Goal: Information Seeking & Learning: Learn about a topic

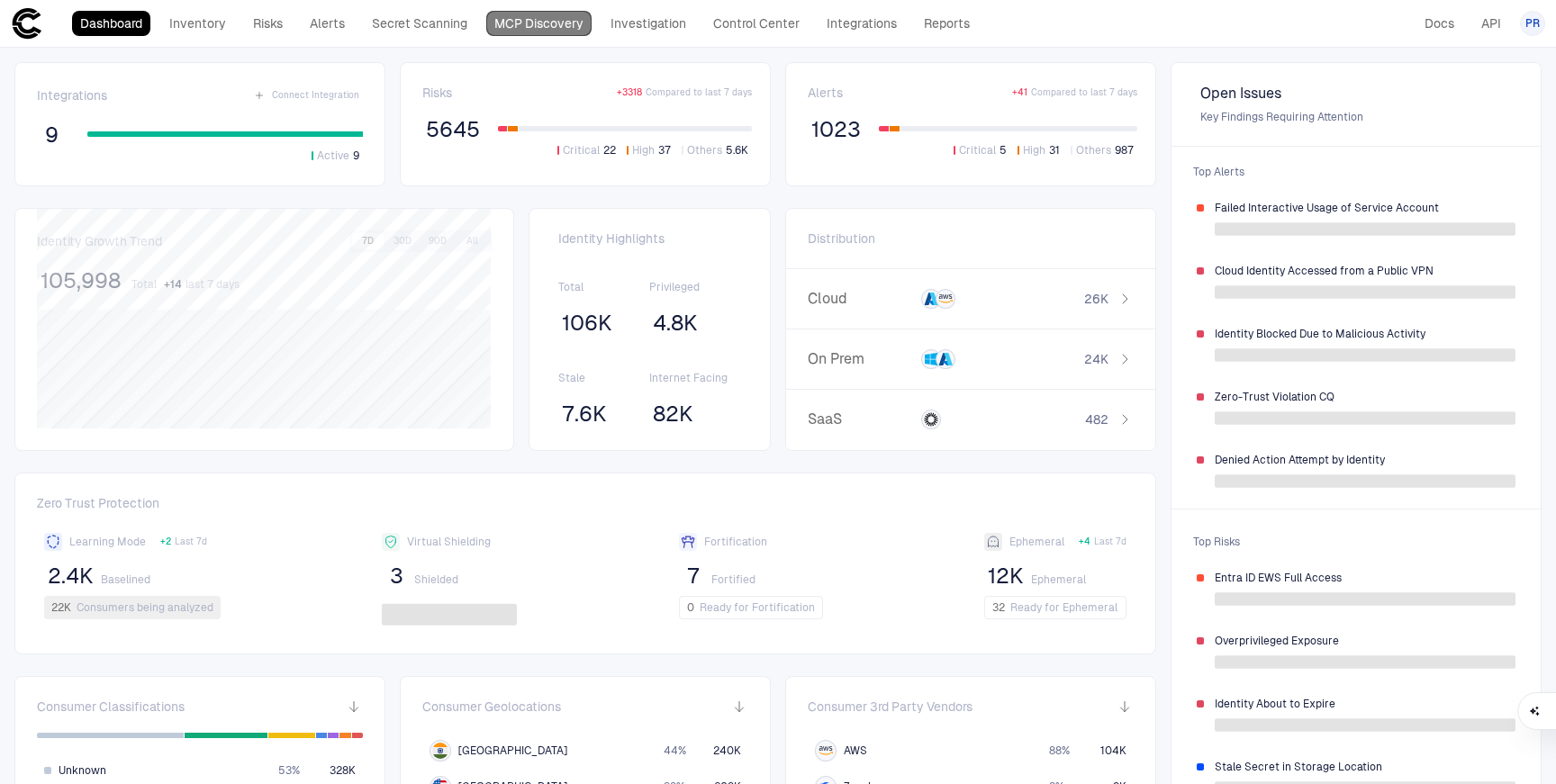
click at [526, 30] on link "MCP Discovery" at bounding box center [538, 23] width 106 height 25
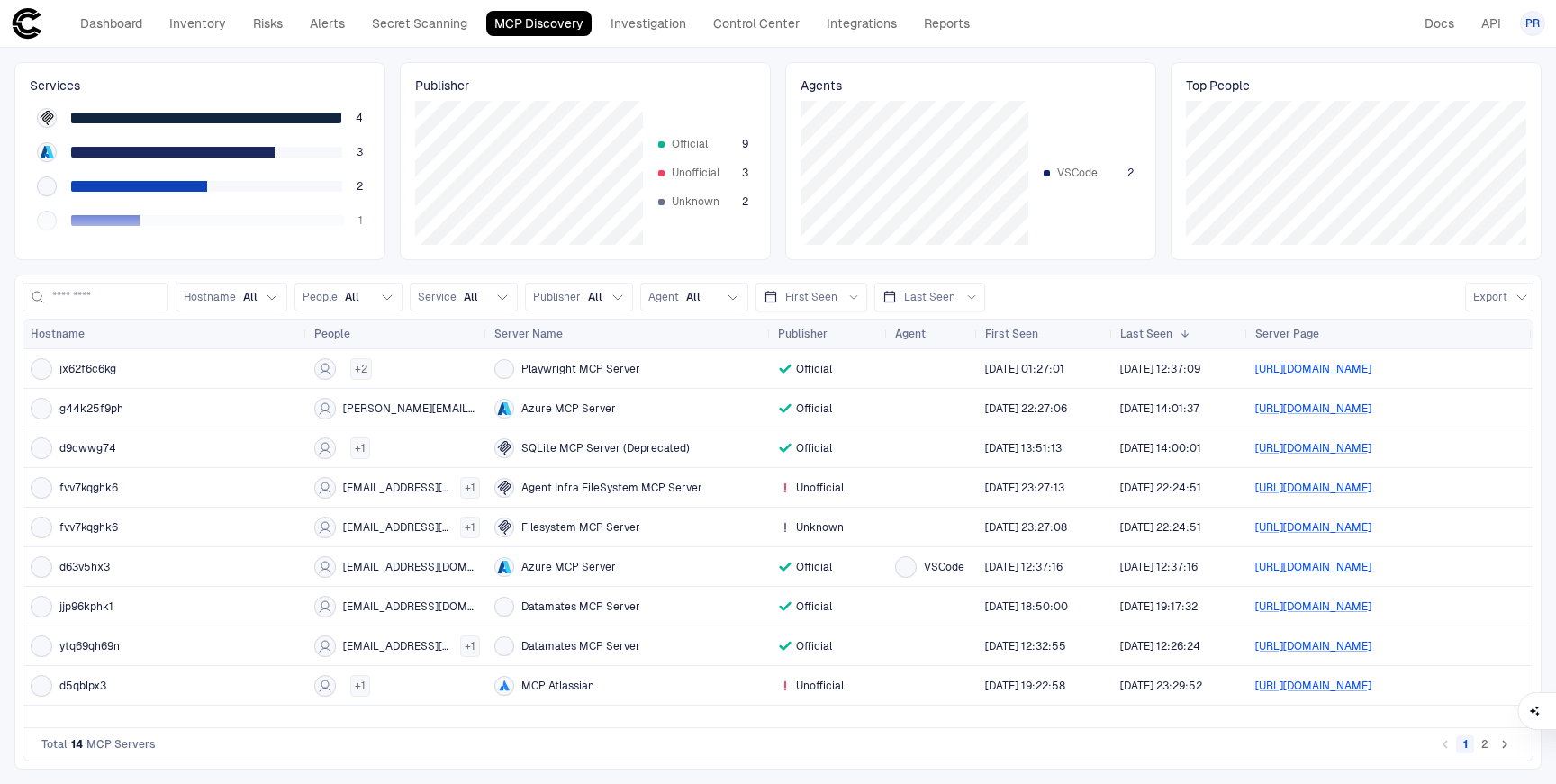
click at [1501, 743] on icon "Go to next page" at bounding box center [1504, 744] width 16 height 16
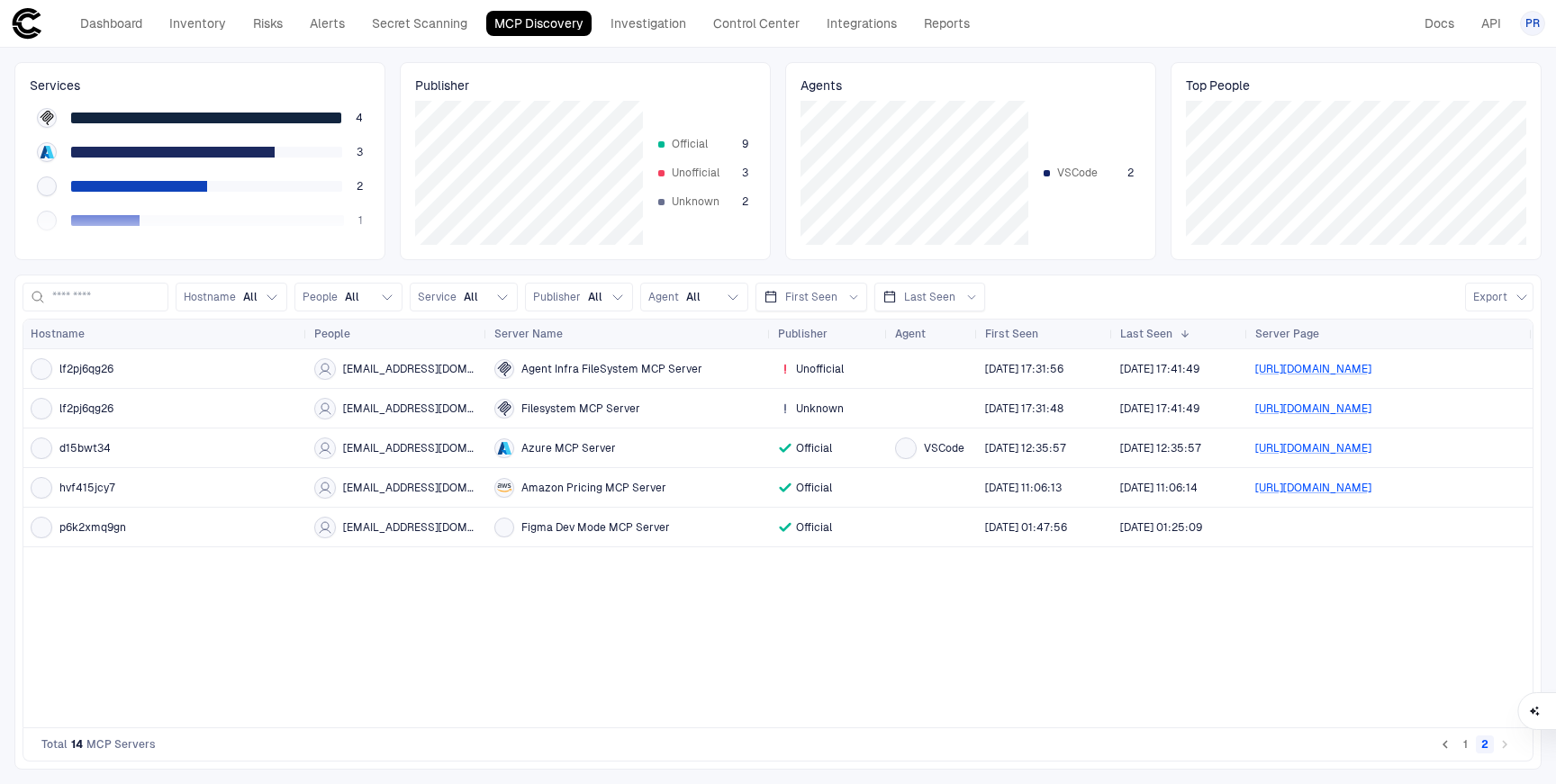
click at [1447, 743] on icon "Go to previous page" at bounding box center [1445, 744] width 16 height 16
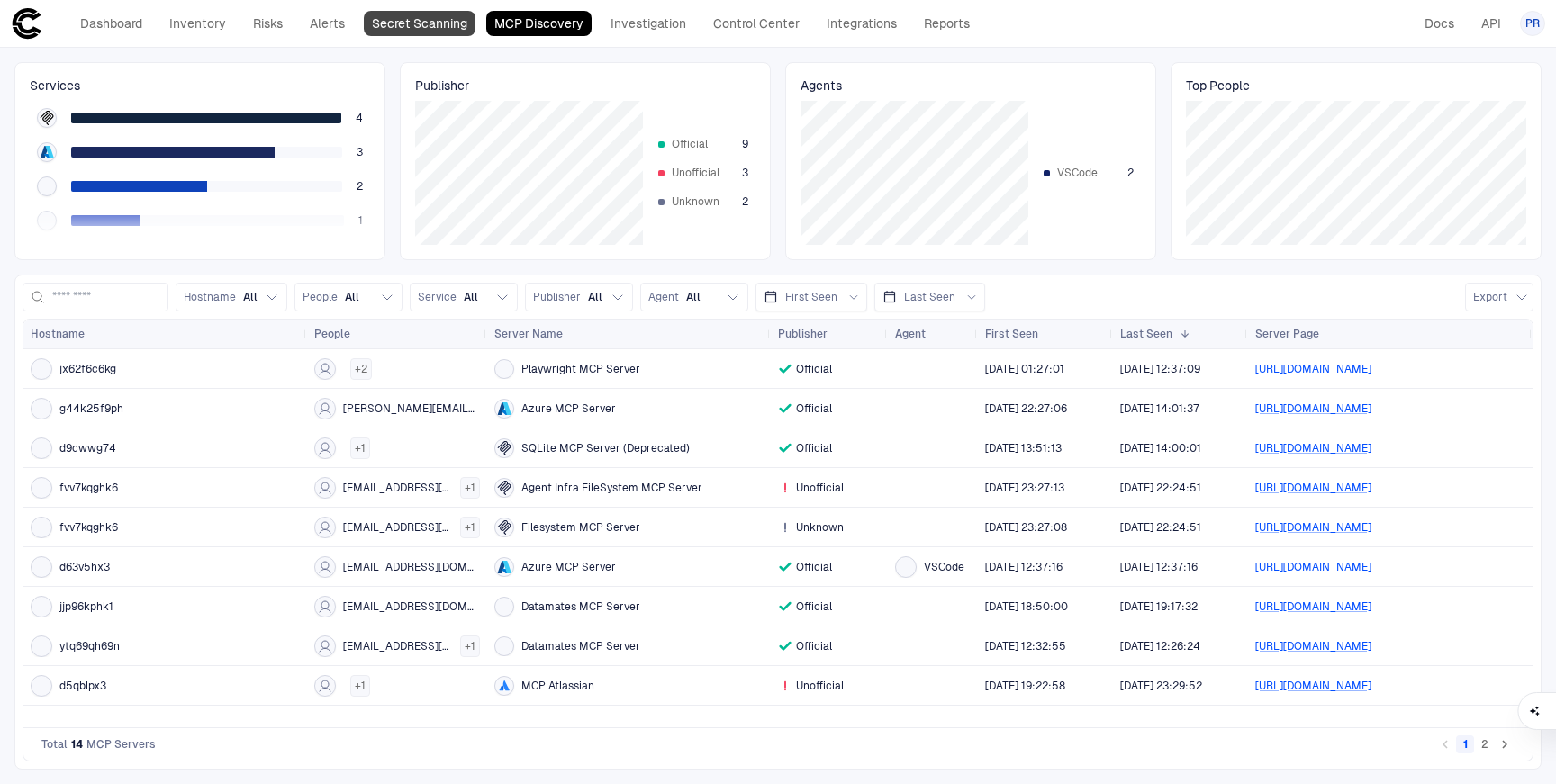
click at [424, 22] on link "Secret Scanning" at bounding box center [419, 23] width 111 height 25
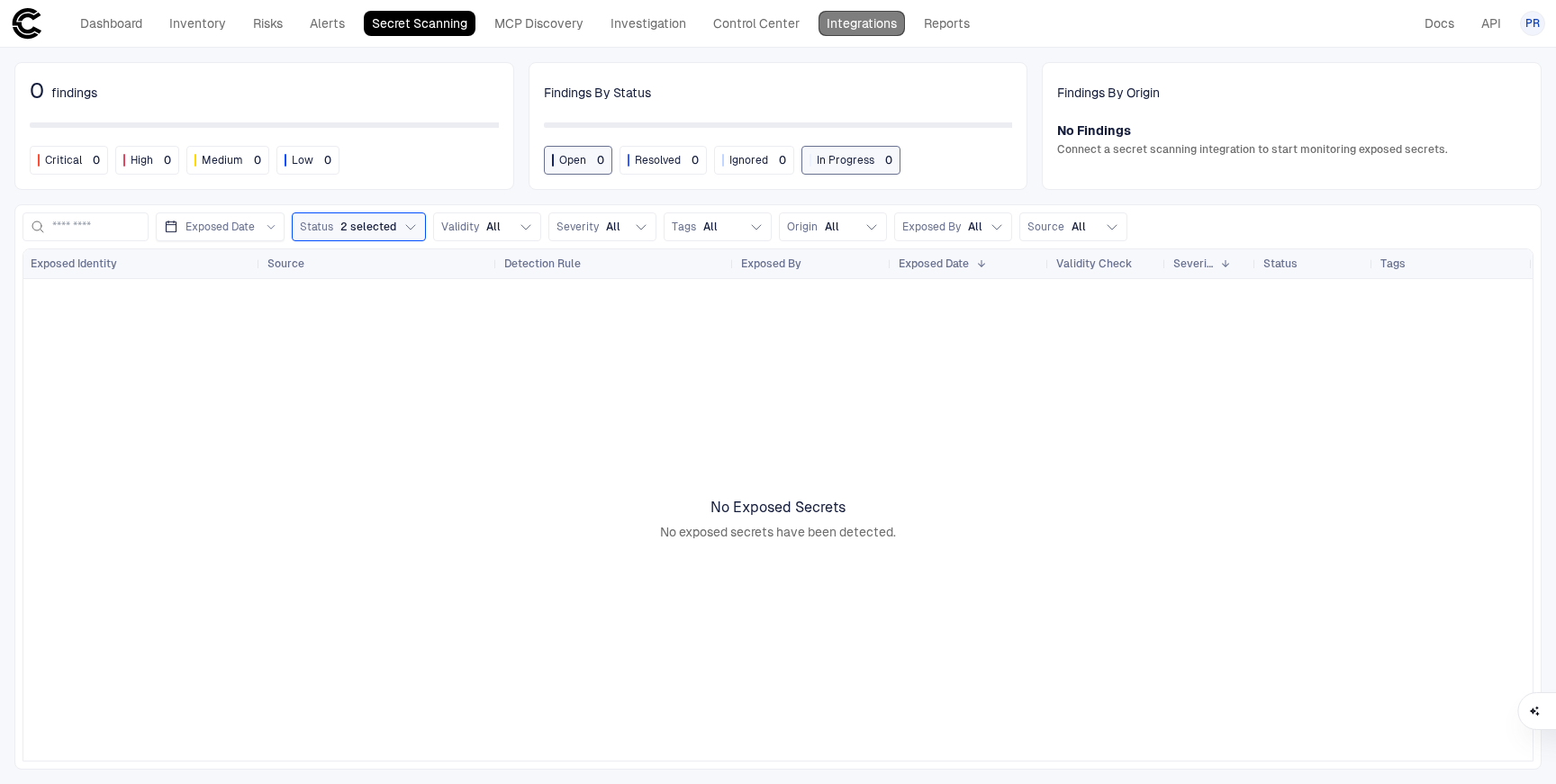
click at [837, 24] on link "Integrations" at bounding box center [861, 23] width 87 height 25
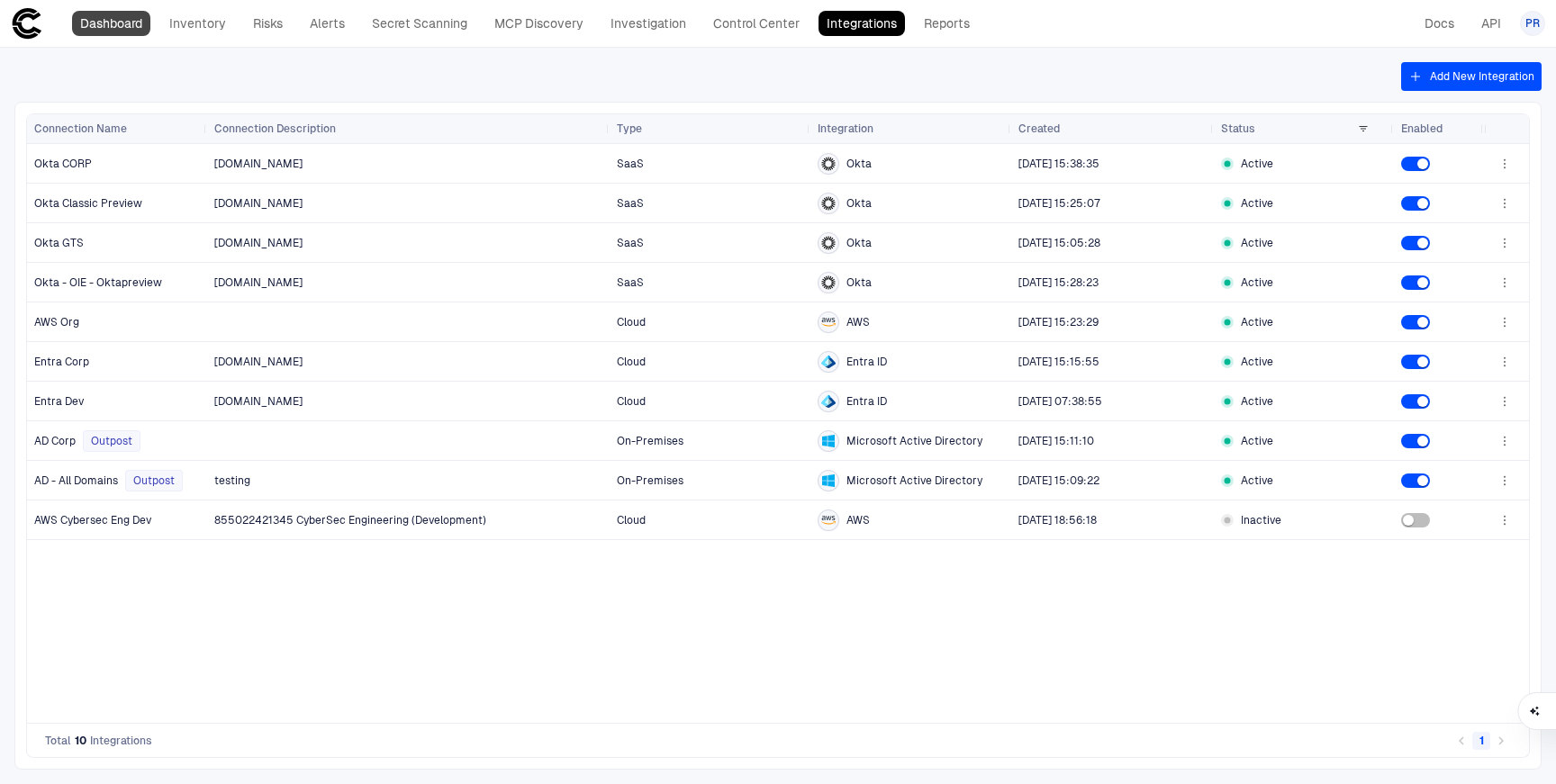
click at [110, 19] on link "Dashboard" at bounding box center [111, 23] width 78 height 25
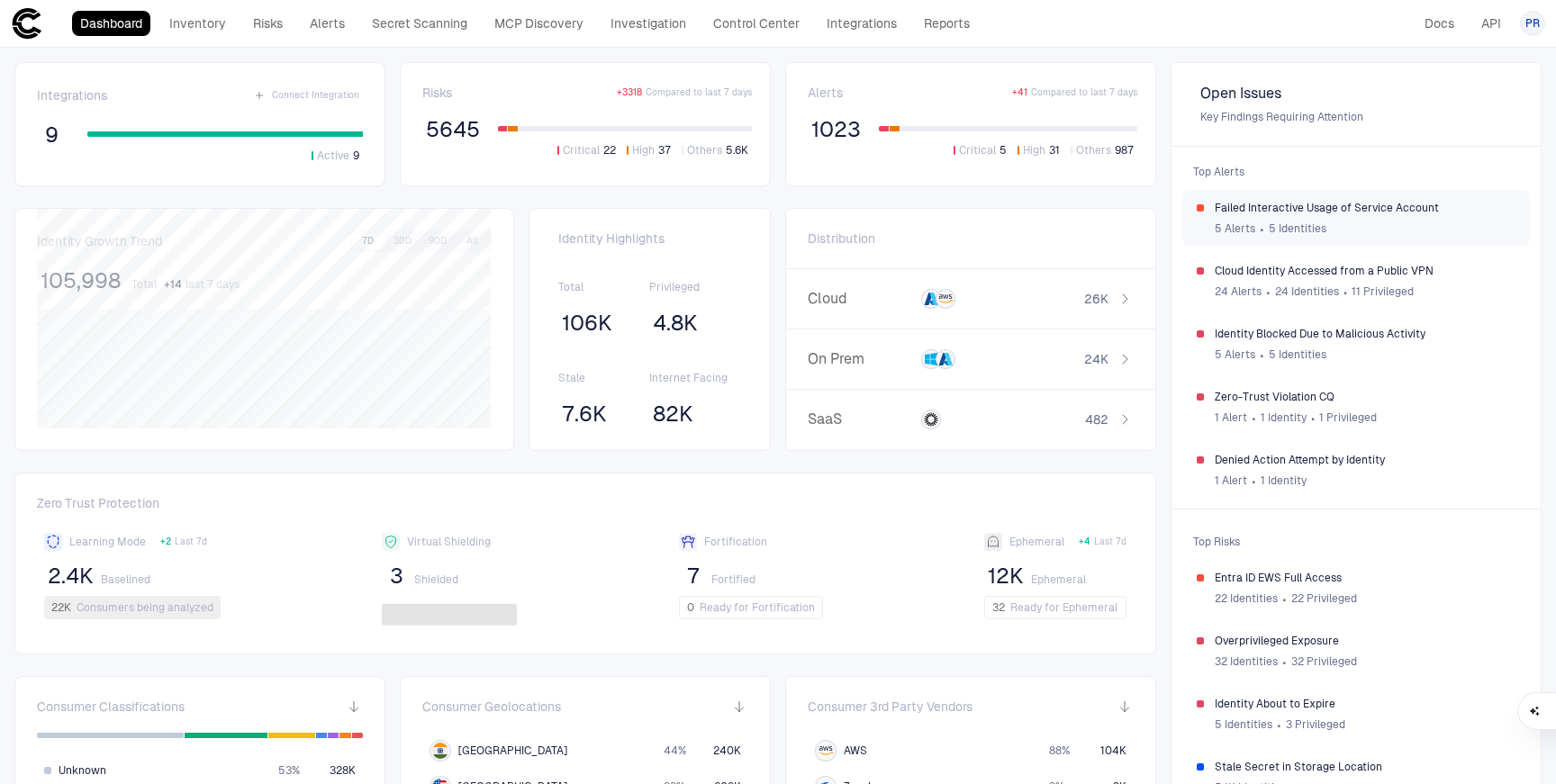
click at [1346, 227] on div "5 Alerts ∙ 5 Identities" at bounding box center [1365, 229] width 301 height 27
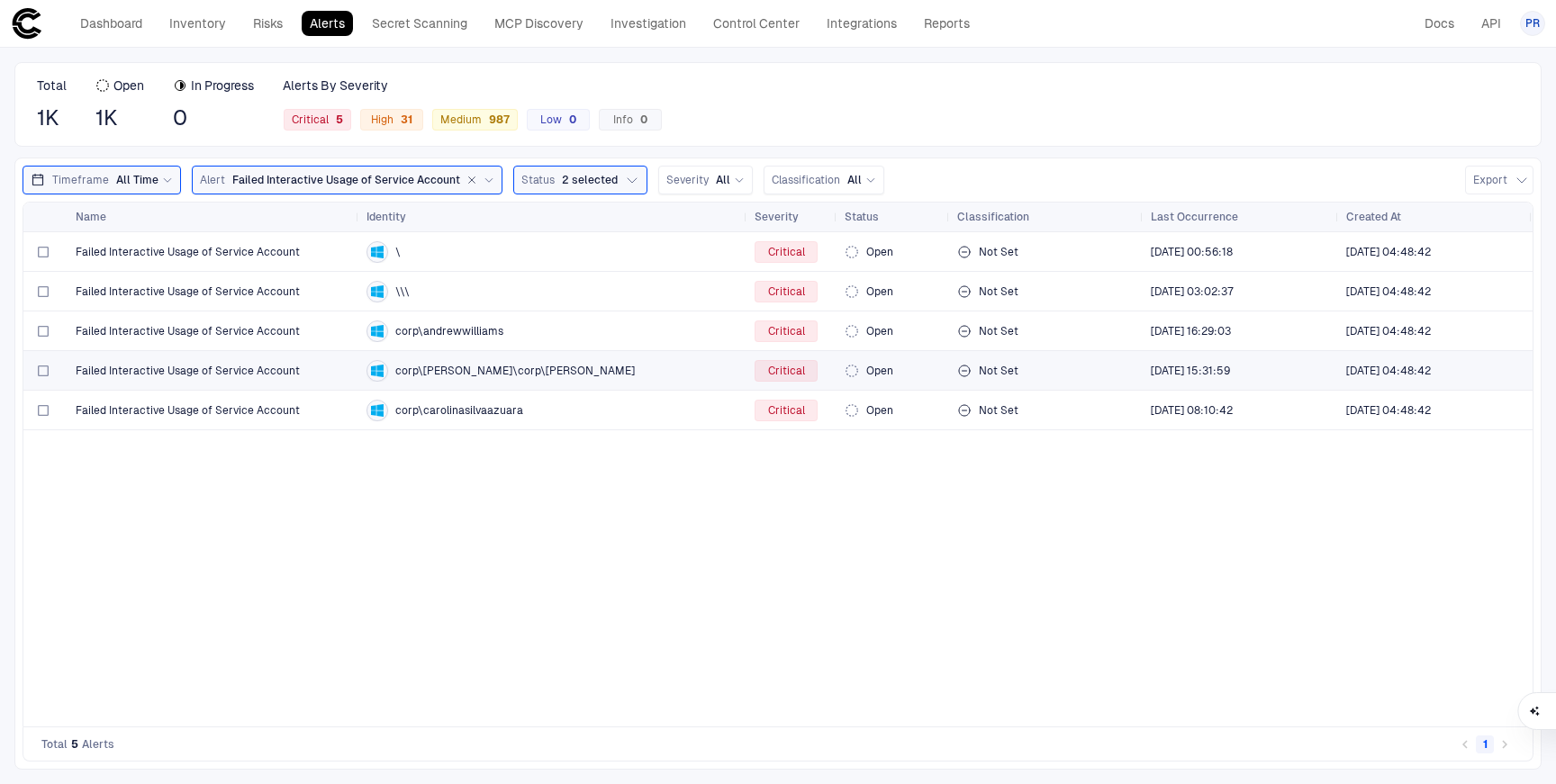
click at [234, 369] on span "Failed Interactive Usage of Service Account" at bounding box center [187, 371] width 224 height 14
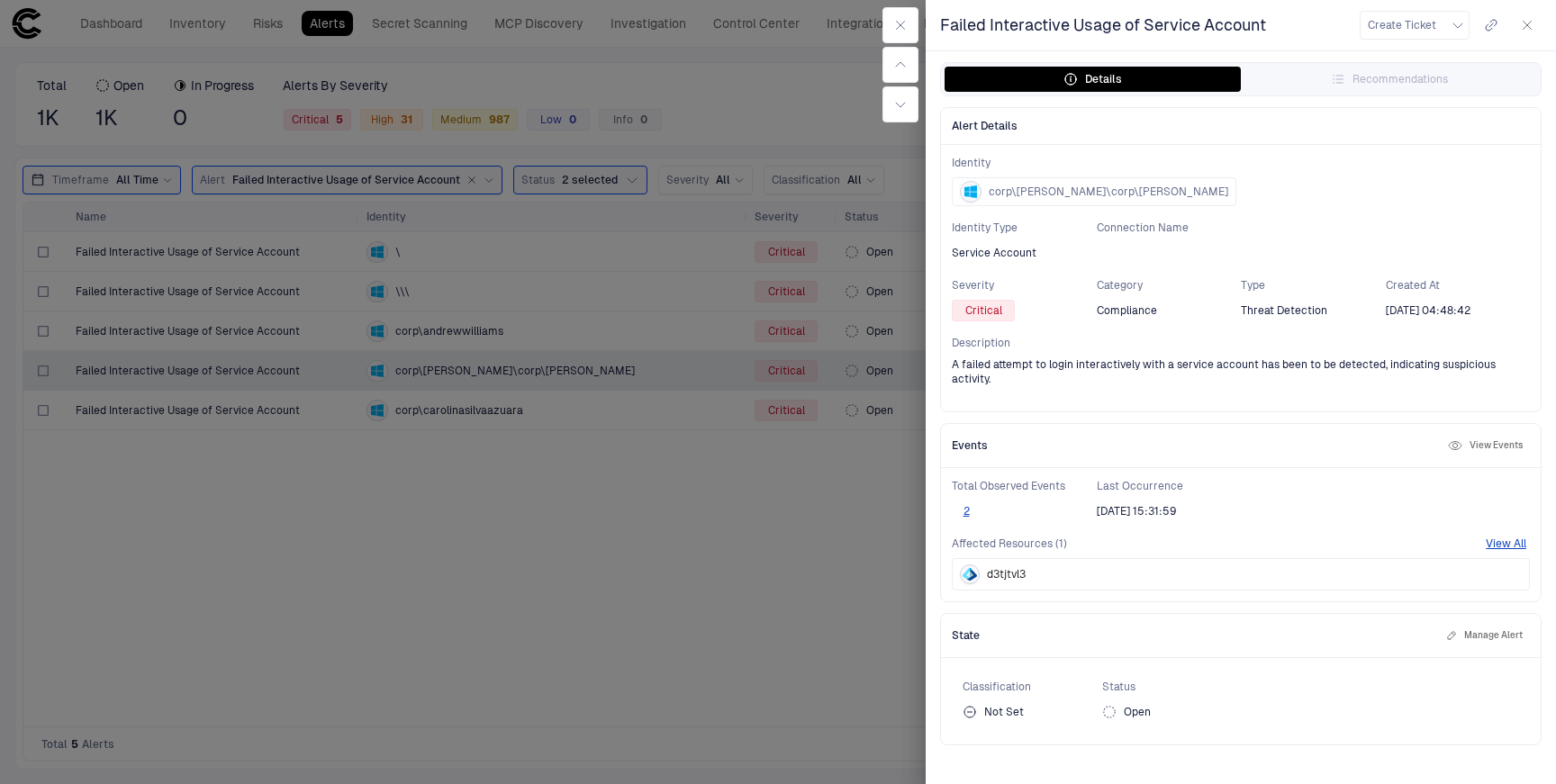
click at [1456, 444] on icon "button" at bounding box center [1455, 446] width 5 height 5
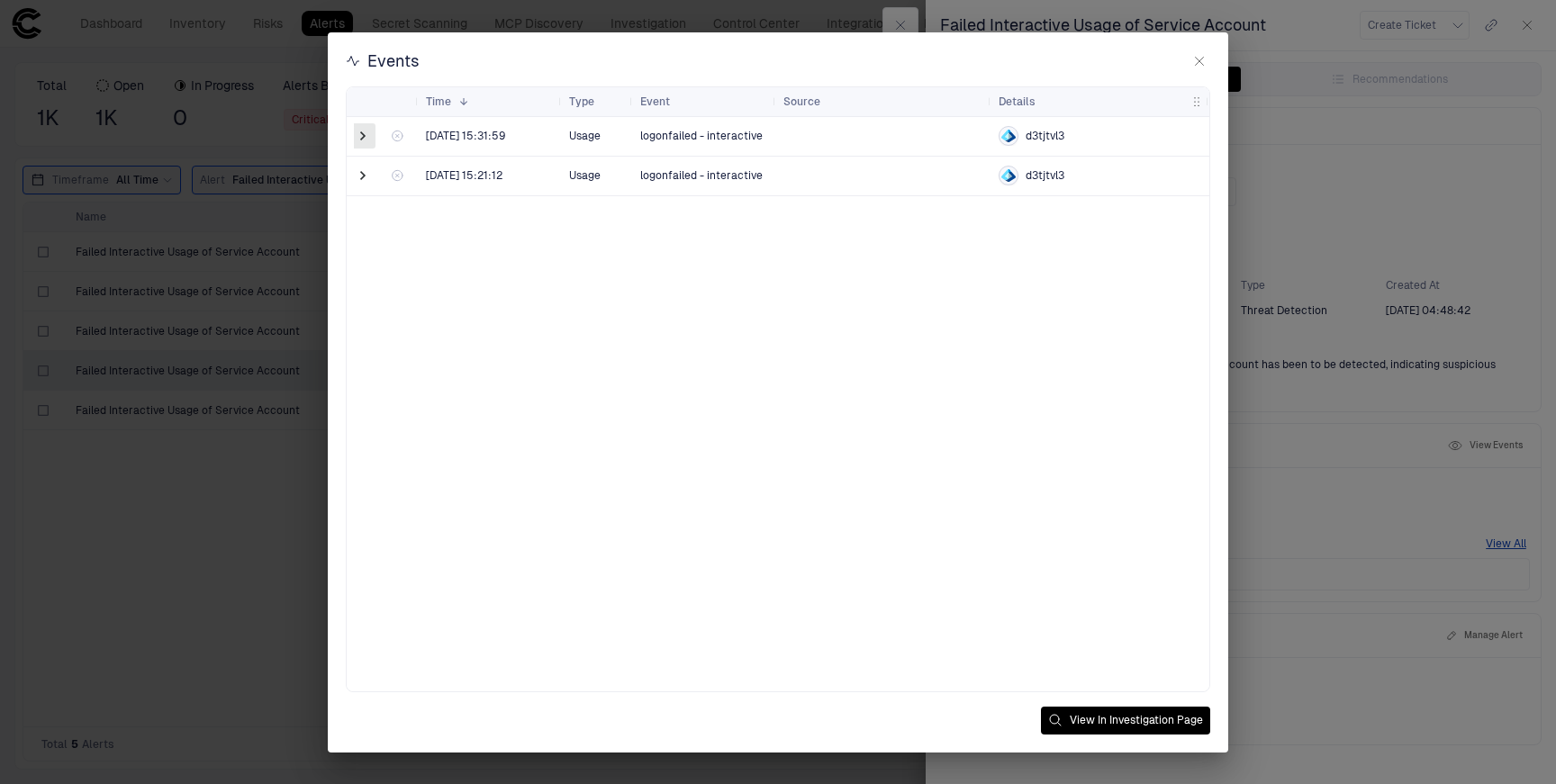
click at [365, 137] on span at bounding box center [362, 135] width 18 height 18
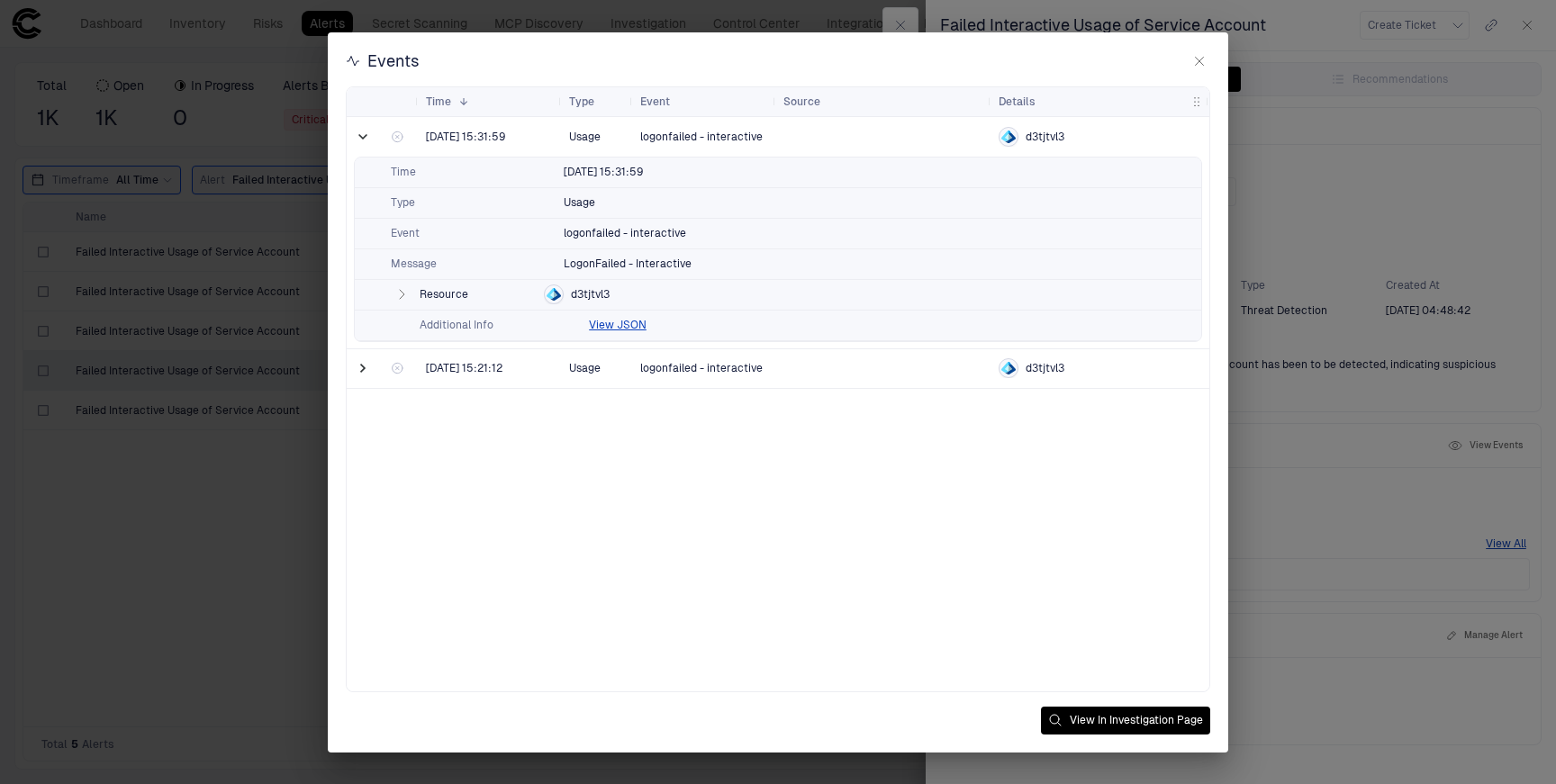
click at [401, 294] on icon "button" at bounding box center [402, 293] width 5 height 9
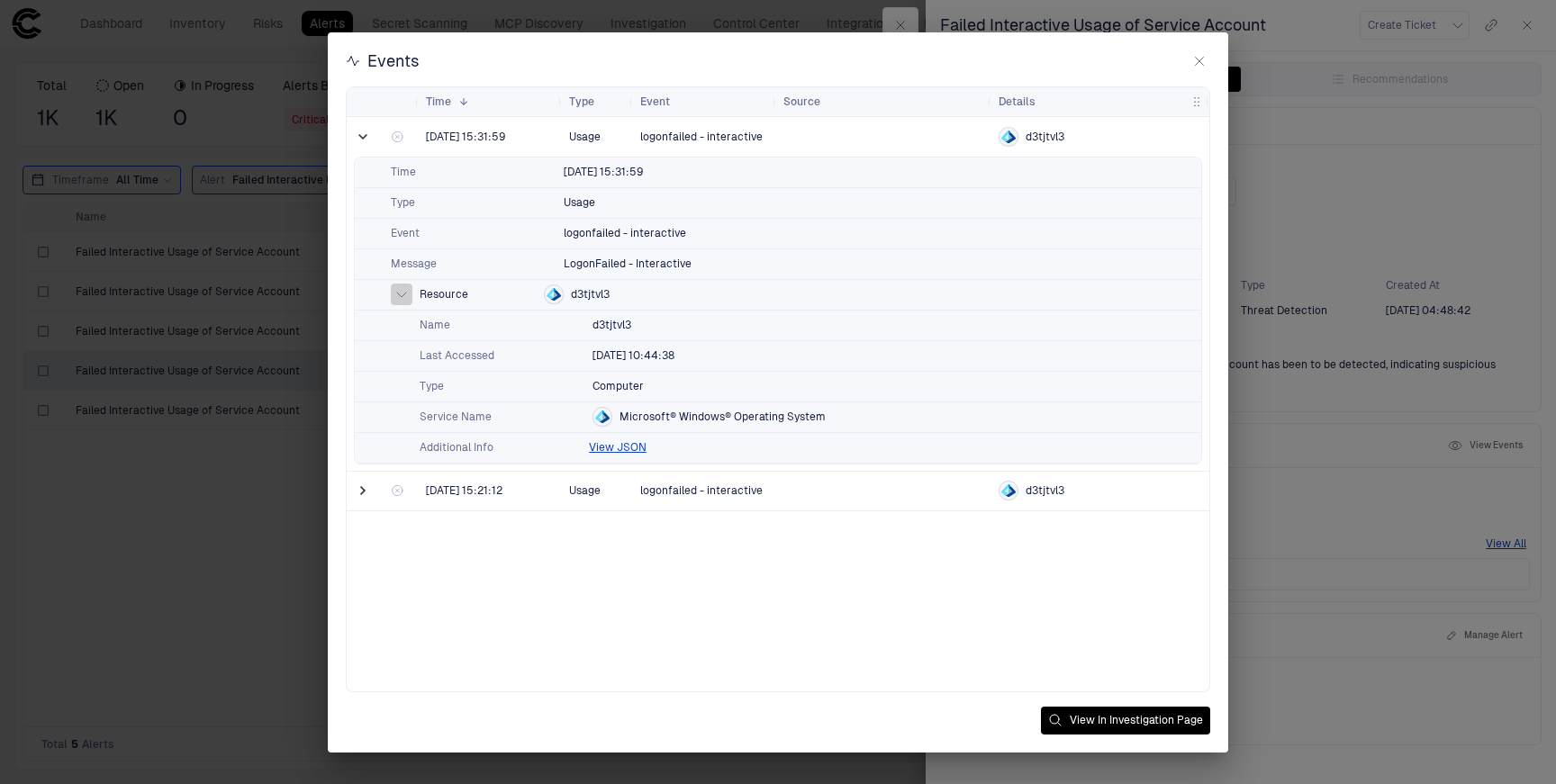
click at [401, 294] on icon "button" at bounding box center [401, 294] width 9 height 5
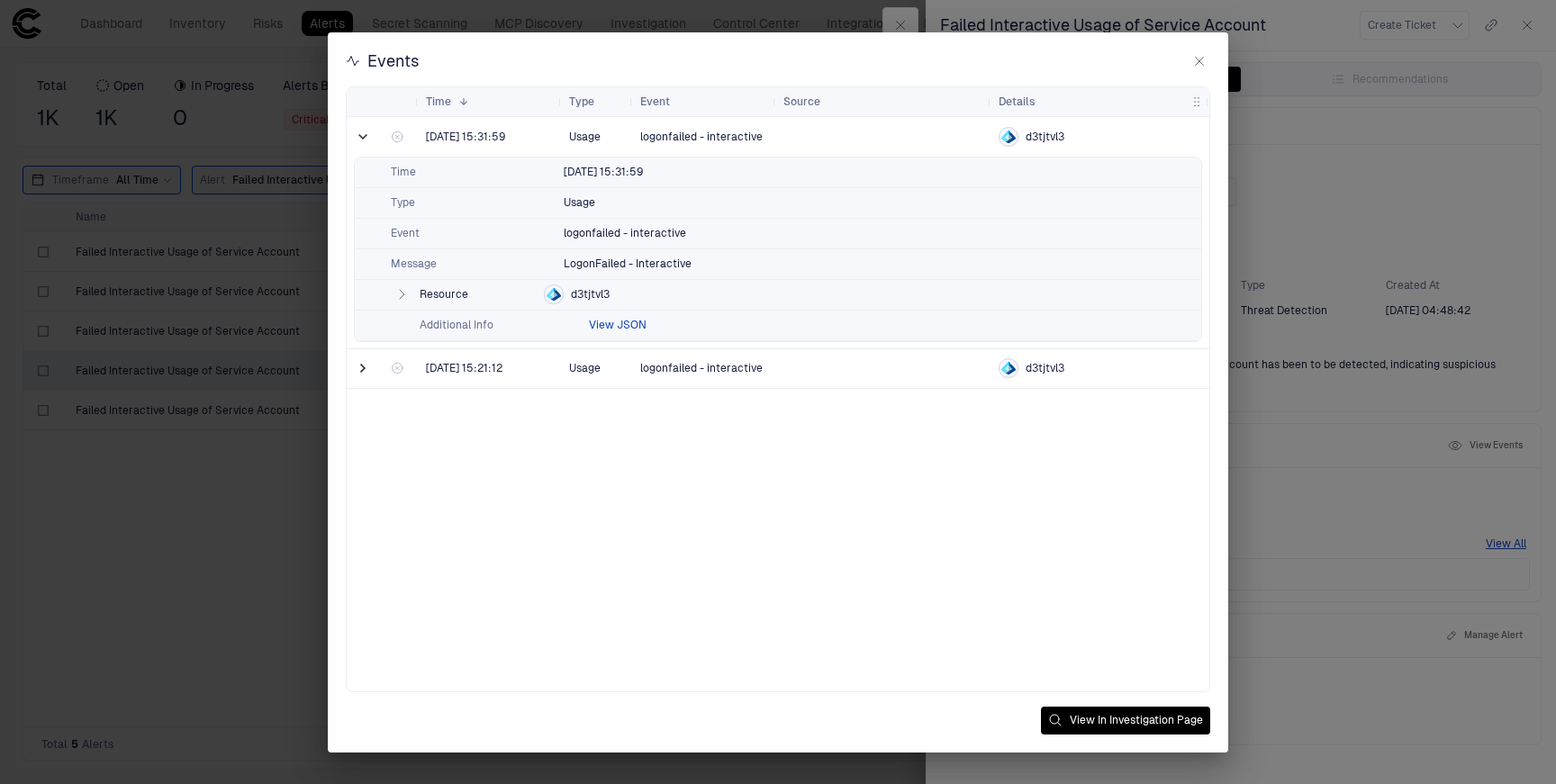
click at [629, 318] on button "View JSON" at bounding box center [617, 325] width 57 height 14
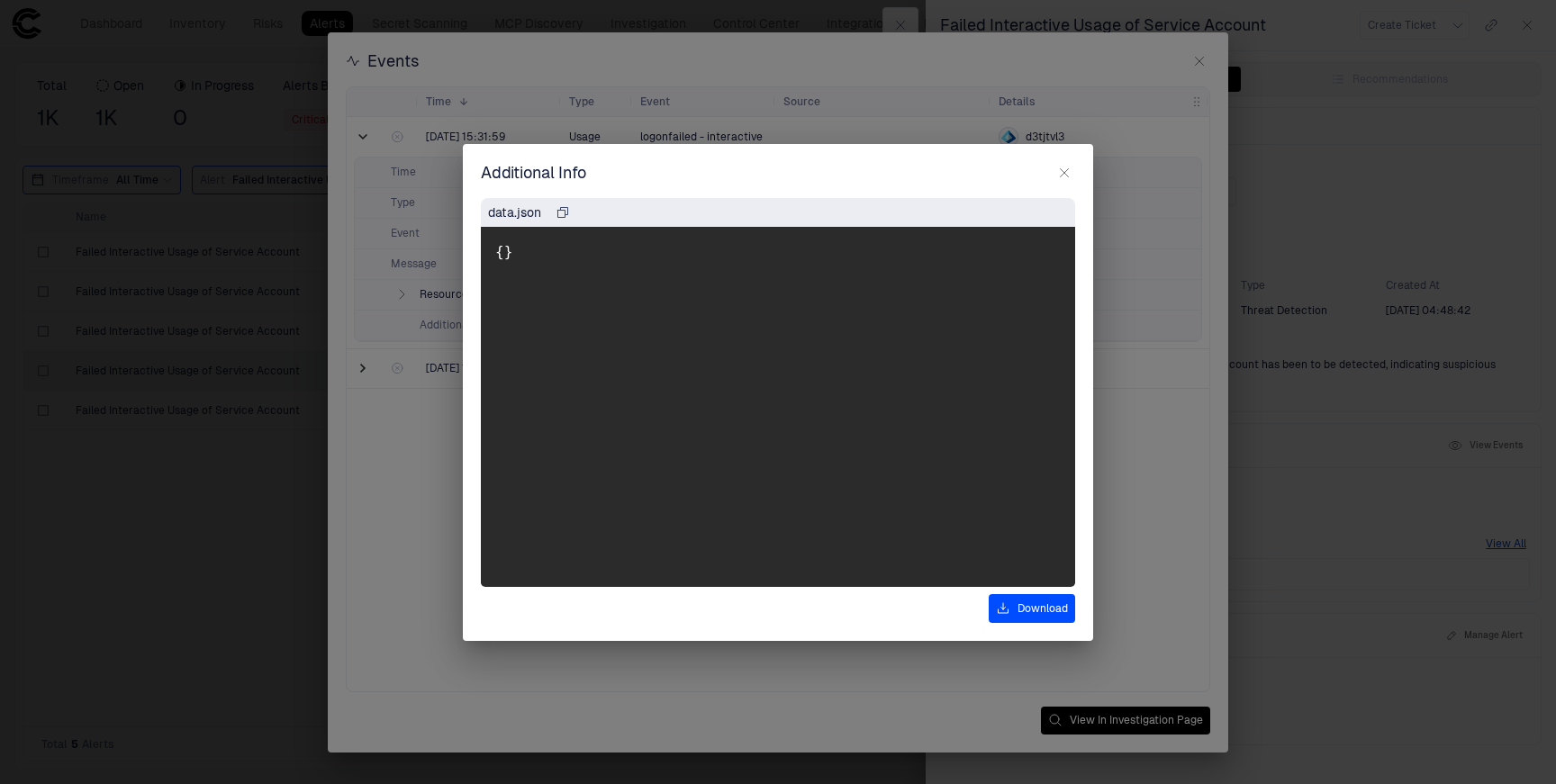
click at [1061, 168] on icon "button" at bounding box center [1063, 172] width 14 height 14
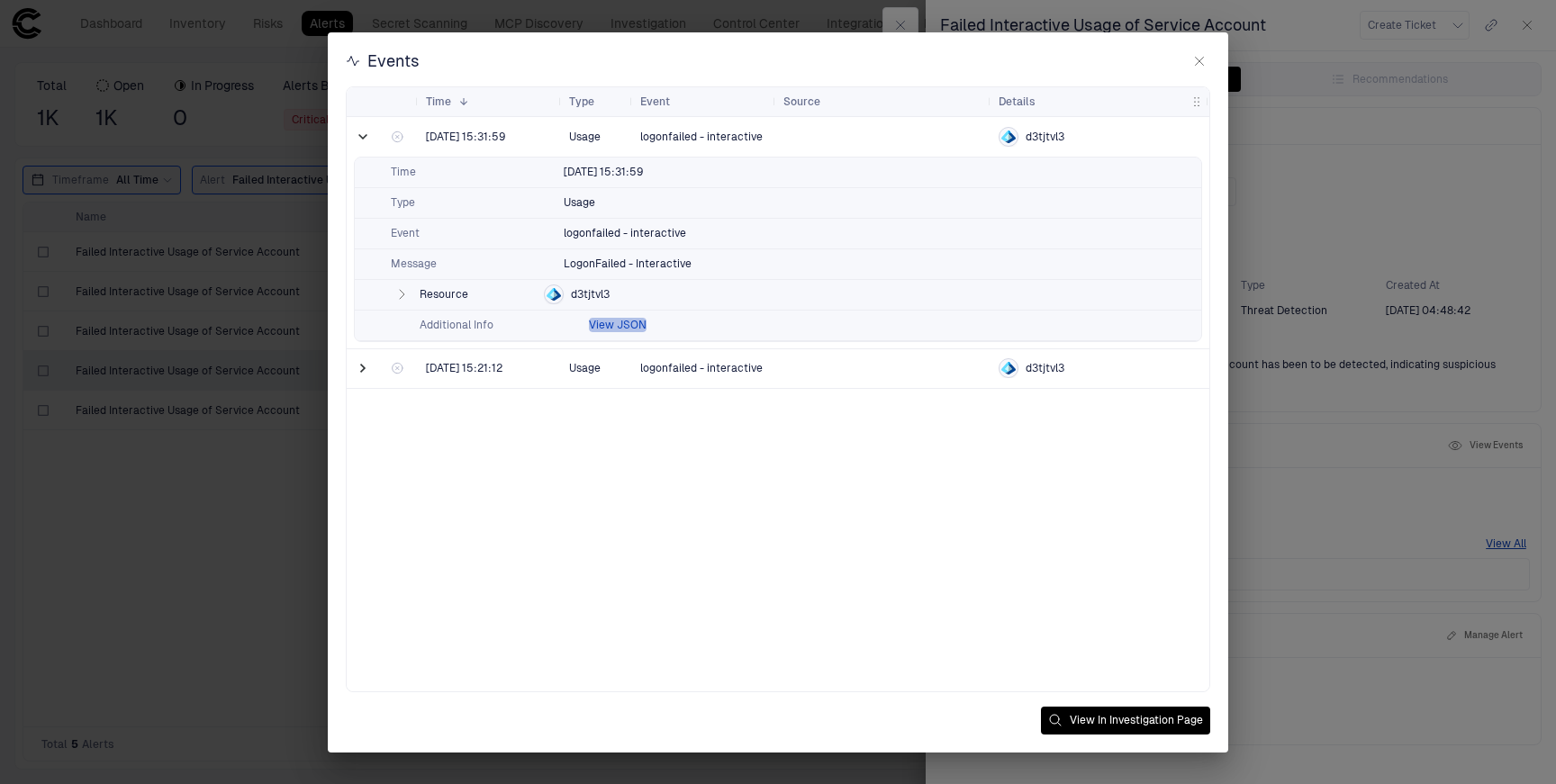
click at [619, 325] on button "View JSON" at bounding box center [617, 325] width 57 height 14
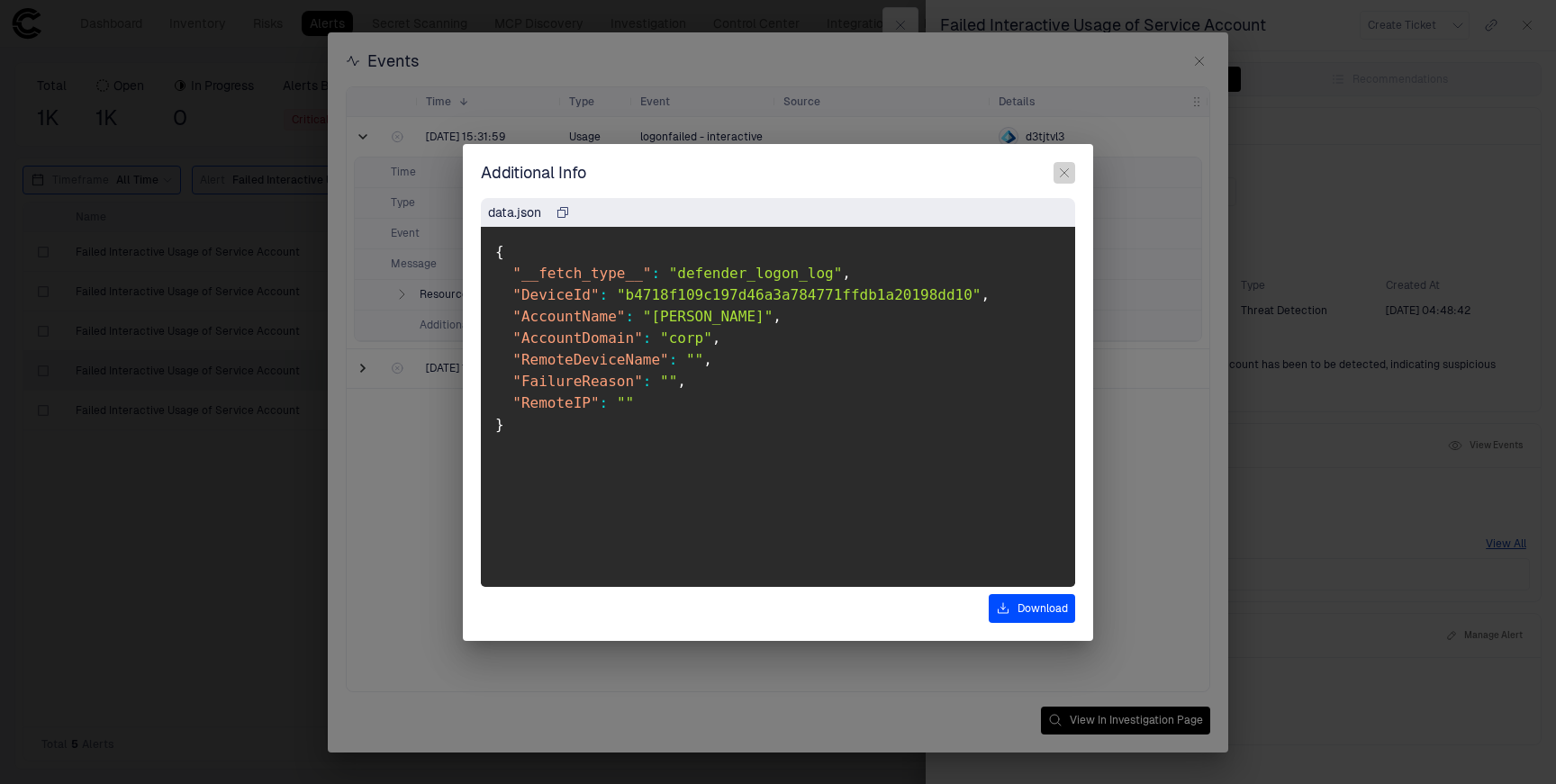
click at [1066, 171] on icon "button" at bounding box center [1064, 172] width 9 height 9
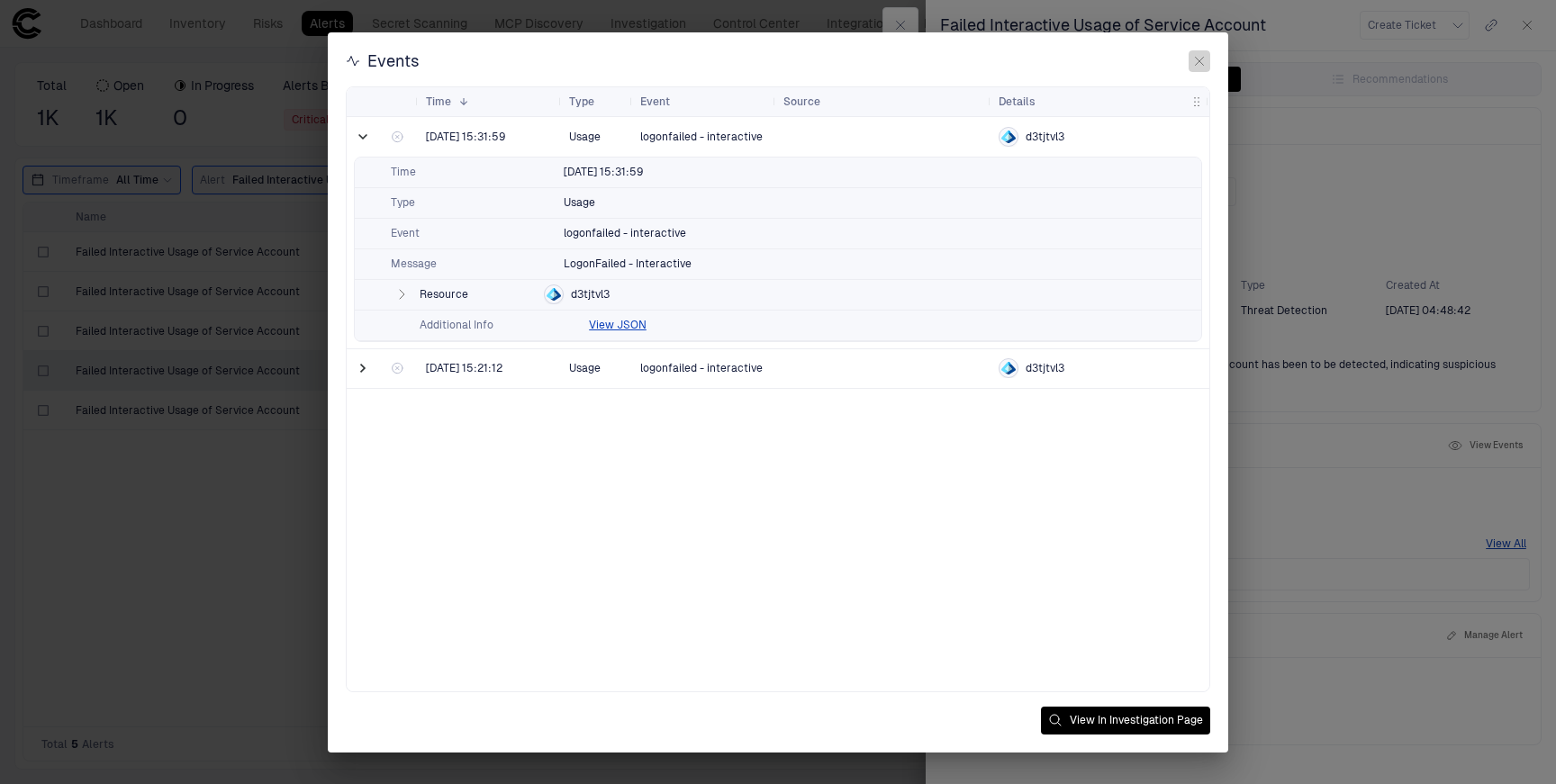
click at [1199, 58] on icon "button" at bounding box center [1199, 61] width 14 height 14
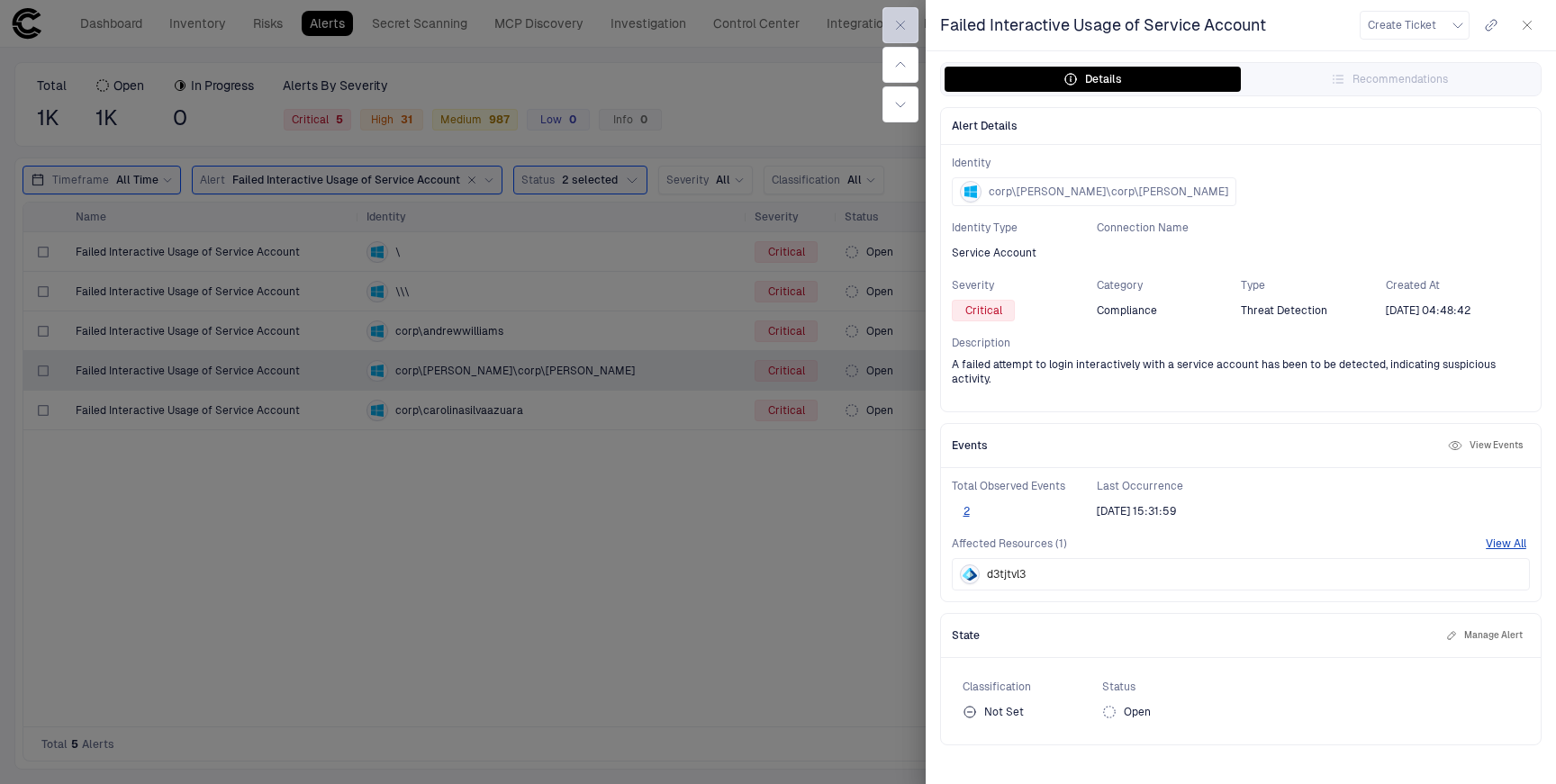
click at [900, 24] on icon "button" at bounding box center [899, 25] width 14 height 14
click at [1537, 21] on button "button" at bounding box center [1526, 25] width 29 height 29
click at [1522, 25] on icon "button" at bounding box center [1526, 25] width 14 height 14
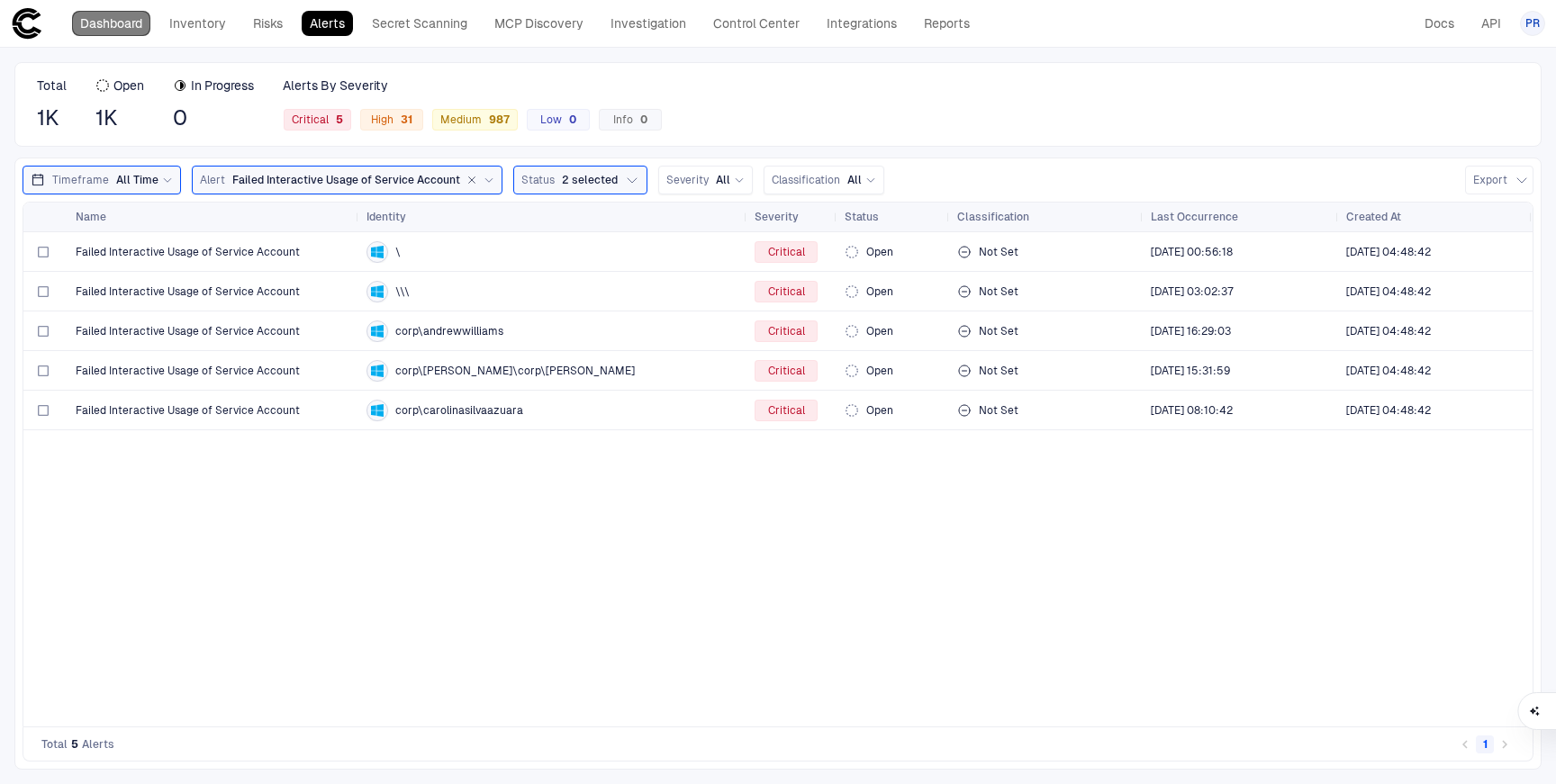
click at [111, 28] on link "Dashboard" at bounding box center [111, 23] width 78 height 25
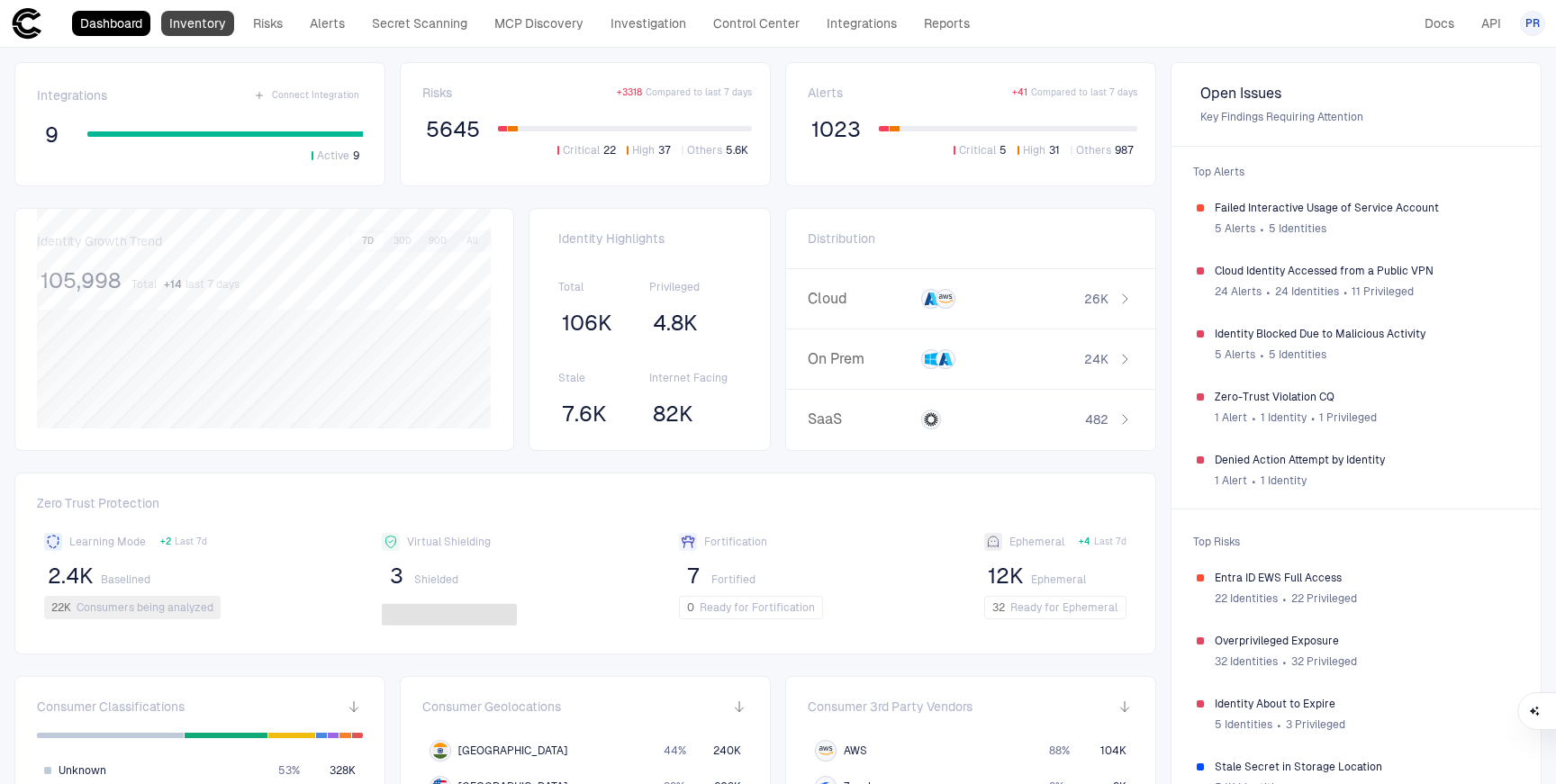
click at [192, 32] on link "Inventory" at bounding box center [197, 23] width 73 height 25
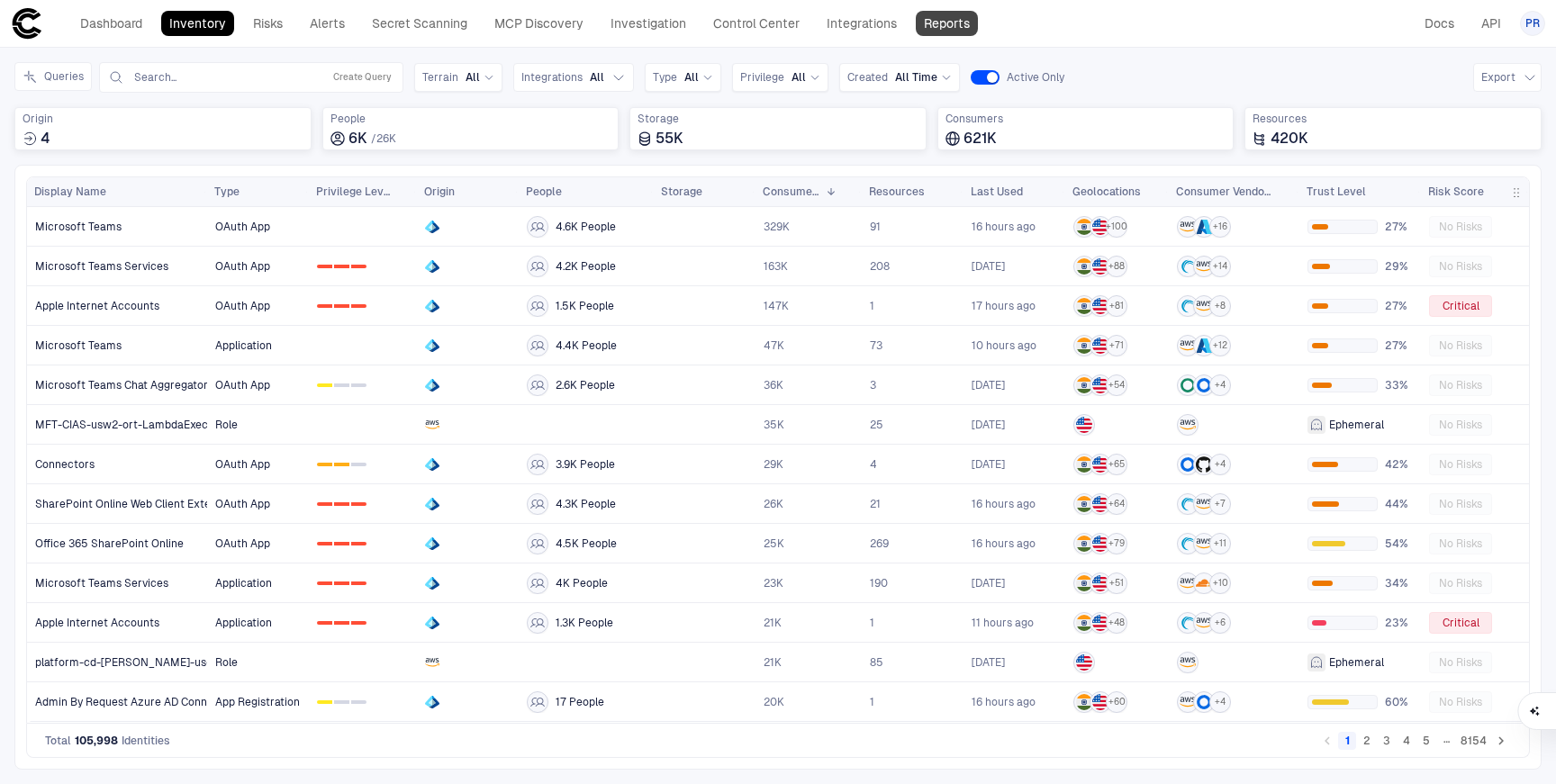
click at [942, 22] on link "Reports" at bounding box center [946, 23] width 62 height 25
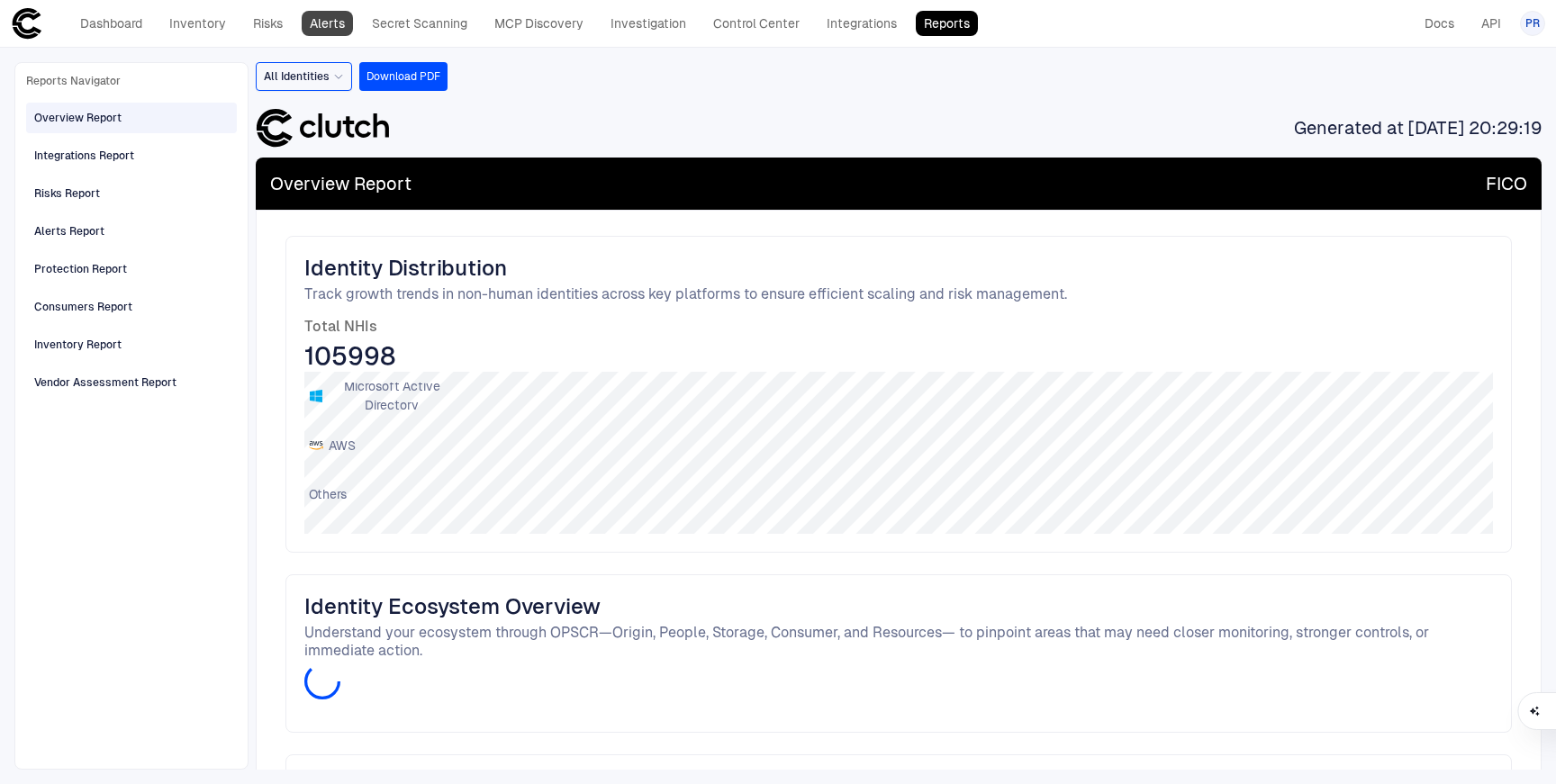
click at [326, 29] on link "Alerts" at bounding box center [328, 23] width 51 height 25
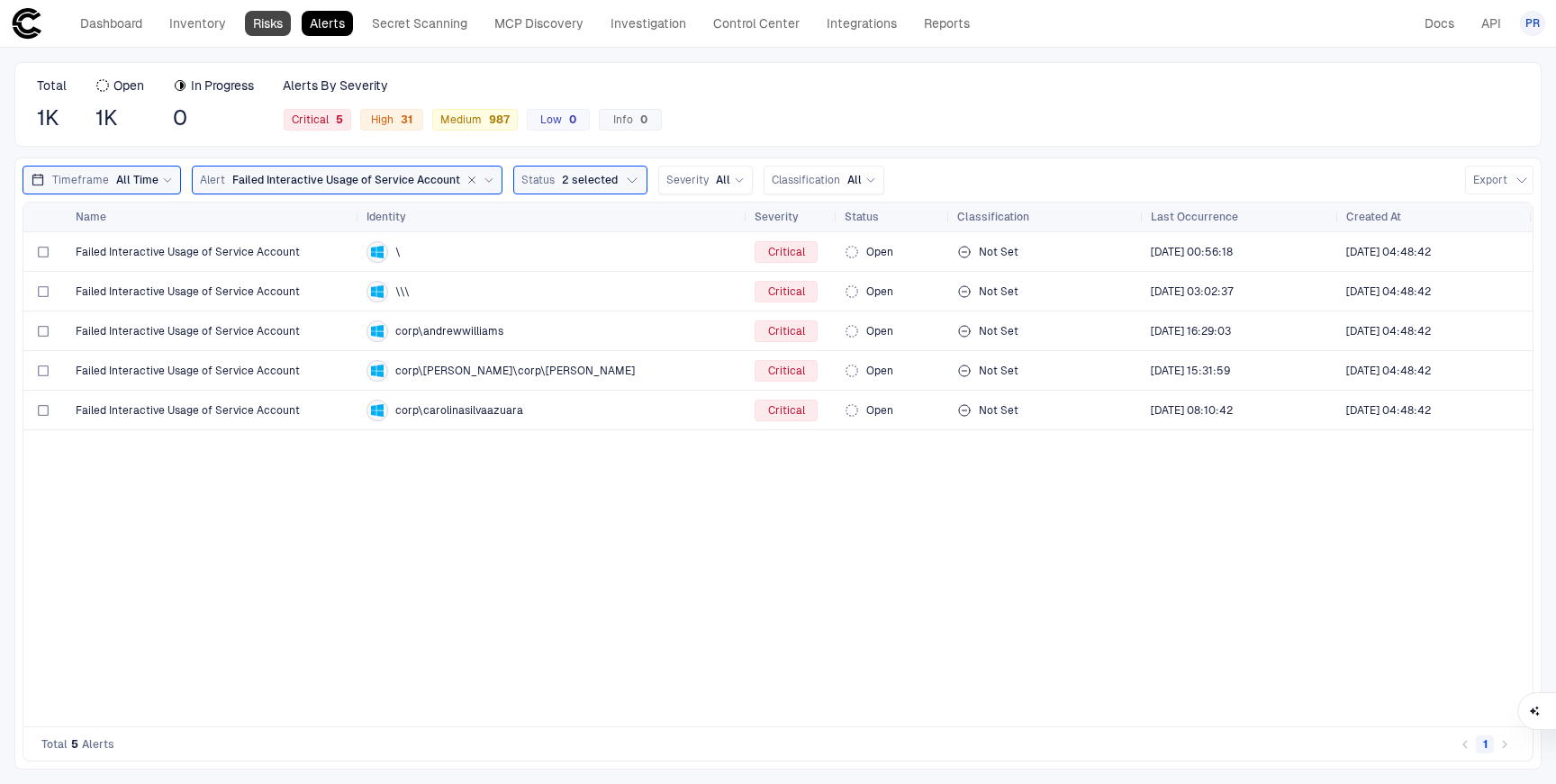
click at [257, 28] on link "Risks" at bounding box center [268, 23] width 46 height 25
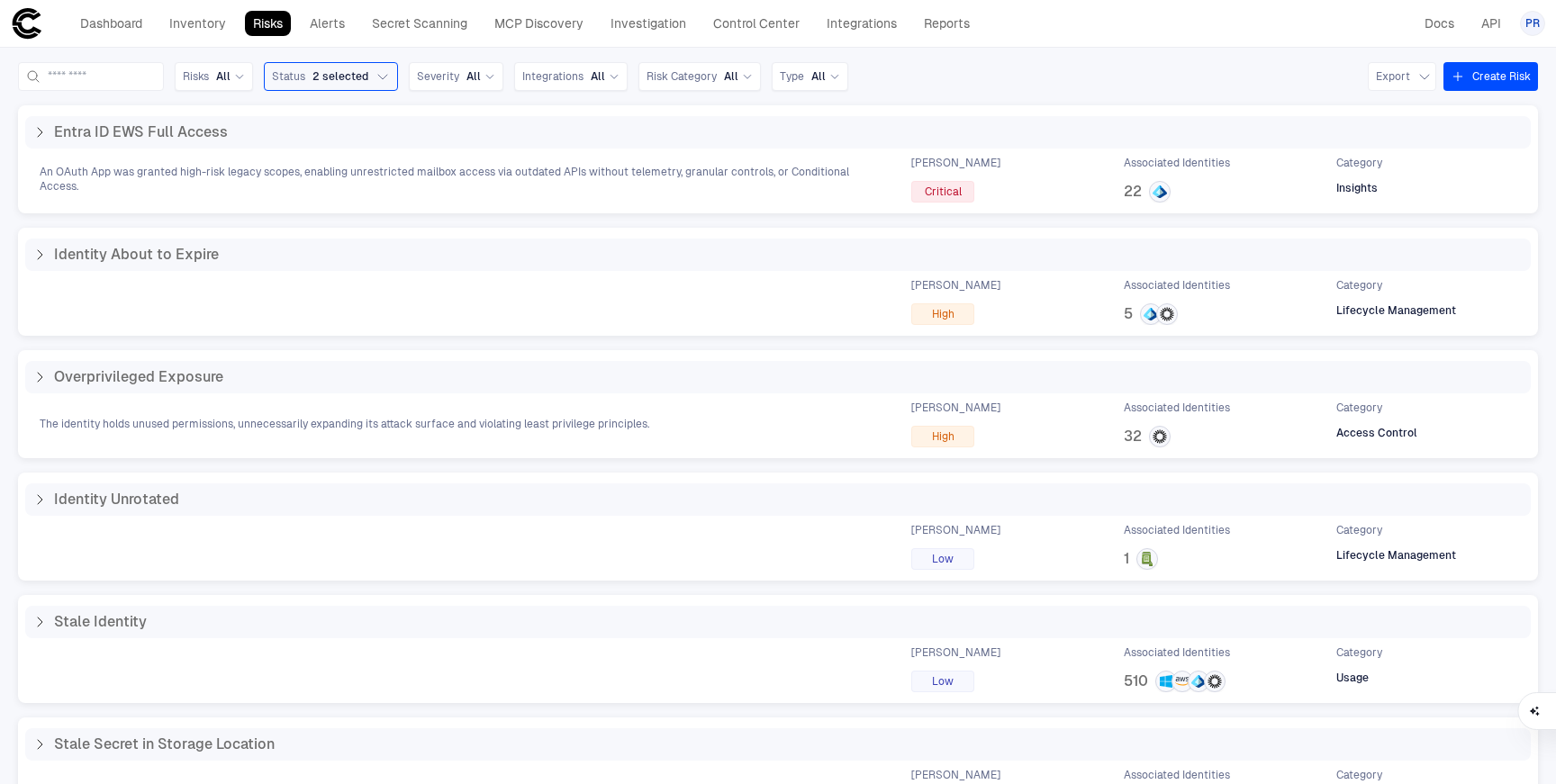
scroll to position [56, 0]
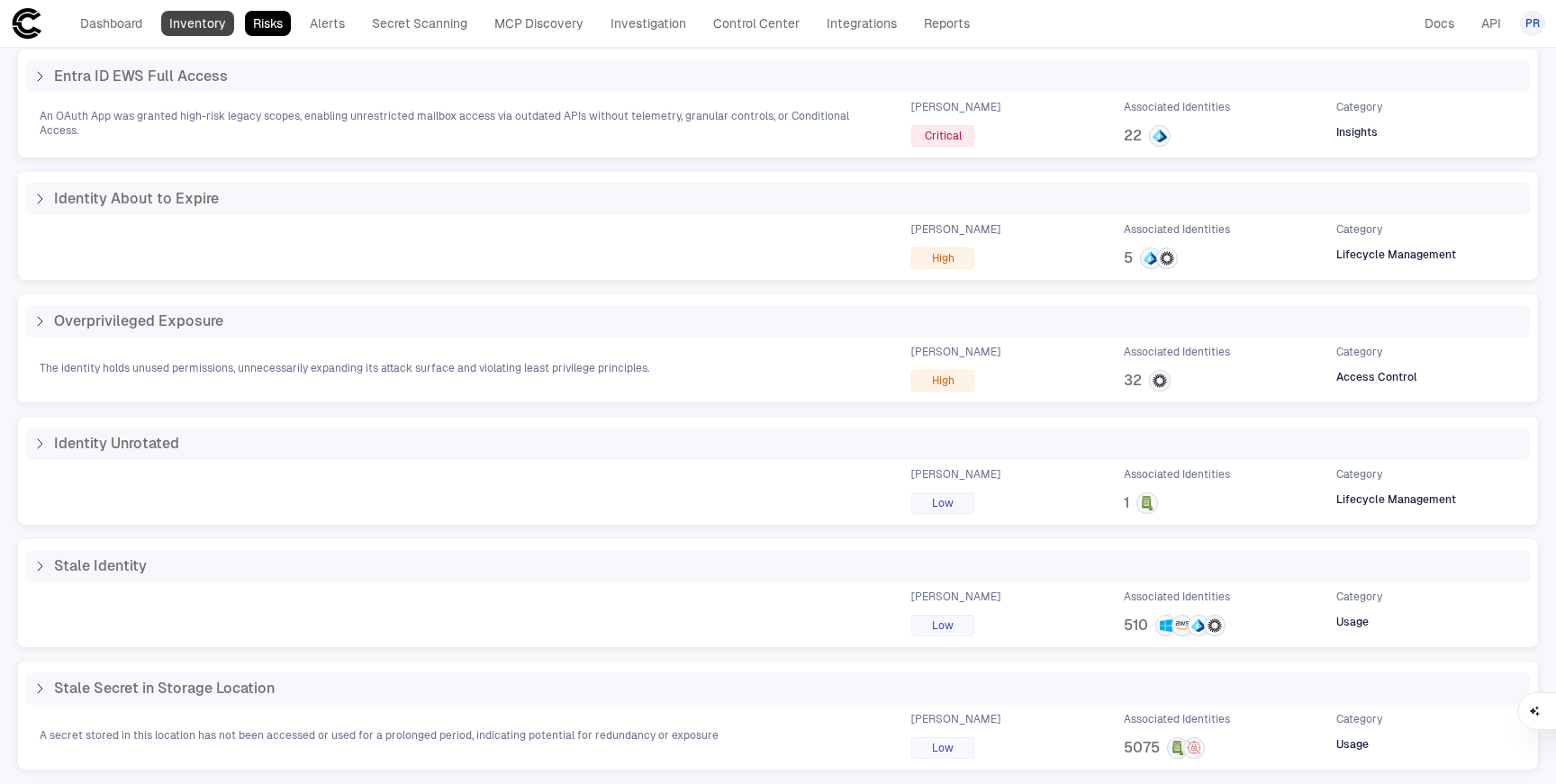
click at [198, 29] on link "Inventory" at bounding box center [197, 23] width 73 height 25
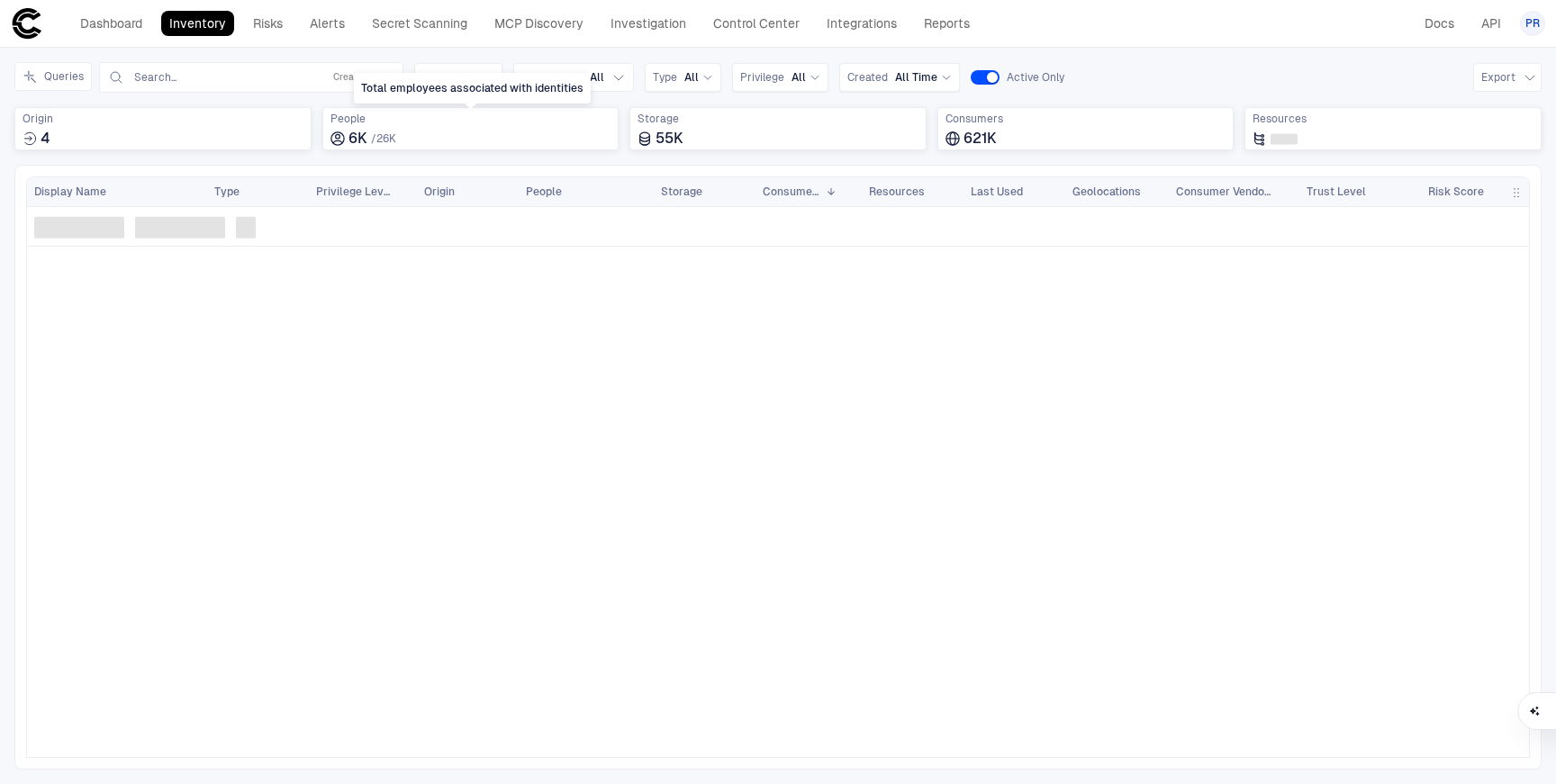
click at [481, 56] on div "Inventory Navigator Discovery AD Service Accounts Access from Non-Org Addresses…" at bounding box center [778, 415] width 1556 height 736
click at [474, 78] on span "All" at bounding box center [472, 77] width 14 height 14
click at [515, 52] on div "Inventory Navigator Discovery AD Service Accounts Access from Non-Org Addresses…" at bounding box center [778, 415] width 1556 height 736
click at [595, 79] on span "All" at bounding box center [596, 77] width 14 height 14
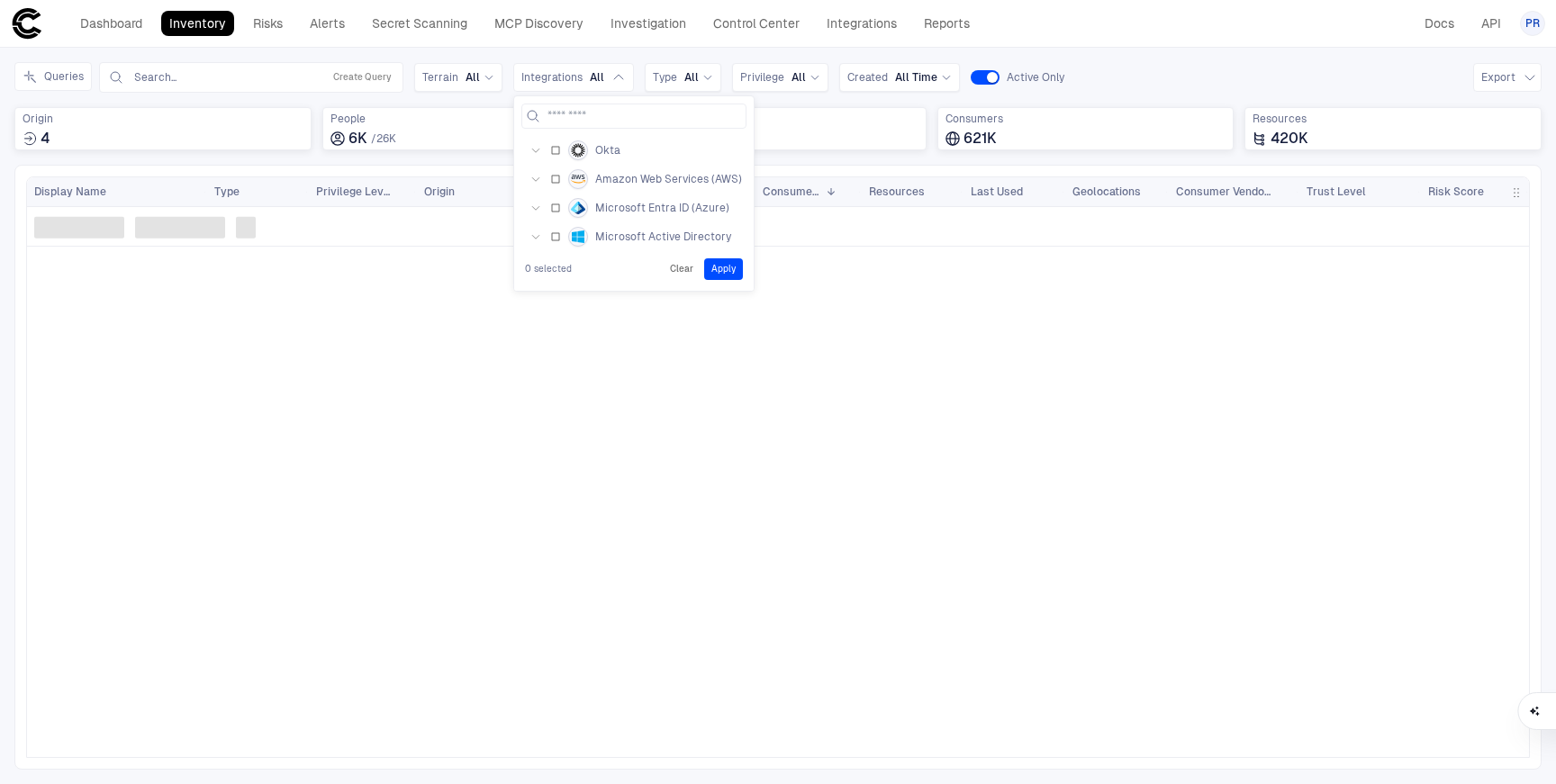
click at [554, 50] on div "Inventory Navigator Discovery AD Service Accounts Access from Non-Org Addresses…" at bounding box center [778, 415] width 1556 height 736
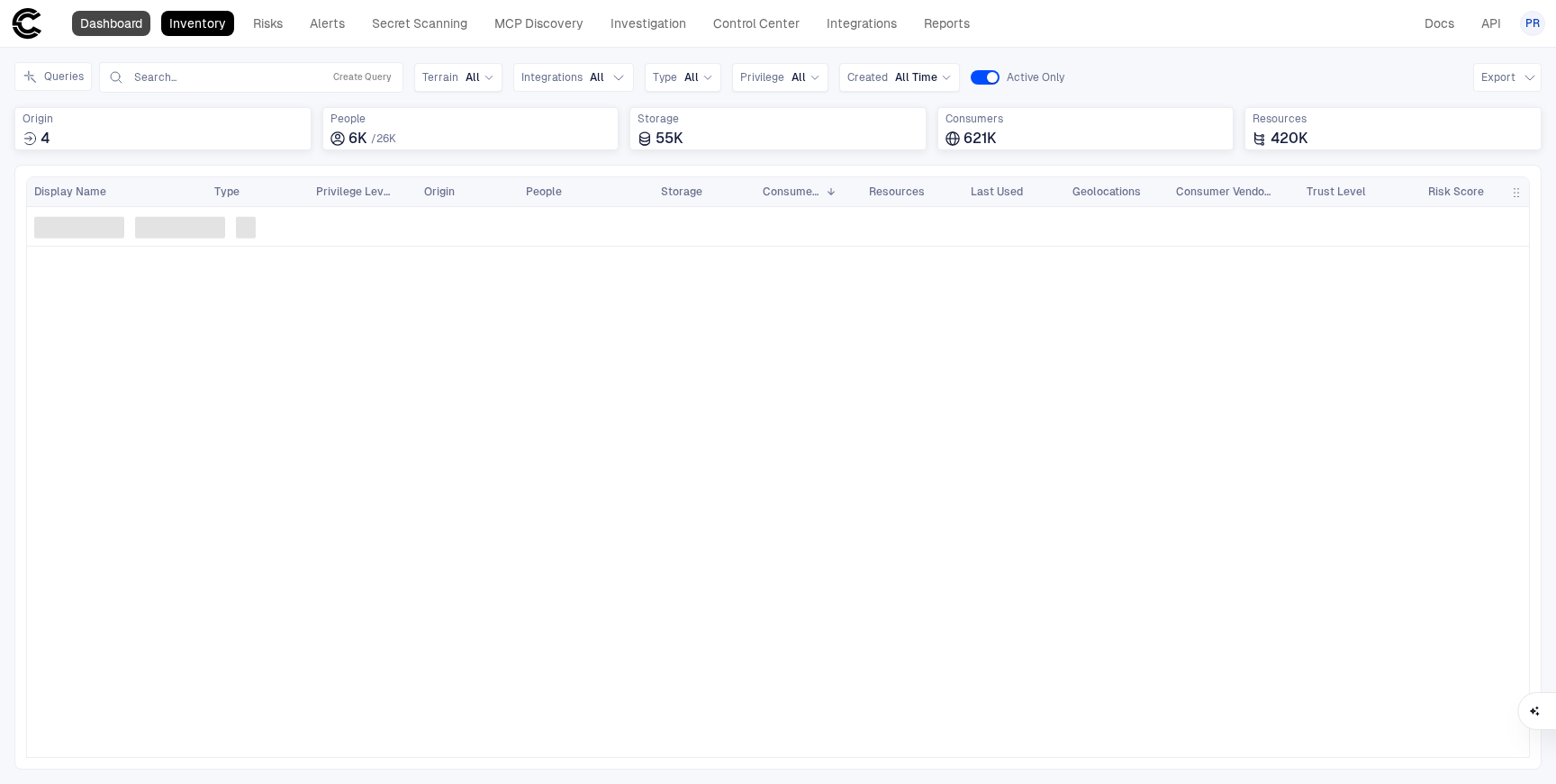
click at [110, 31] on link "Dashboard" at bounding box center [111, 23] width 78 height 25
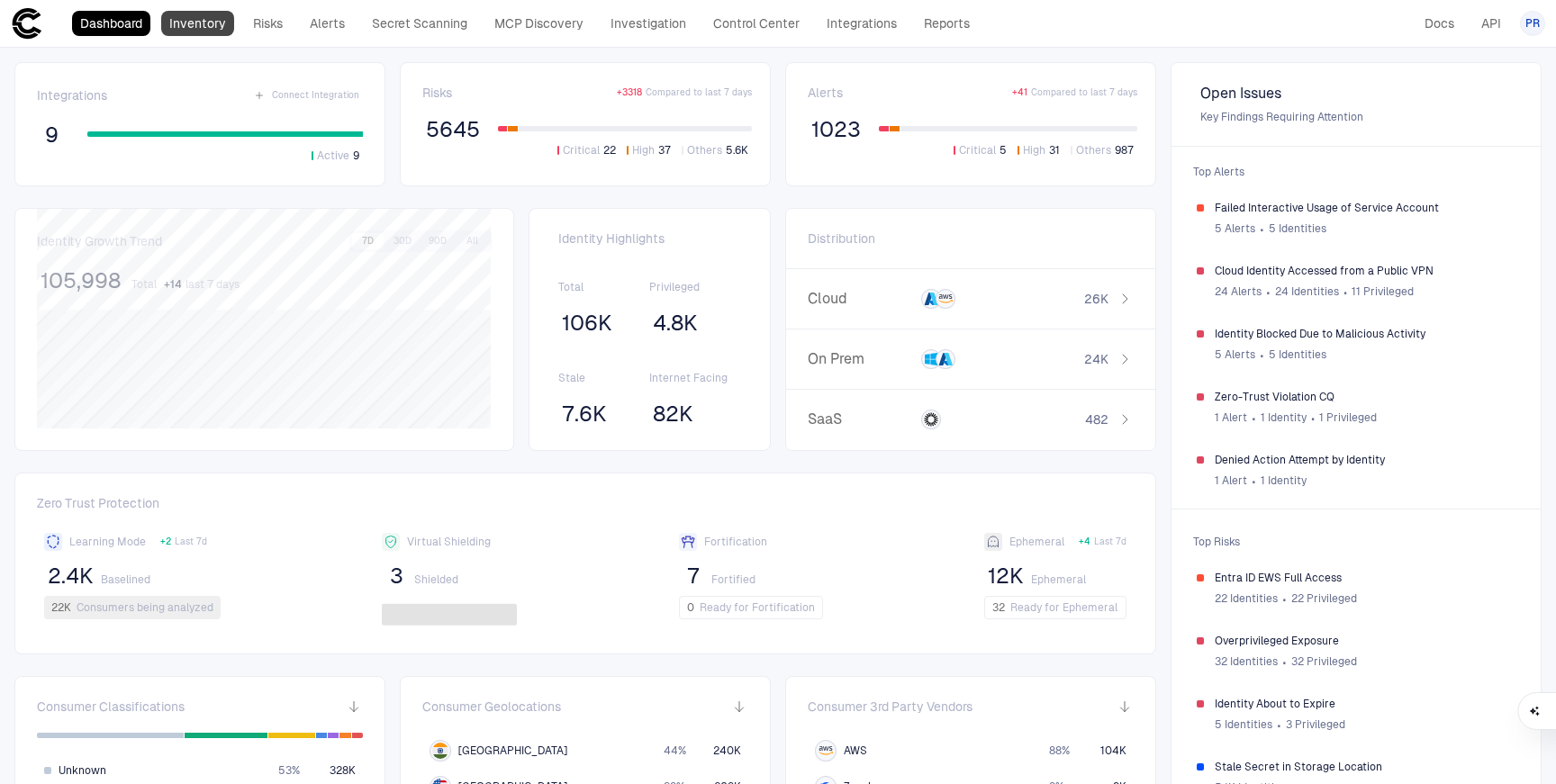
click at [209, 27] on link "Inventory" at bounding box center [197, 23] width 73 height 25
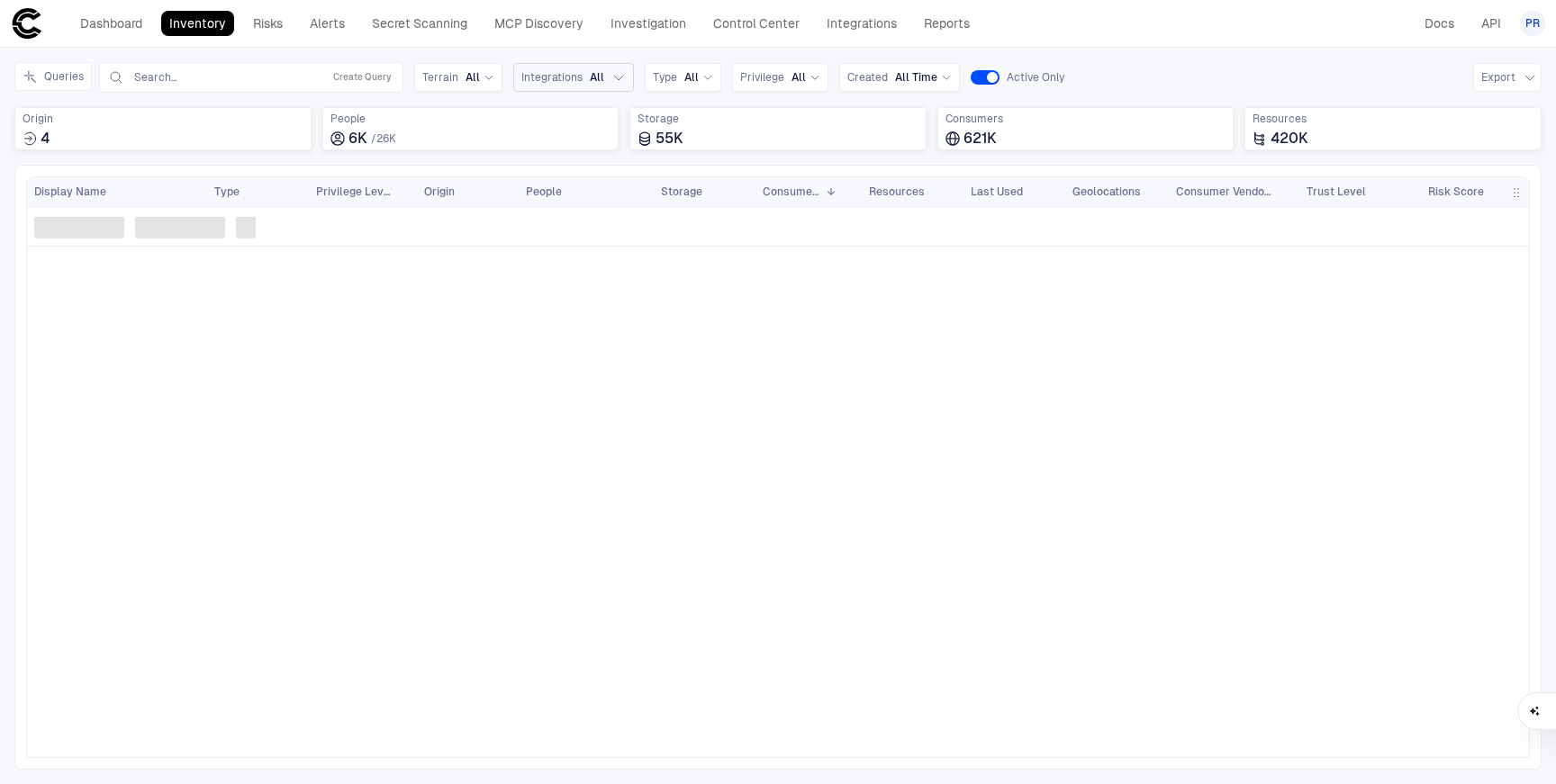
click at [590, 77] on span "All" at bounding box center [596, 77] width 14 height 14
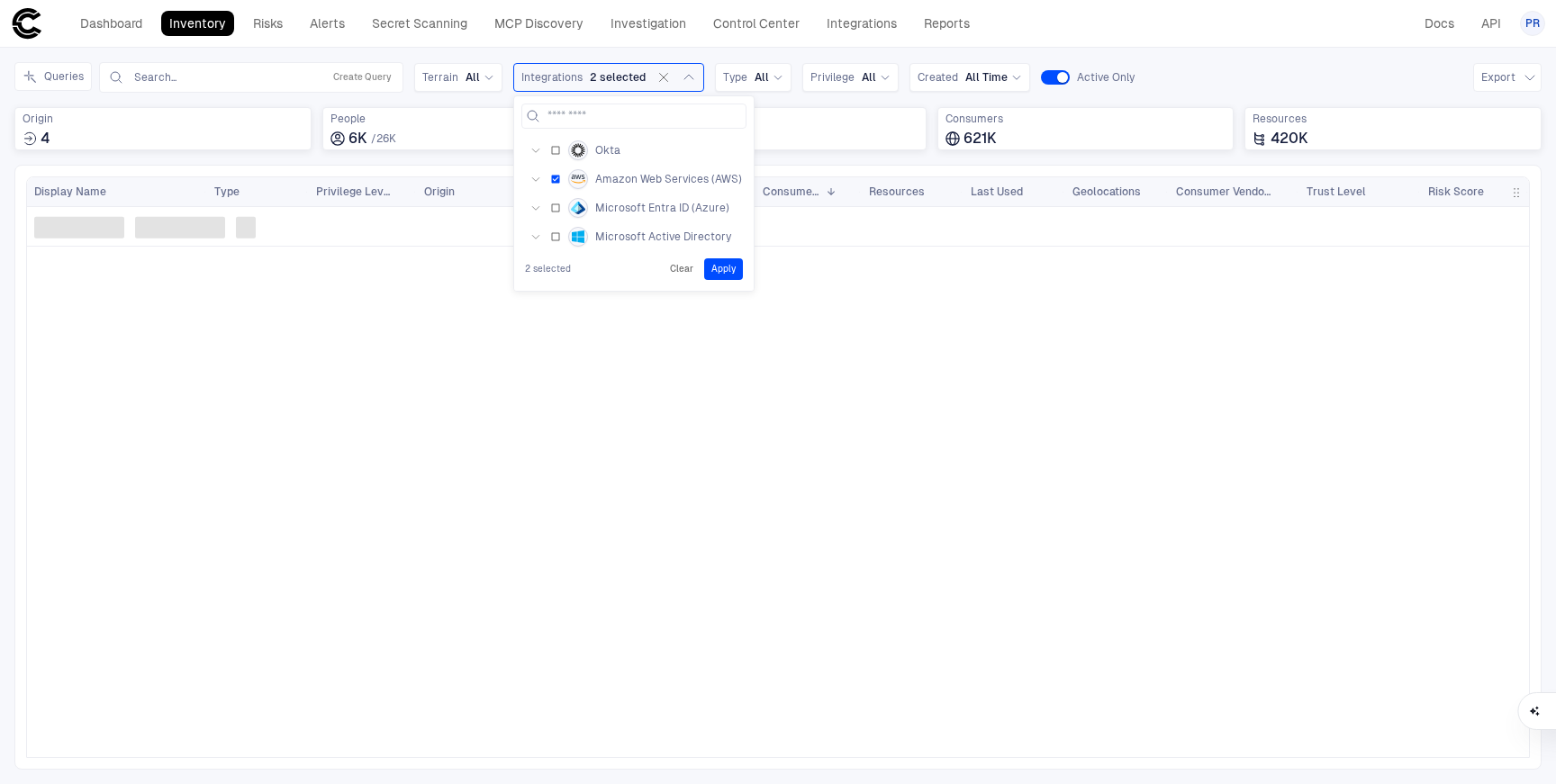
click at [531, 182] on icon "button" at bounding box center [536, 178] width 10 height 10
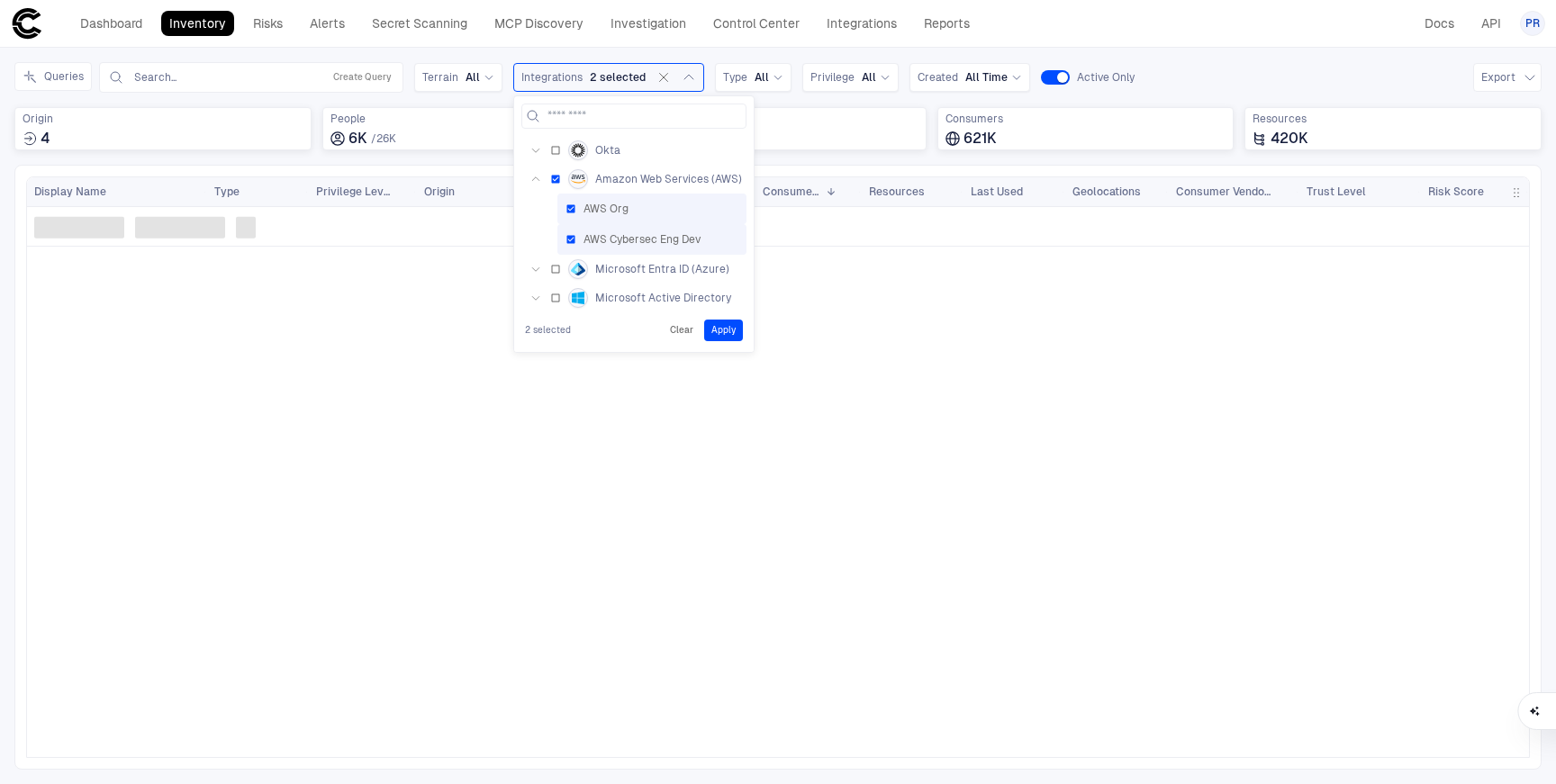
click at [724, 332] on button "Apply" at bounding box center [723, 330] width 39 height 22
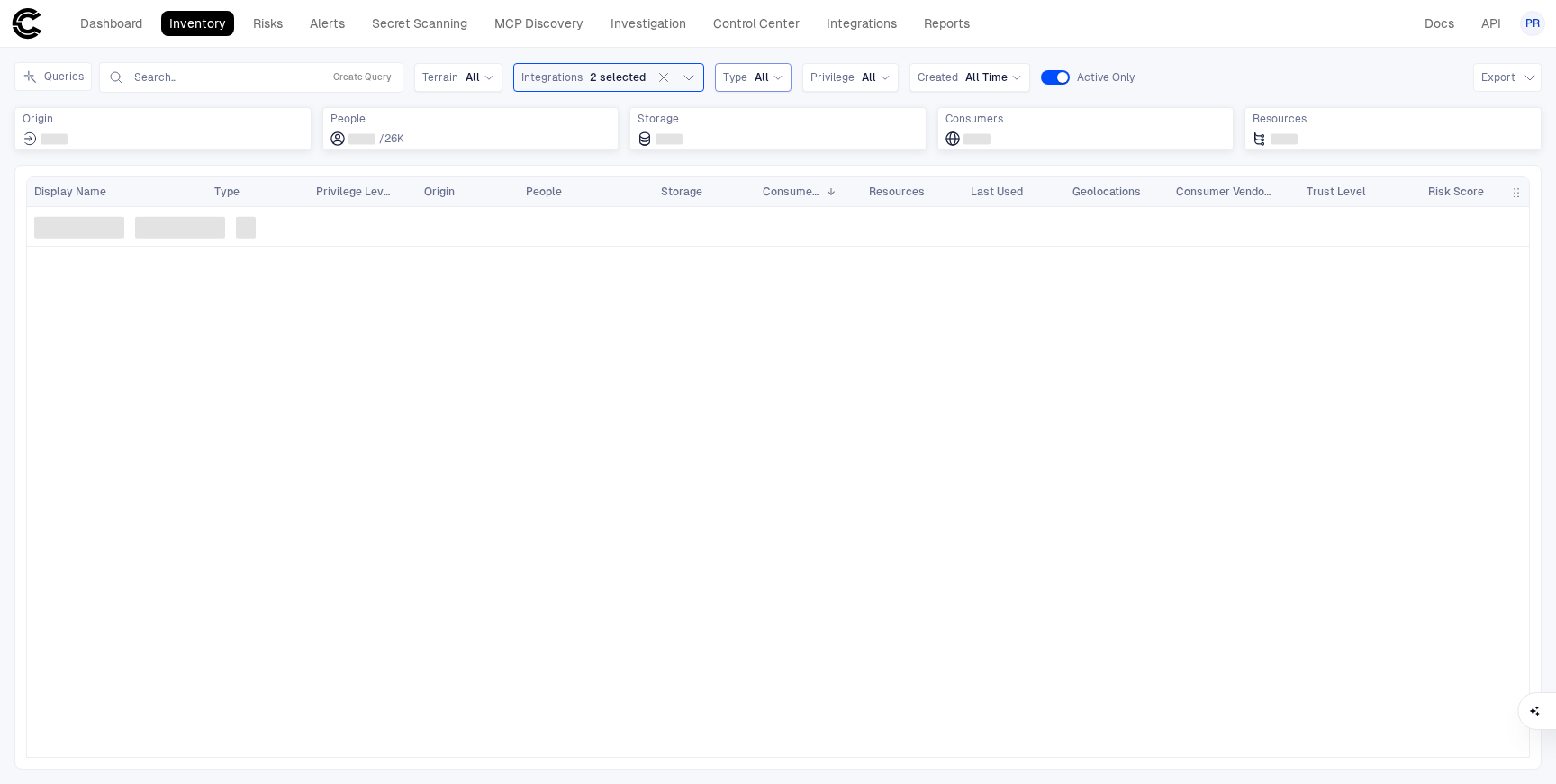
click at [755, 73] on span "All" at bounding box center [761, 77] width 14 height 14
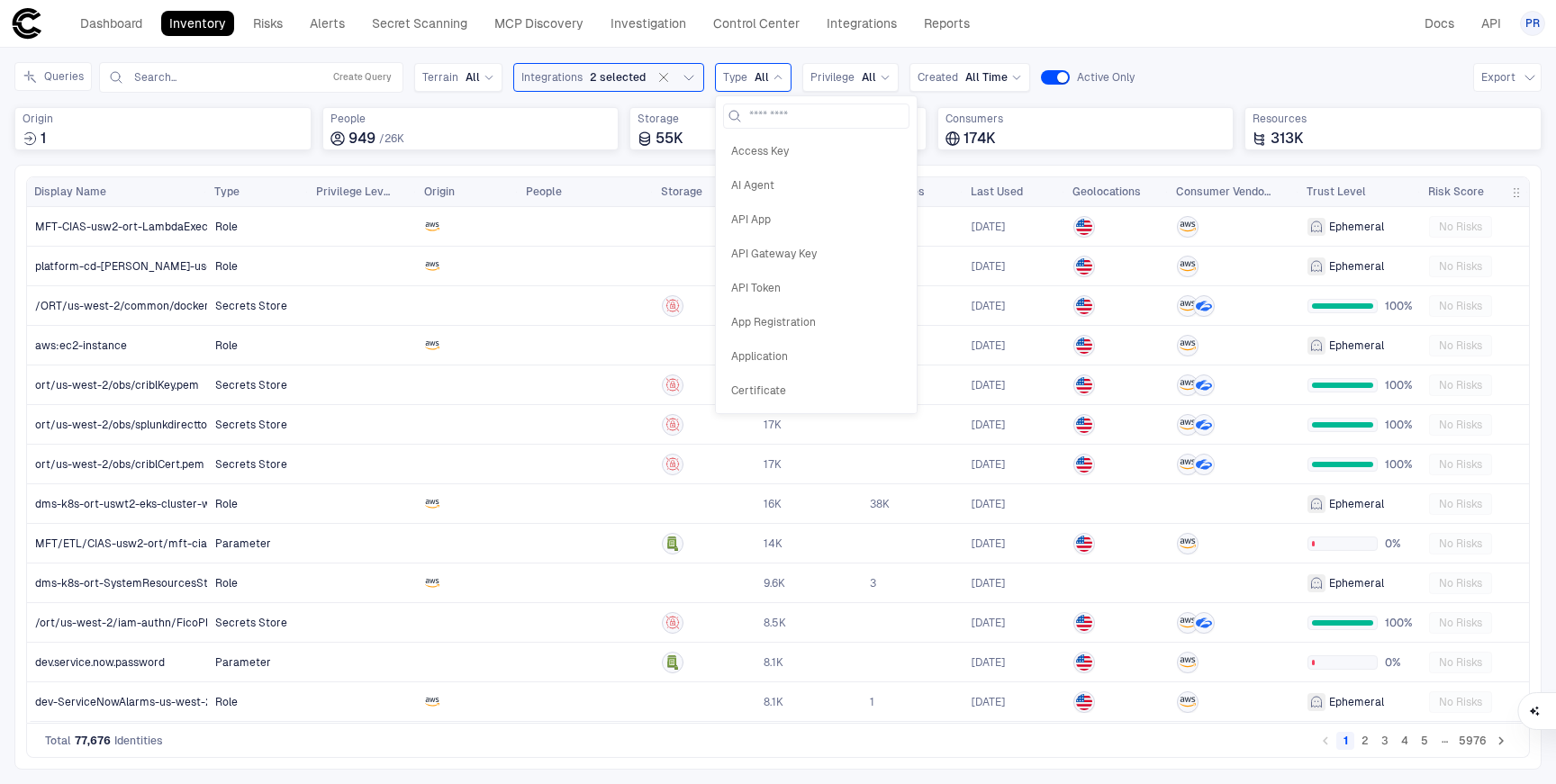
click at [288, 161] on div "Queries Search... Create Query Terrain All Integrations 2 selected Type All Acc…" at bounding box center [778, 113] width 1526 height 103
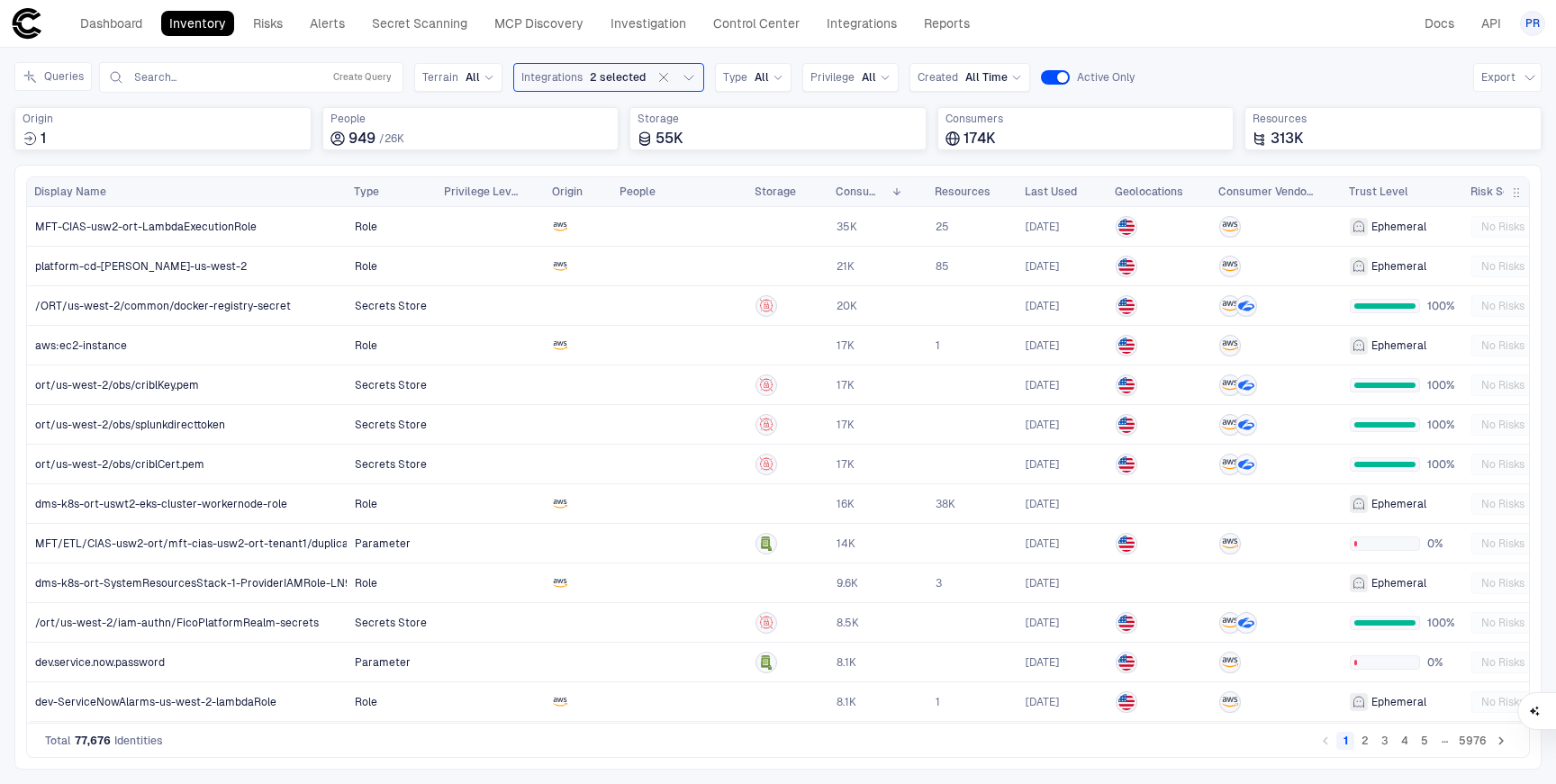
drag, startPoint x: 203, startPoint y: 191, endPoint x: 342, endPoint y: 177, distance: 139.7
click at [342, 177] on div at bounding box center [346, 191] width 8 height 29
click at [535, 31] on link "MCP Discovery" at bounding box center [538, 23] width 106 height 25
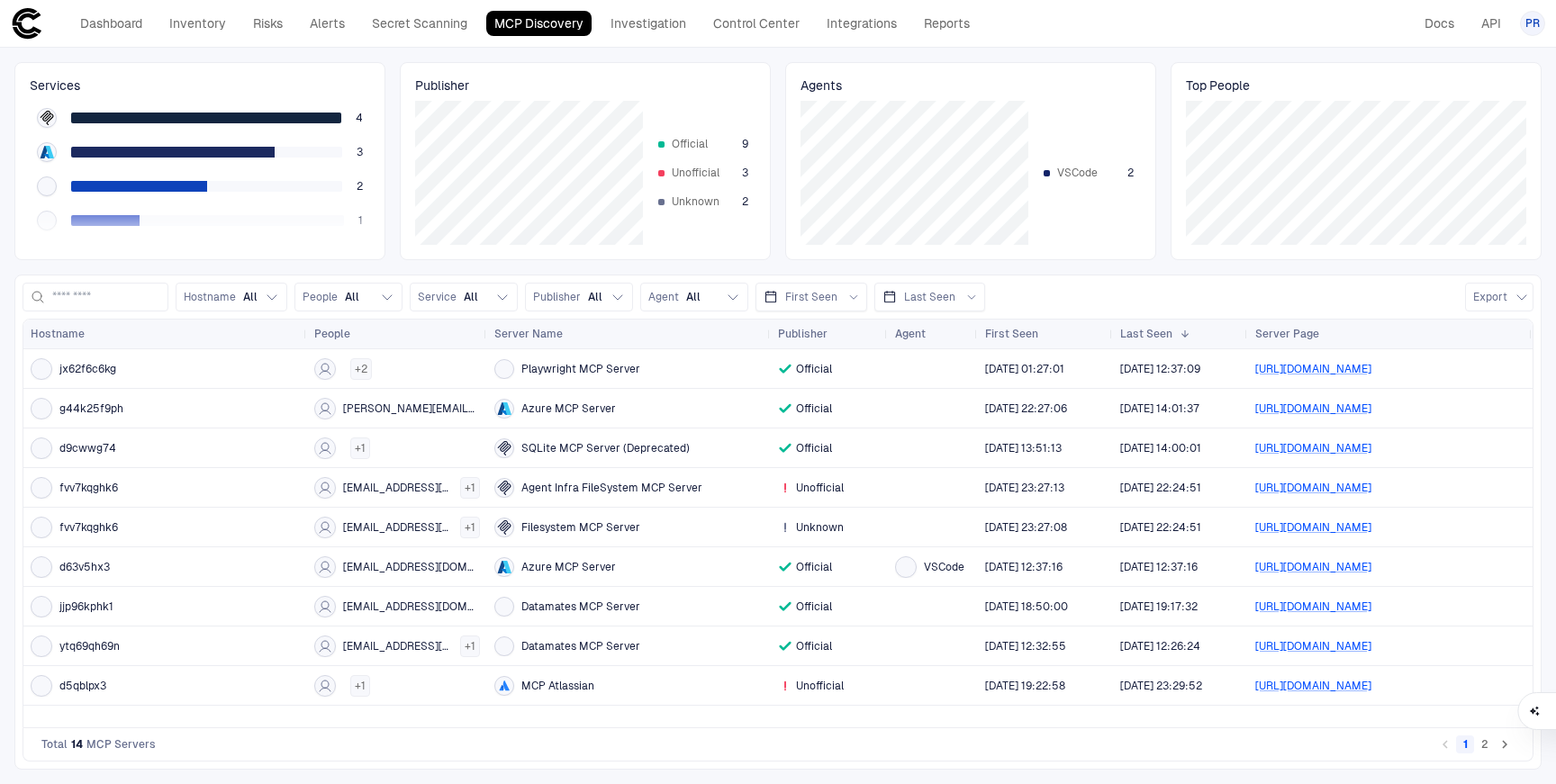
click at [1485, 751] on button "2" at bounding box center [1485, 744] width 18 height 18
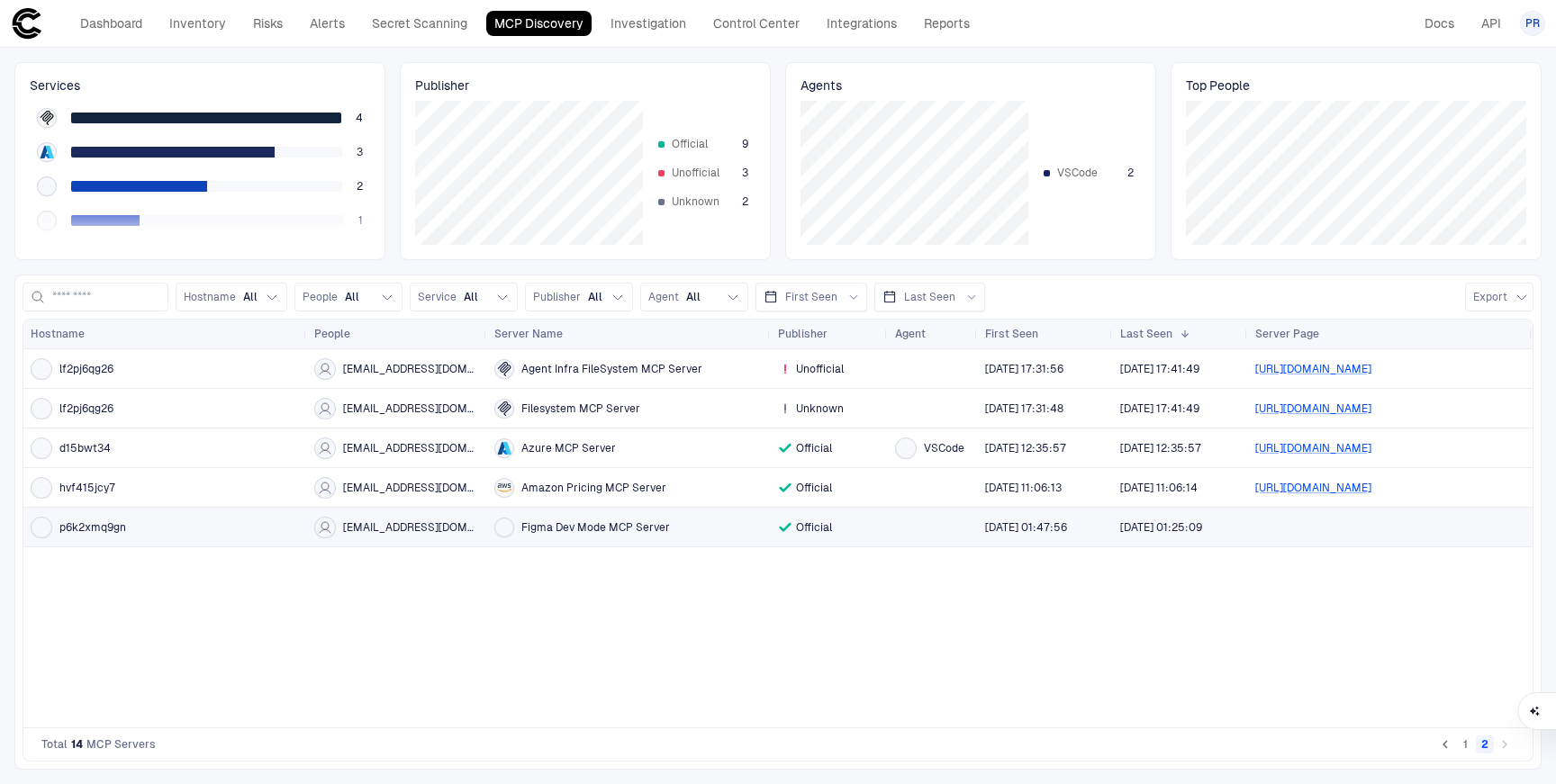
click at [582, 535] on div "Figma Dev Mode MCP Server" at bounding box center [629, 527] width 270 height 20
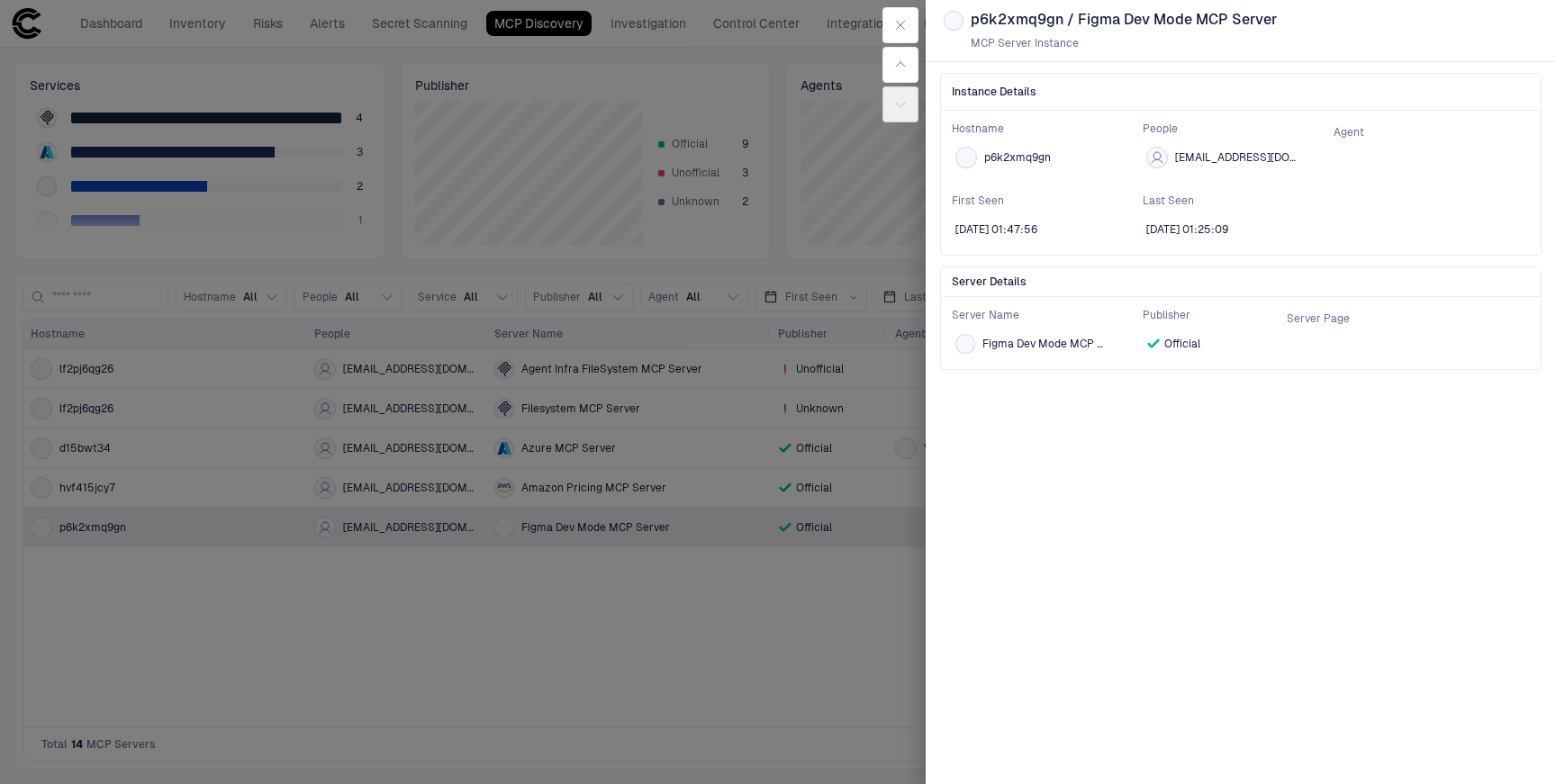
click at [689, 665] on div at bounding box center [778, 392] width 1556 height 784
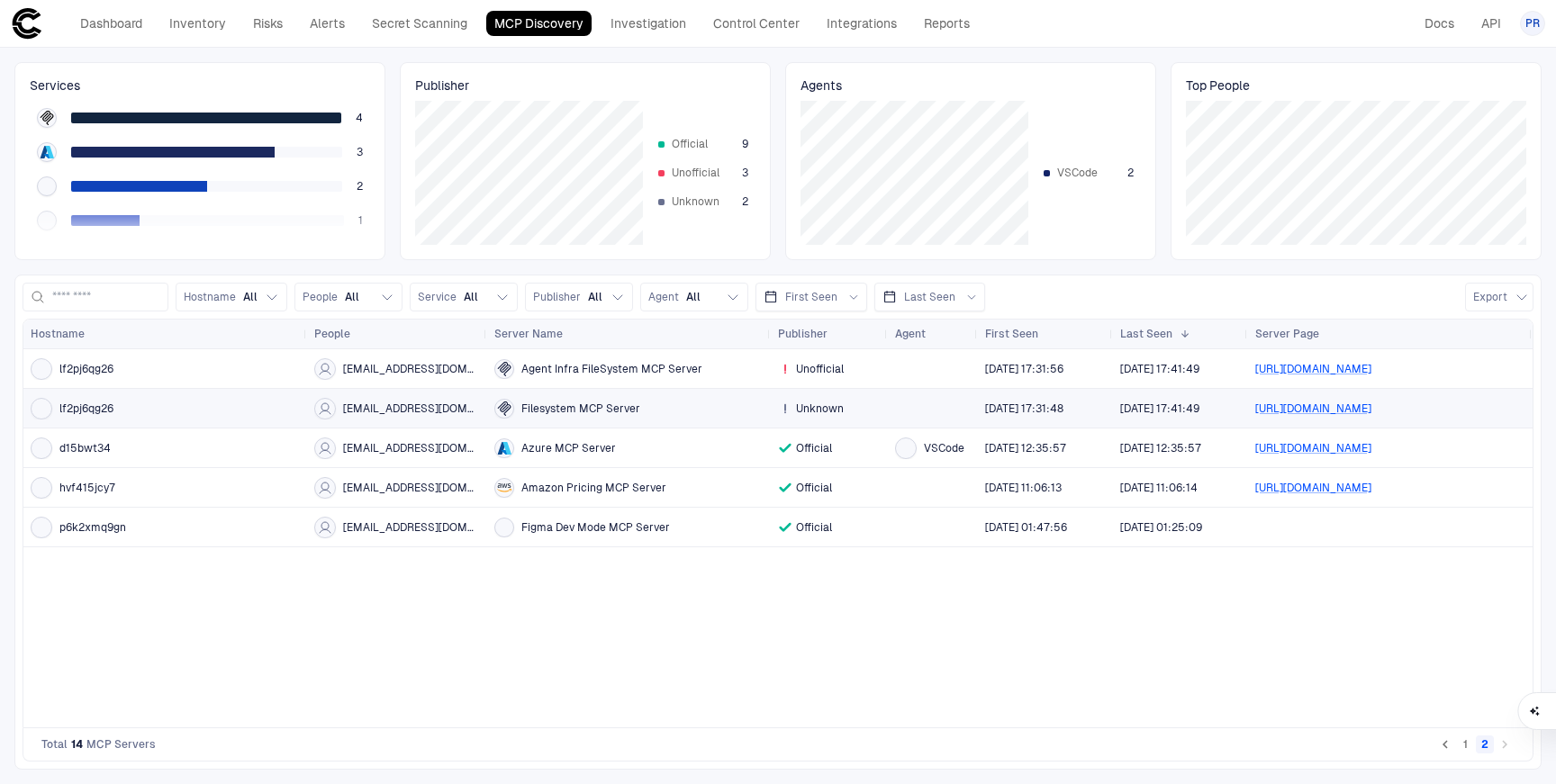
click at [395, 411] on span "[EMAIL_ADDRESS][DOMAIN_NAME]" at bounding box center [412, 408] width 137 height 14
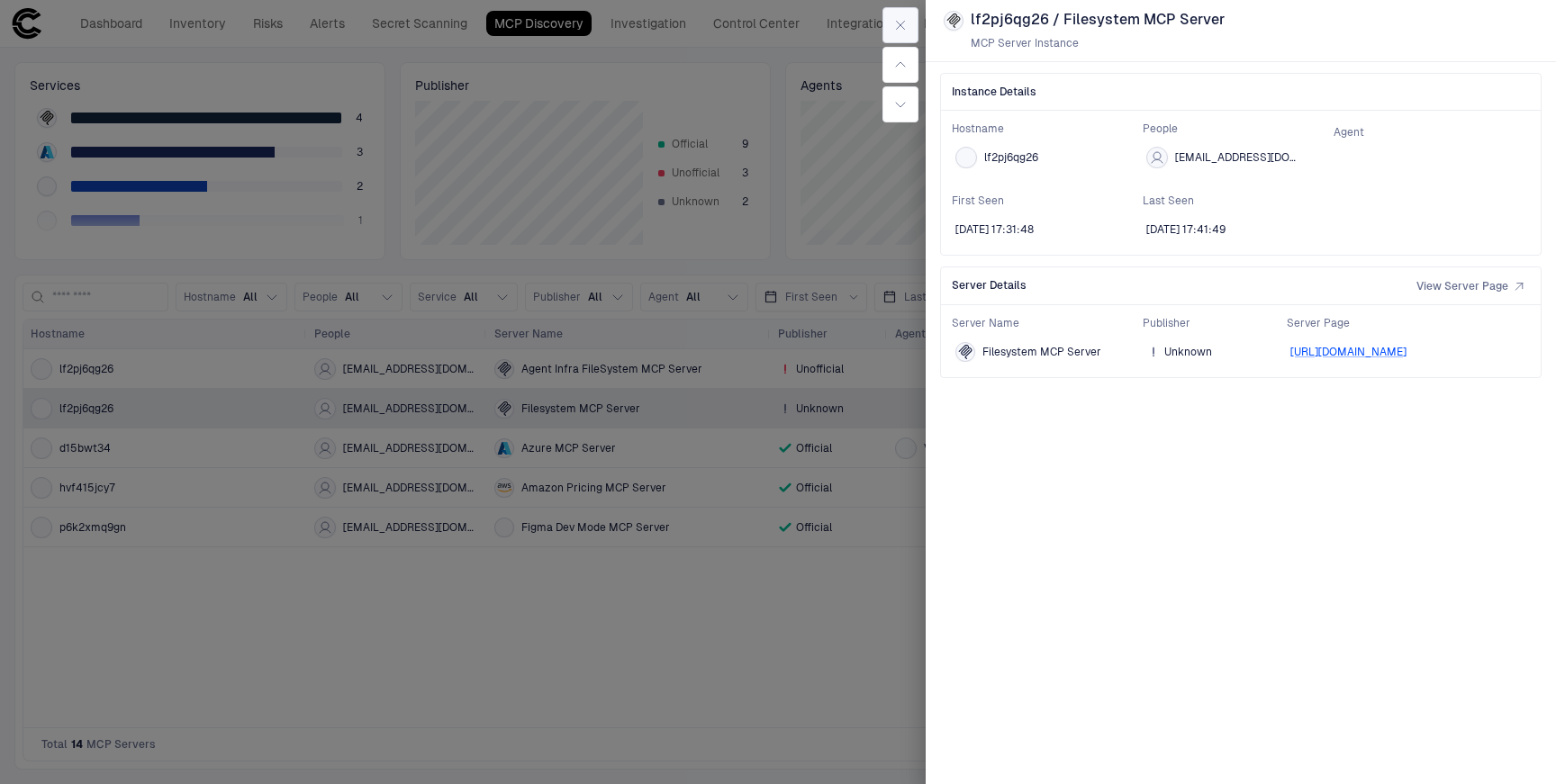
click at [910, 30] on button "button" at bounding box center [900, 26] width 36 height 36
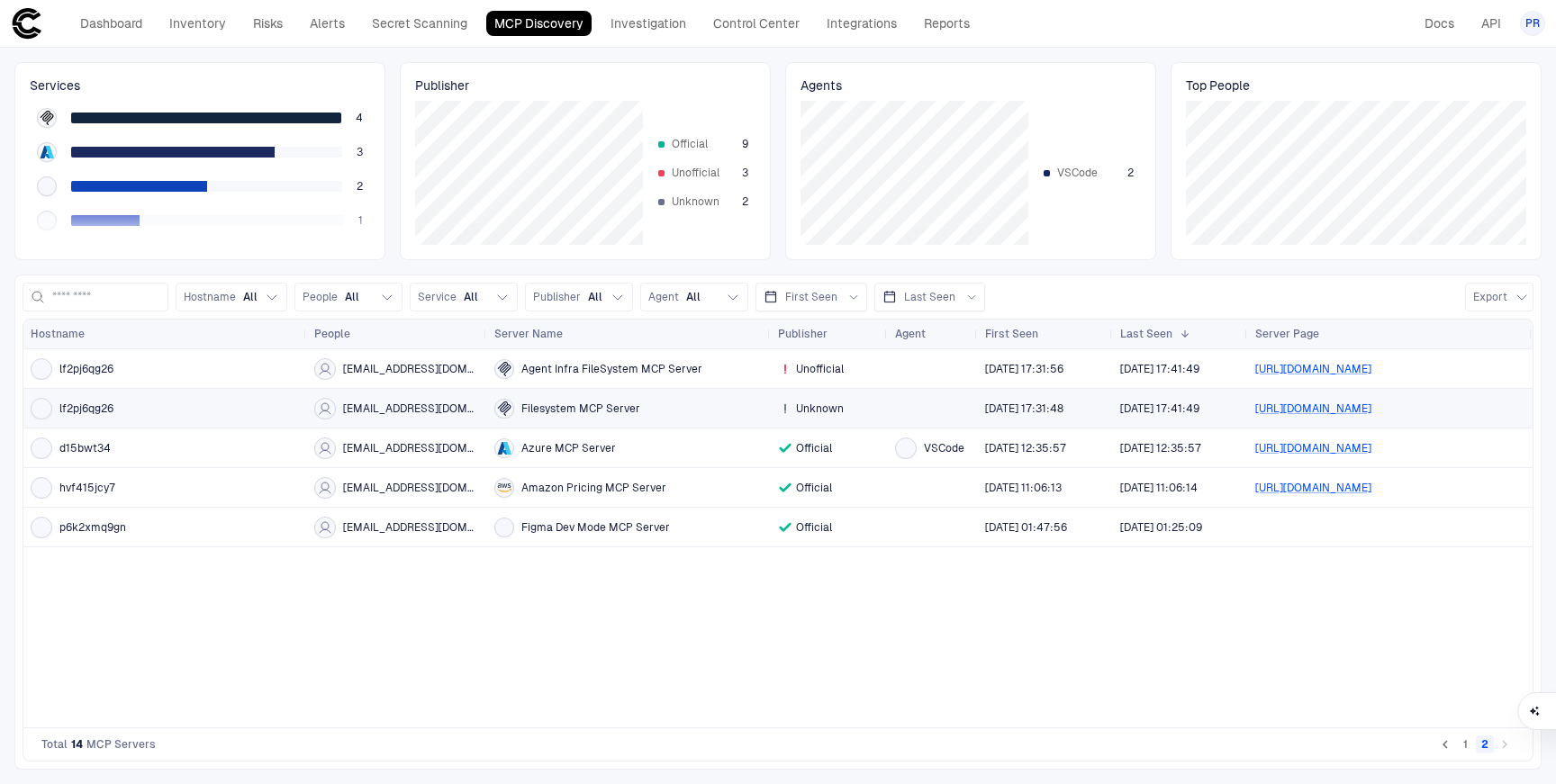
click at [576, 405] on span "Filesystem MCP Server" at bounding box center [580, 408] width 119 height 14
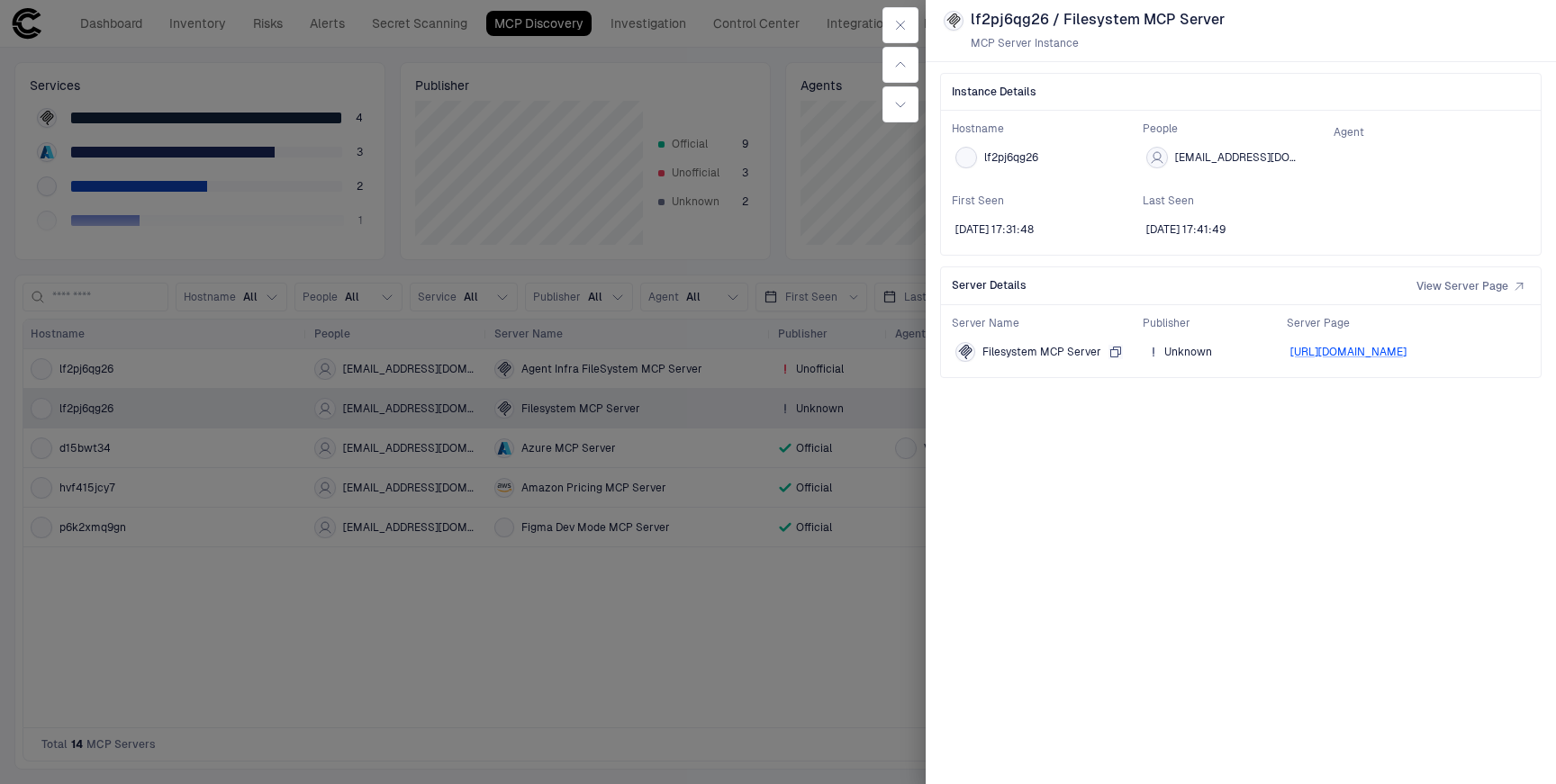
click at [1055, 355] on span "Filesystem MCP Server" at bounding box center [1041, 352] width 119 height 14
click at [1018, 160] on span "lf2pj6qg26" at bounding box center [1011, 157] width 54 height 14
click at [804, 619] on div at bounding box center [778, 392] width 1556 height 784
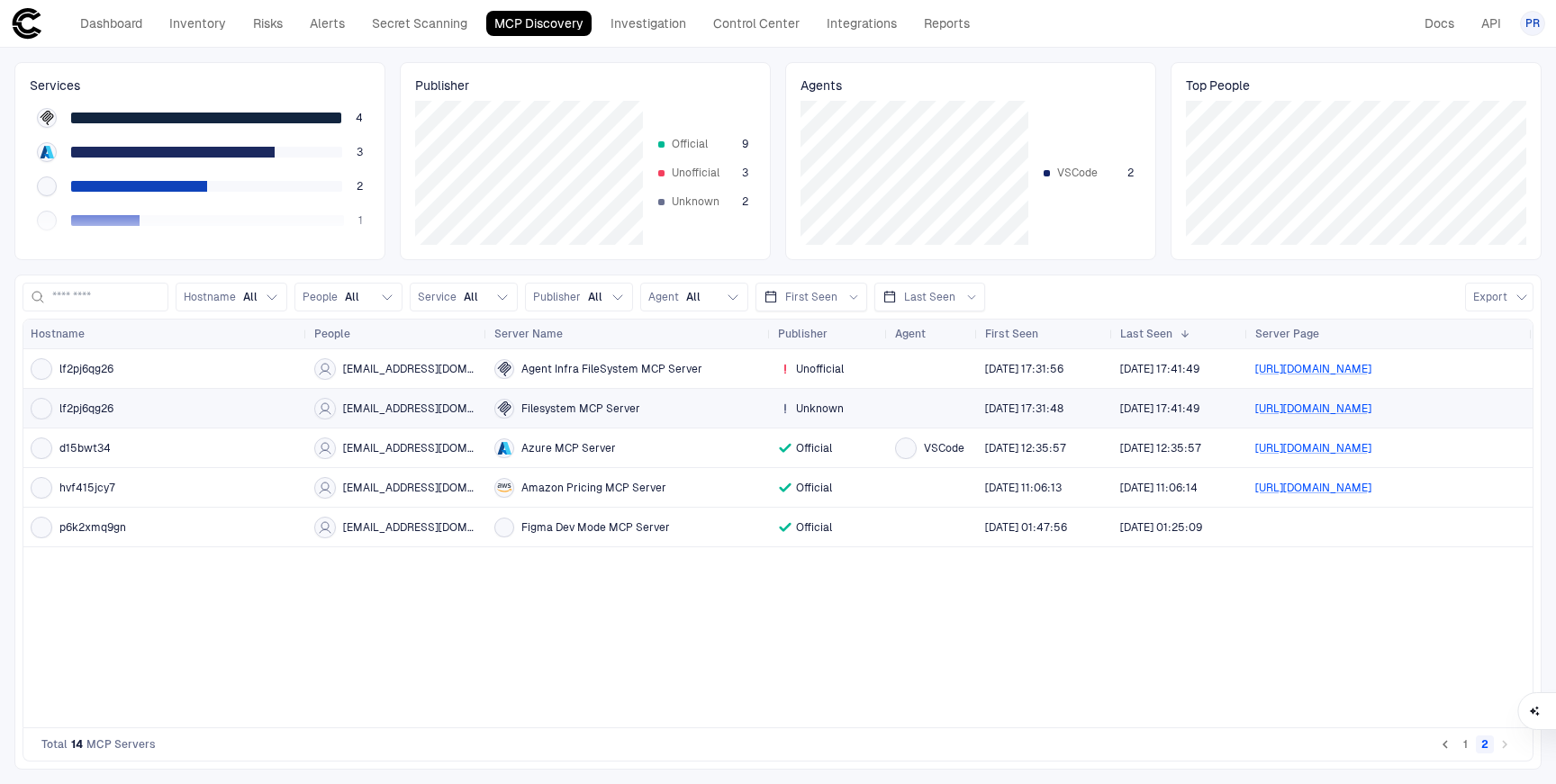
click at [629, 413] on span "Filesystem MCP Server" at bounding box center [580, 408] width 119 height 14
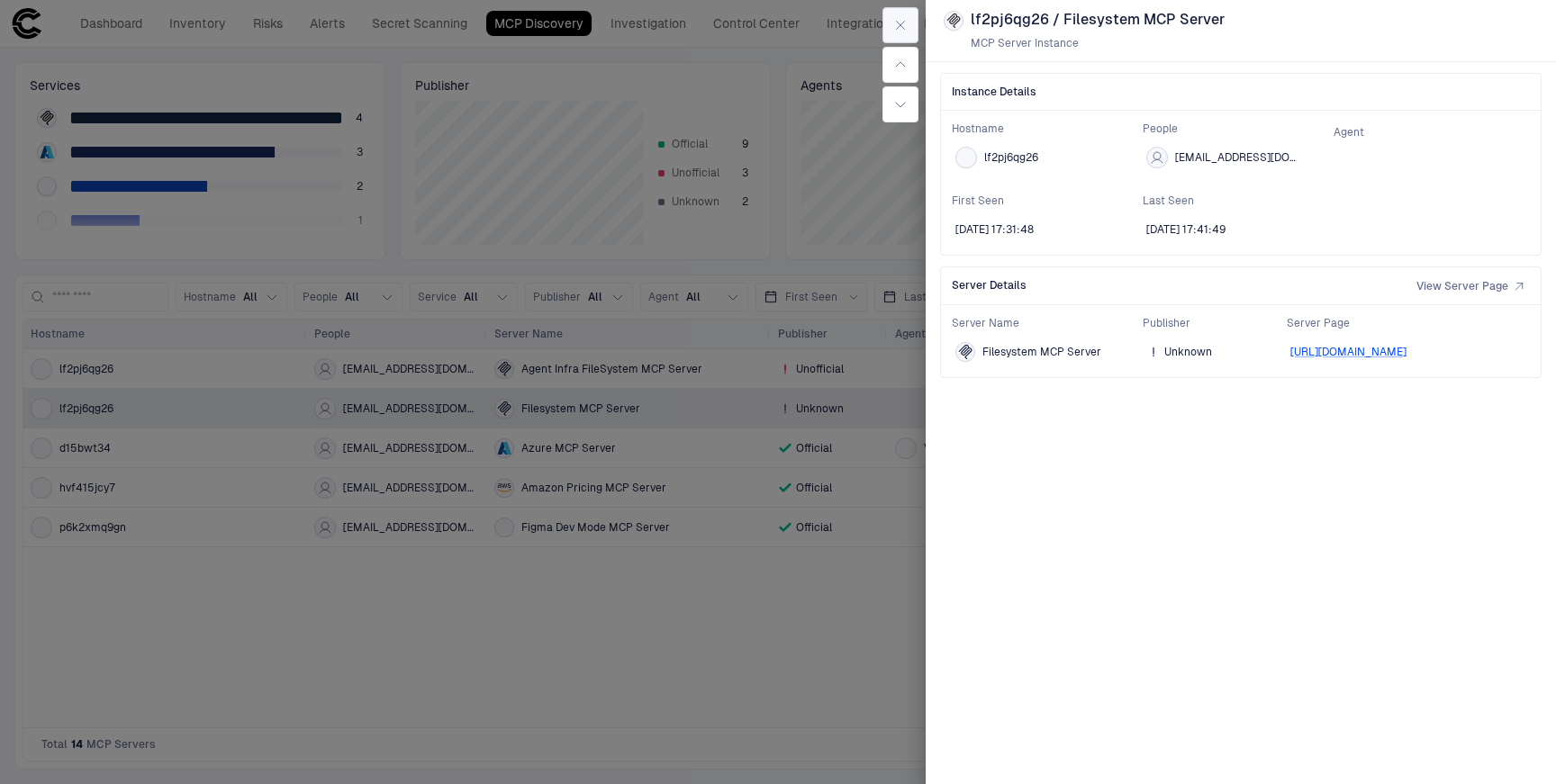
click at [895, 23] on icon "button" at bounding box center [899, 25] width 14 height 14
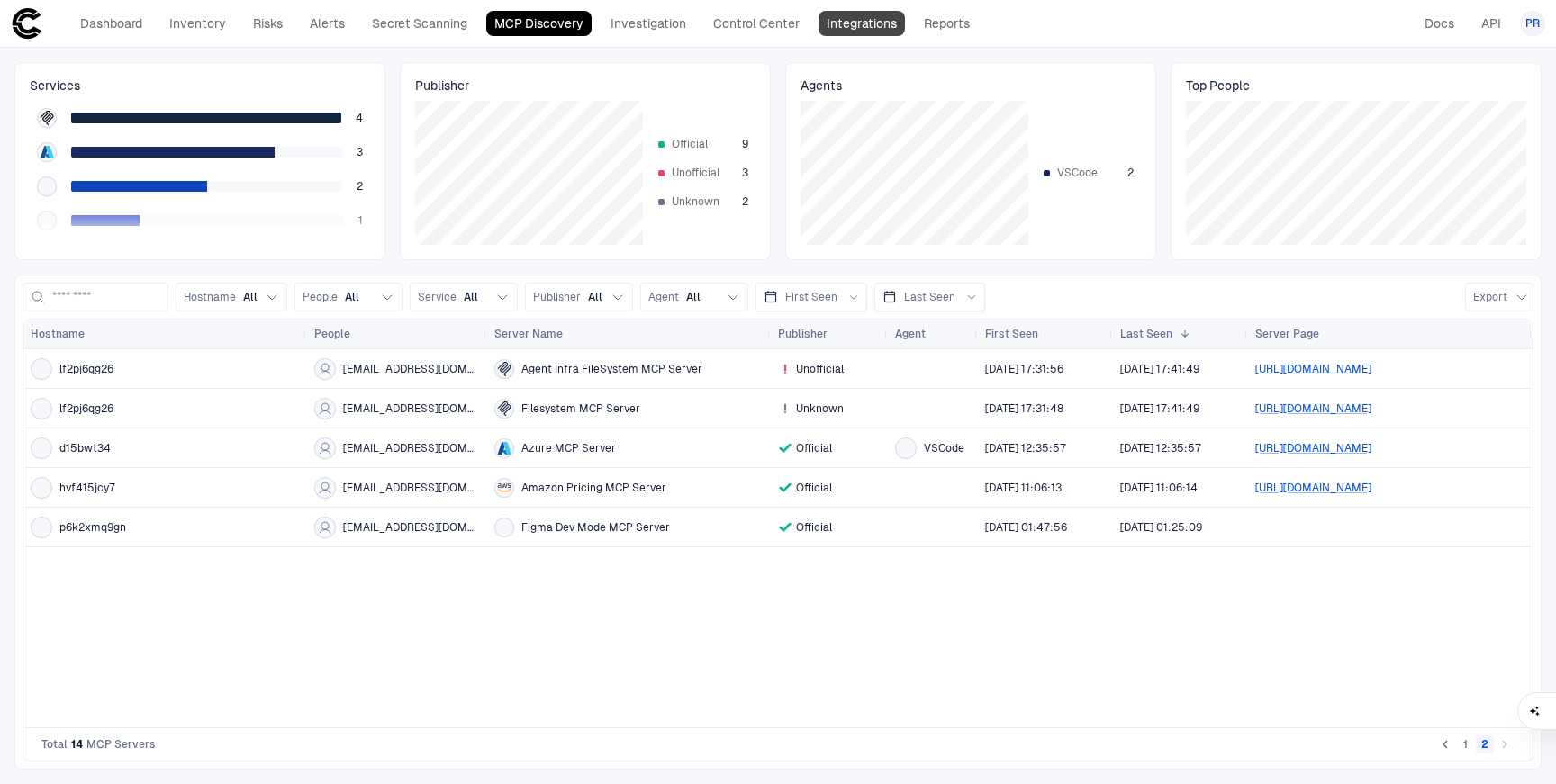
click at [882, 30] on link "Integrations" at bounding box center [861, 23] width 87 height 25
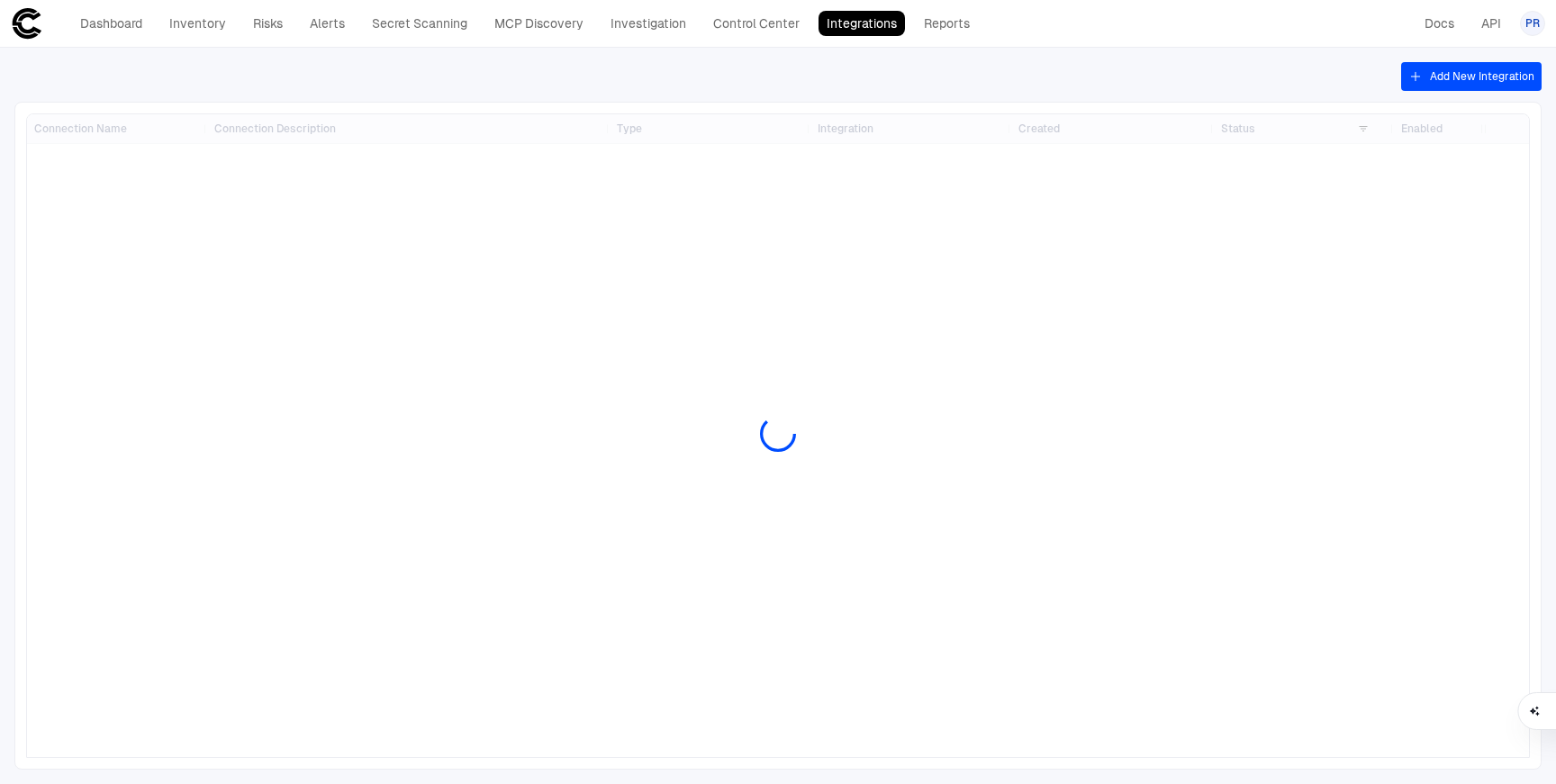
click at [1445, 75] on button "Add New Integration" at bounding box center [1470, 76] width 140 height 29
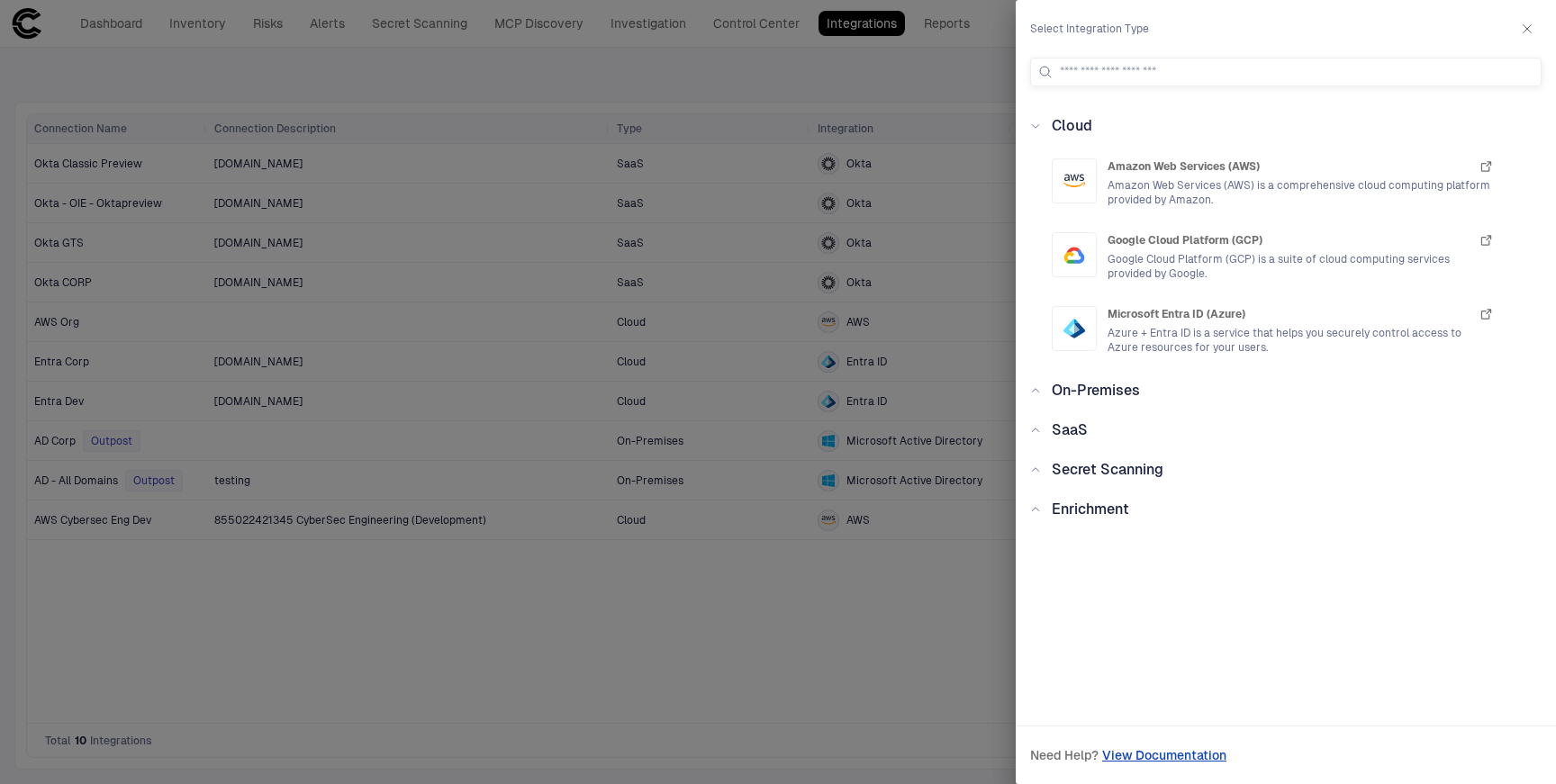
click at [1038, 432] on icon at bounding box center [1035, 430] width 10 height 10
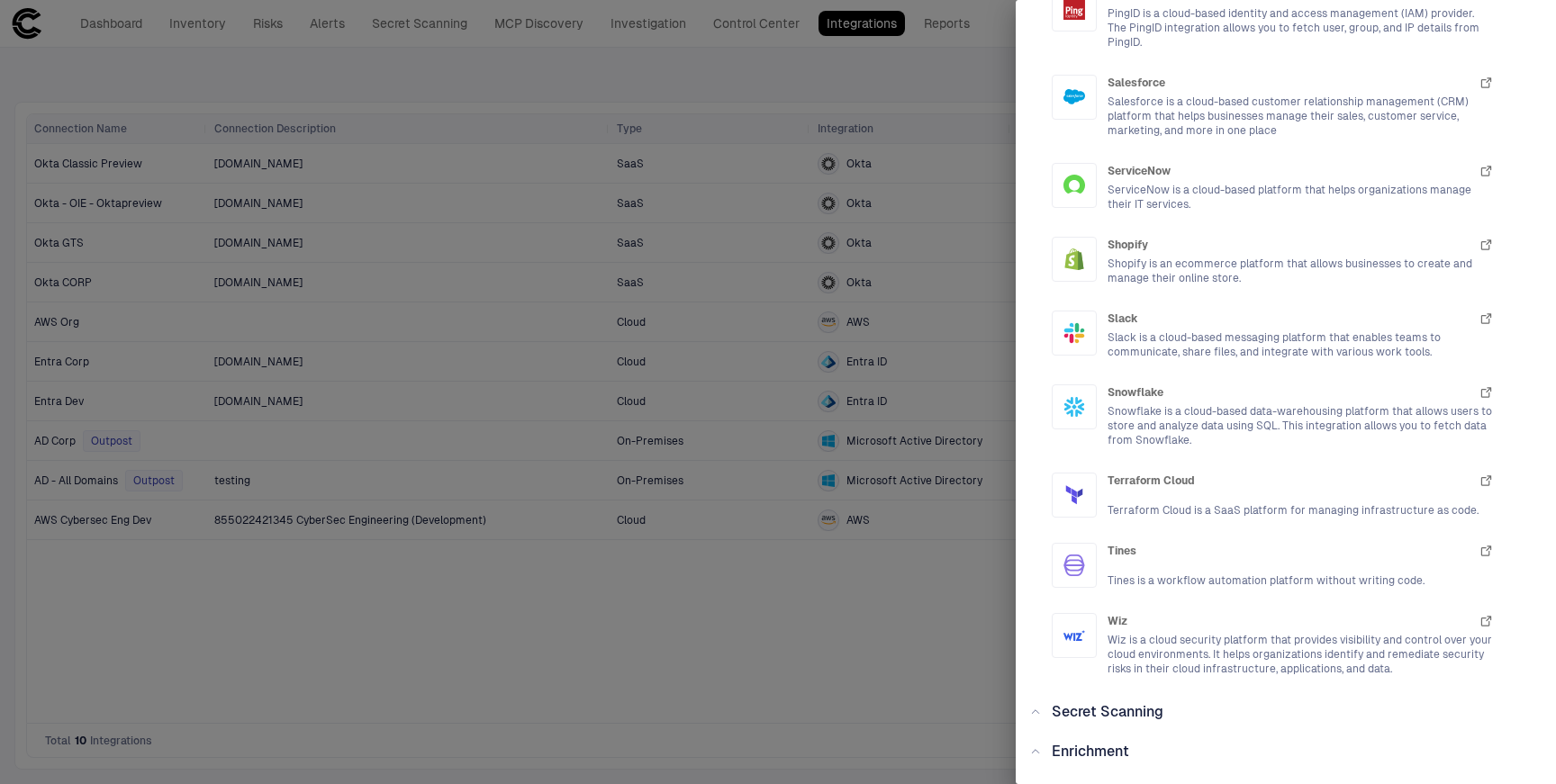
scroll to position [2624, 0]
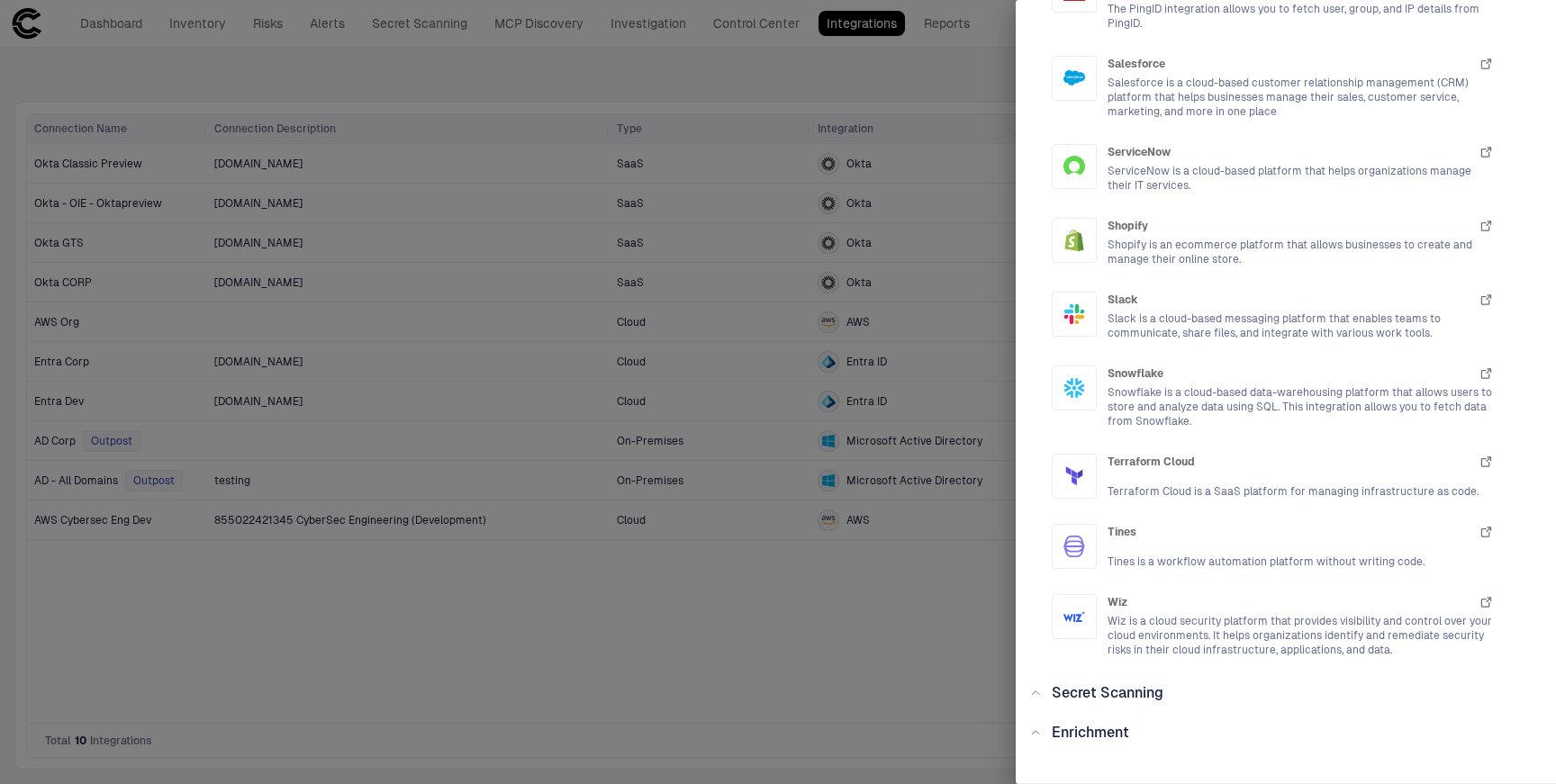
click at [1142, 684] on span "Secret Scanning" at bounding box center [1107, 693] width 111 height 17
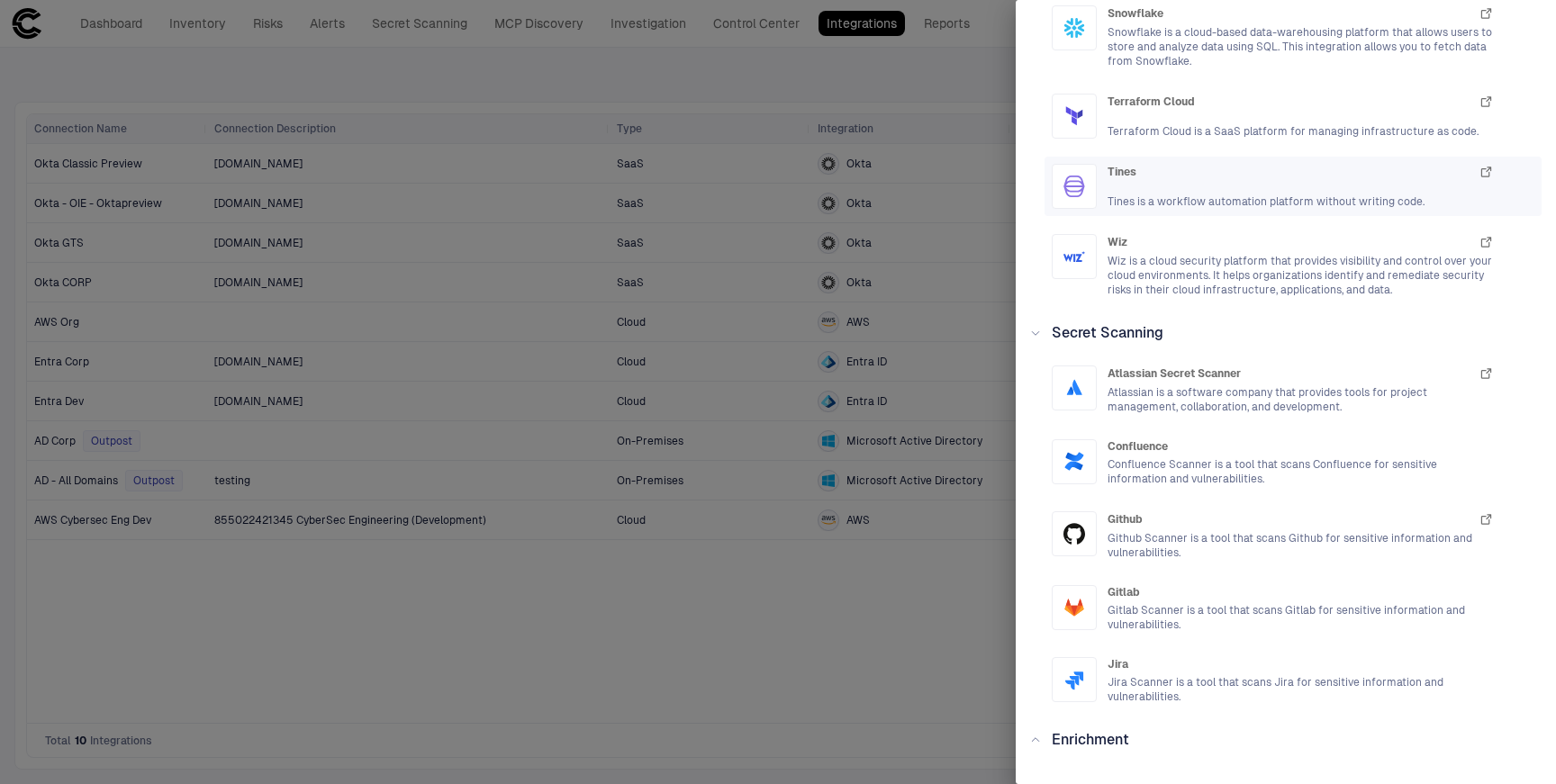
scroll to position [2992, 0]
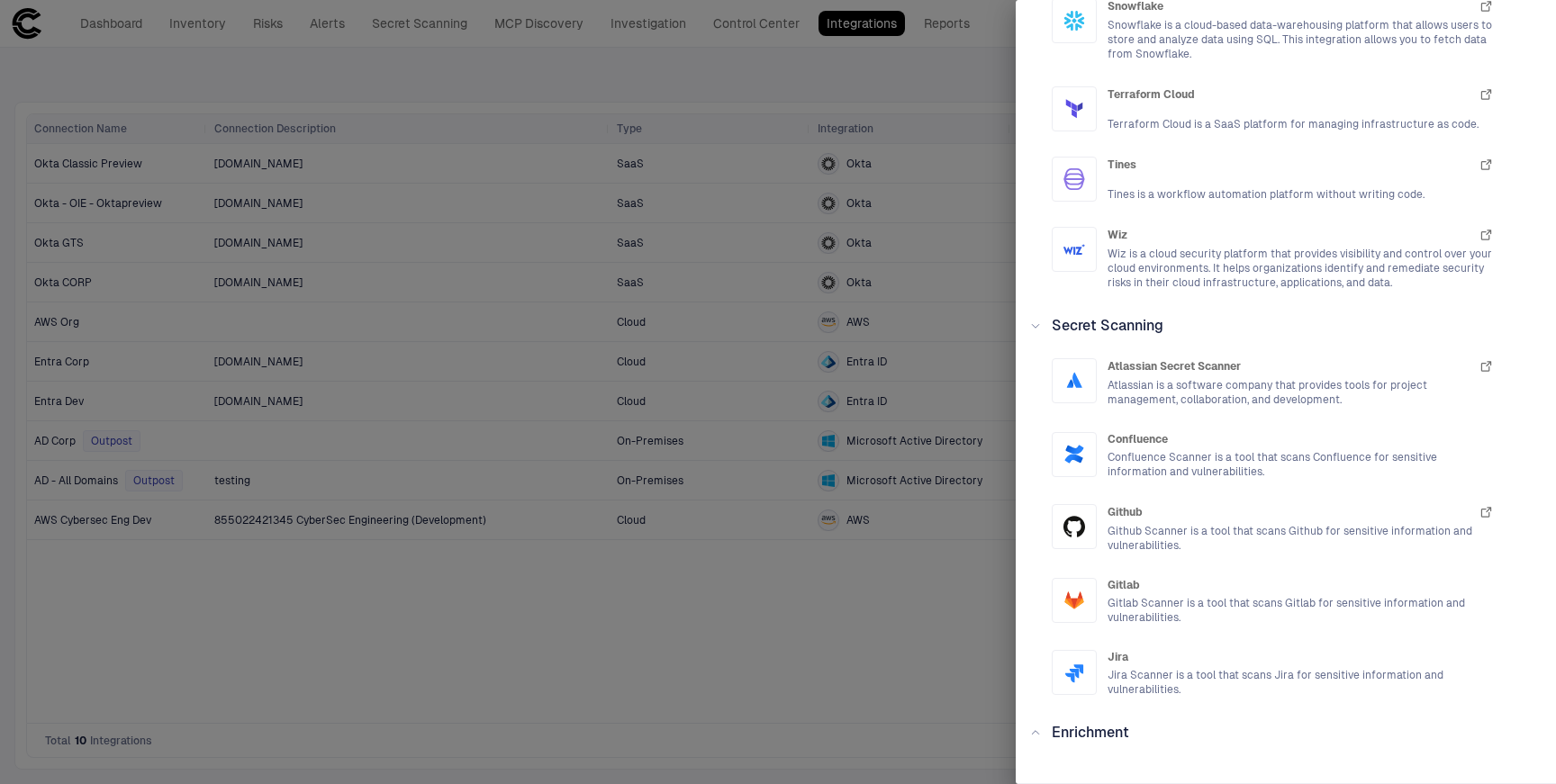
click at [1107, 724] on span "Enrichment" at bounding box center [1090, 733] width 77 height 17
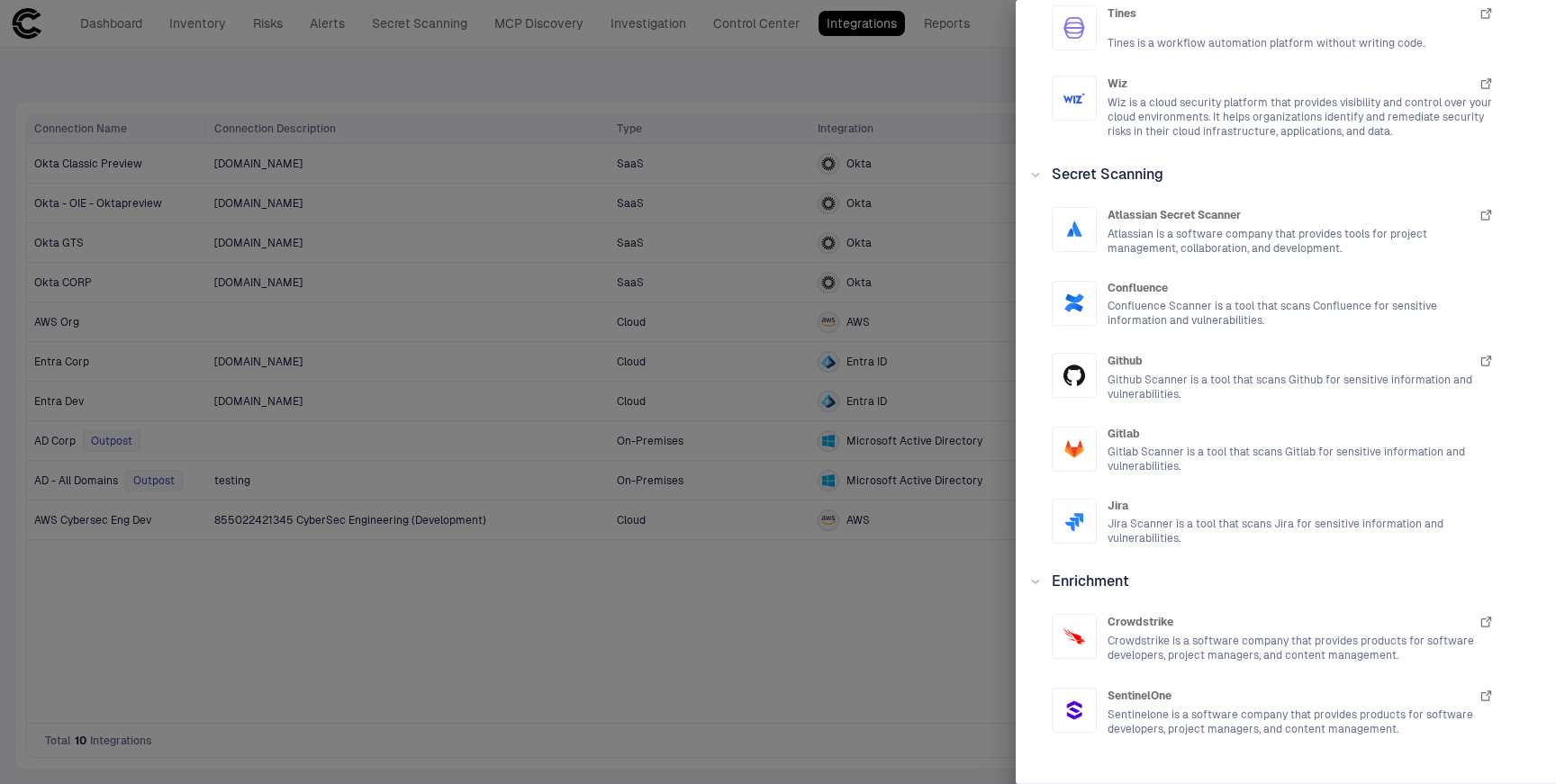
click at [1105, 573] on span "Enrichment" at bounding box center [1090, 581] width 77 height 17
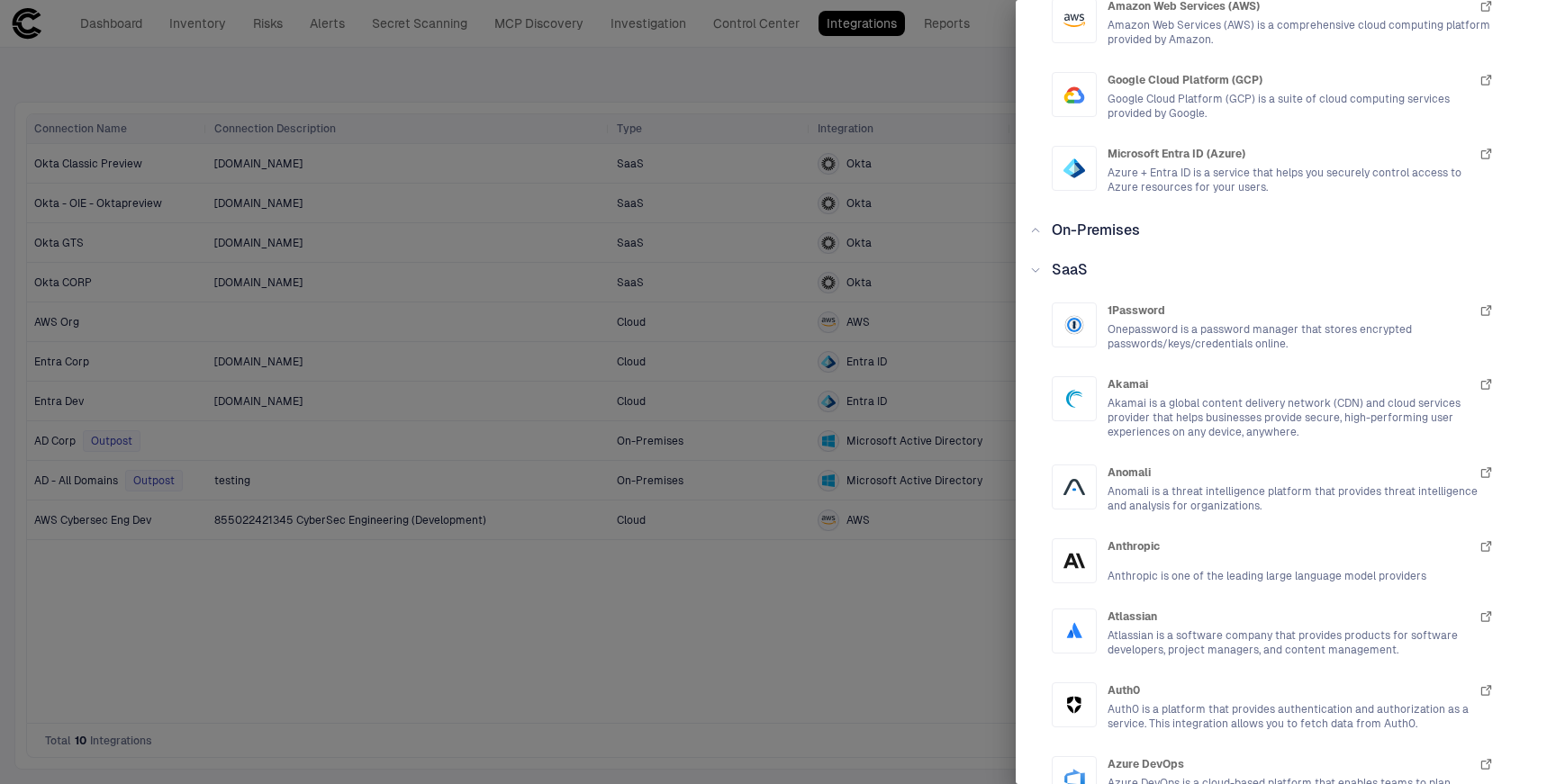
scroll to position [158, 0]
click at [1039, 227] on icon at bounding box center [1035, 231] width 10 height 10
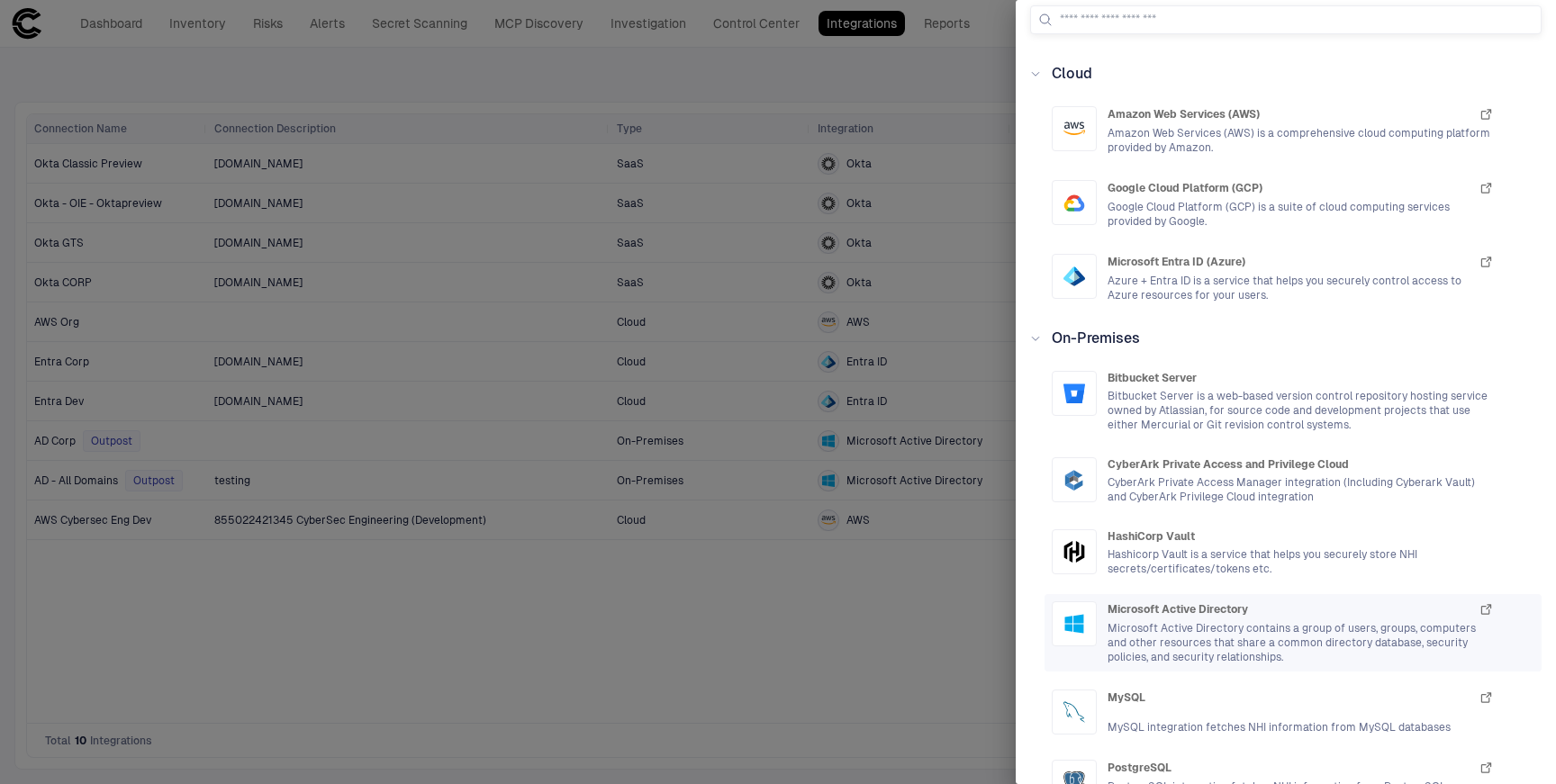
scroll to position [0, 0]
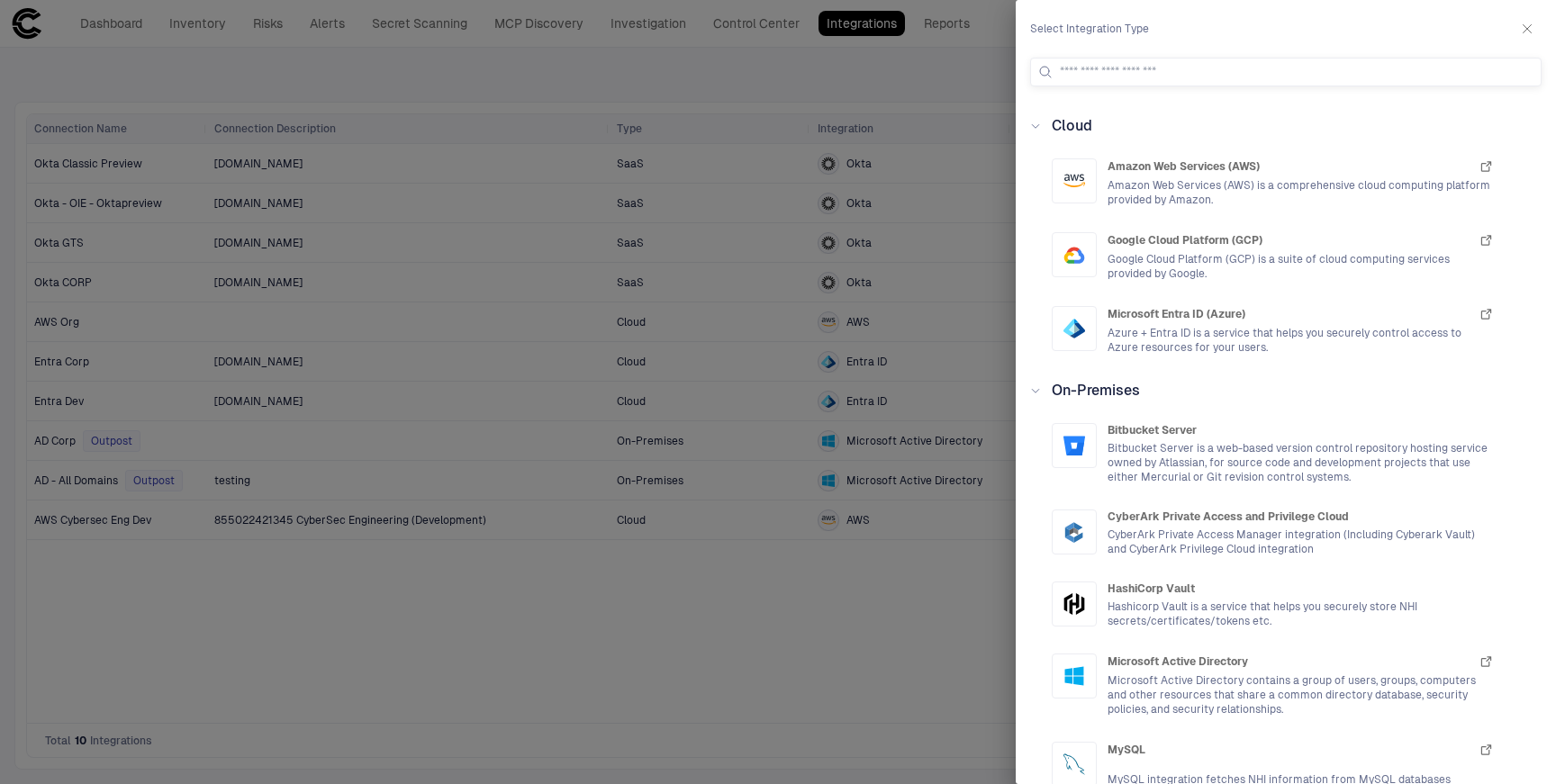
click at [890, 591] on div at bounding box center [778, 392] width 1556 height 784
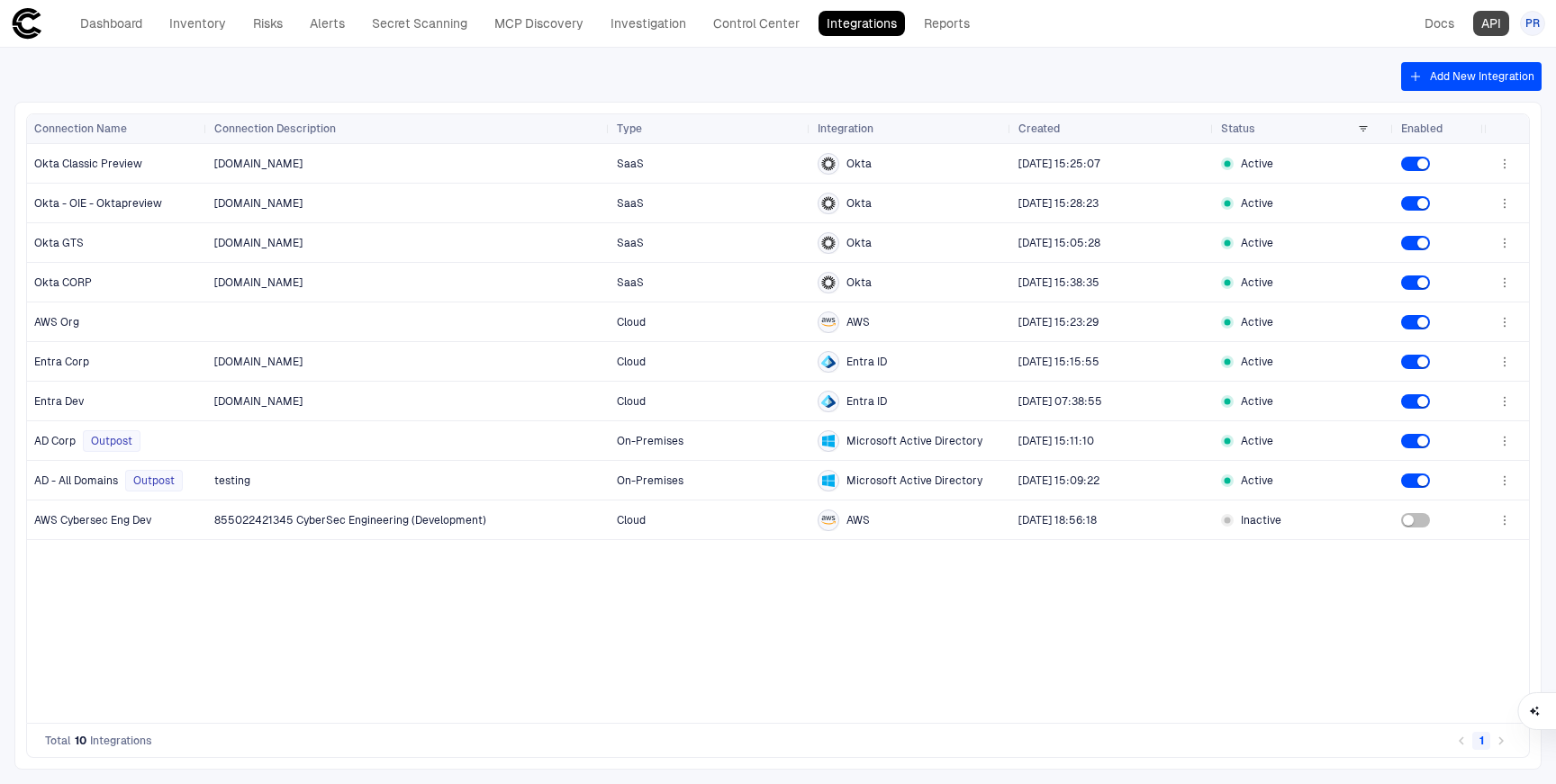
click at [1491, 25] on link "API" at bounding box center [1491, 23] width 36 height 25
click at [750, 25] on link "Control Center" at bounding box center [757, 23] width 103 height 25
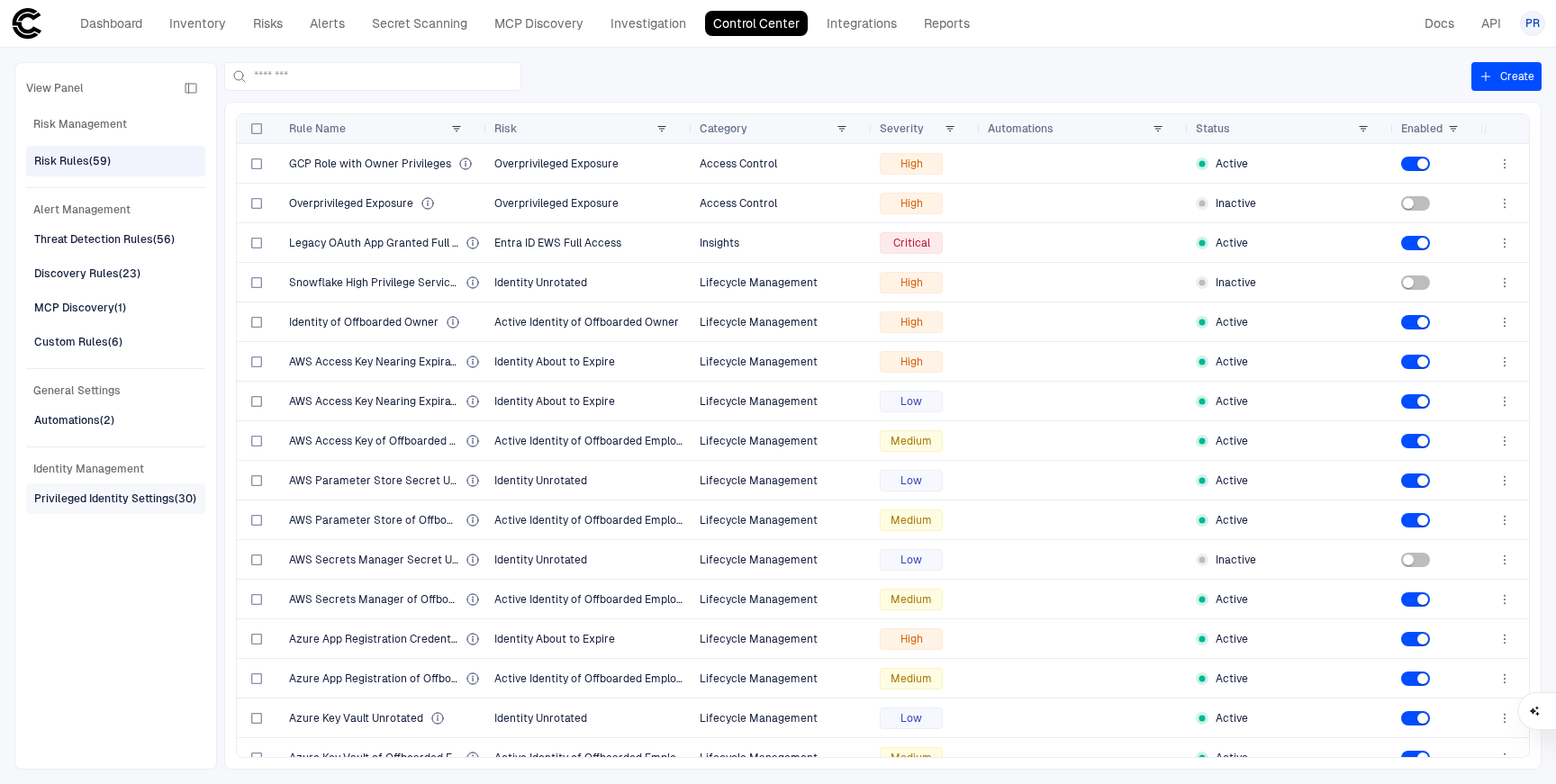
click at [74, 502] on div "Privileged Identity Settings (30)" at bounding box center [115, 498] width 162 height 16
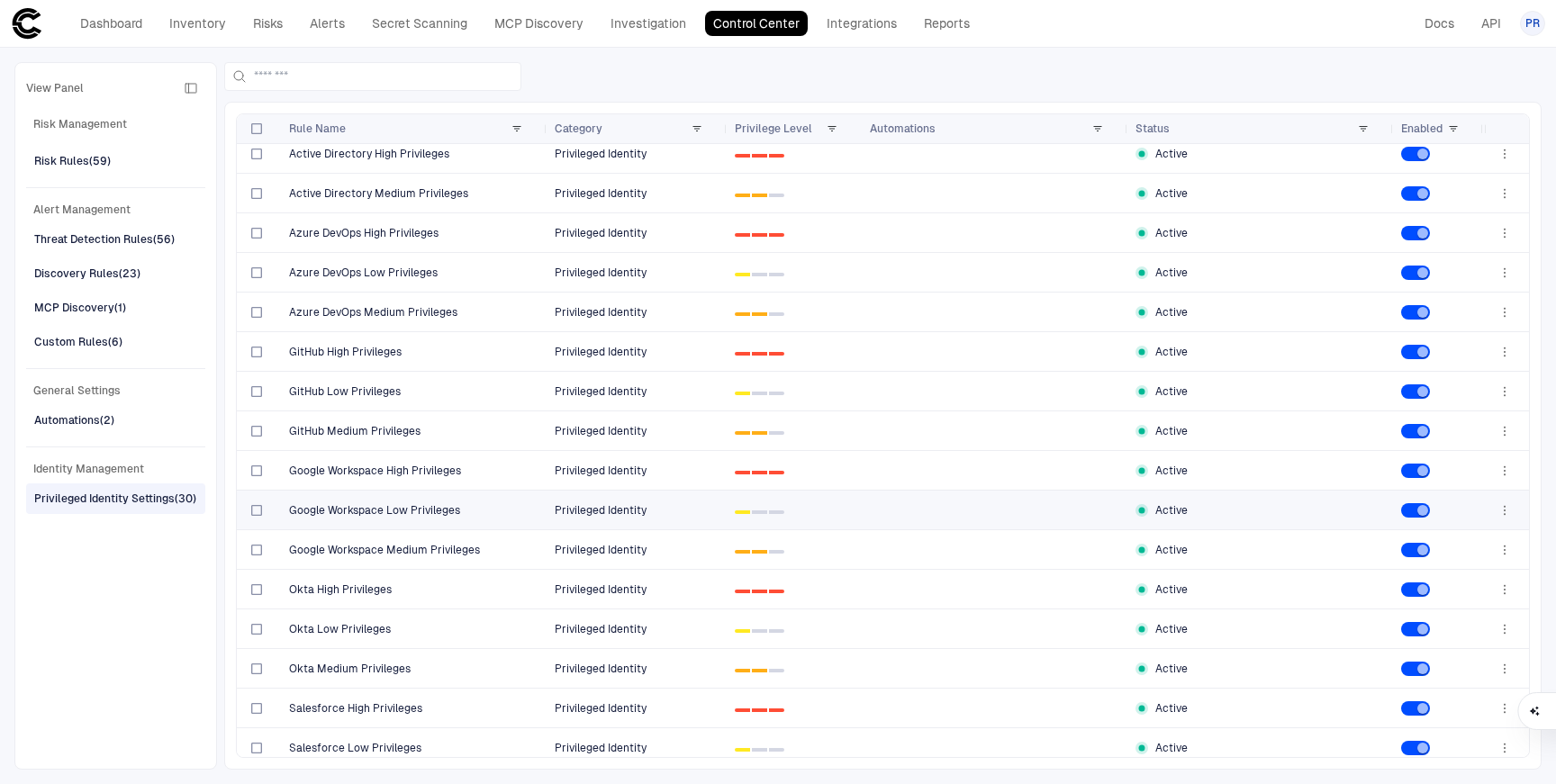
scroll to position [555, 0]
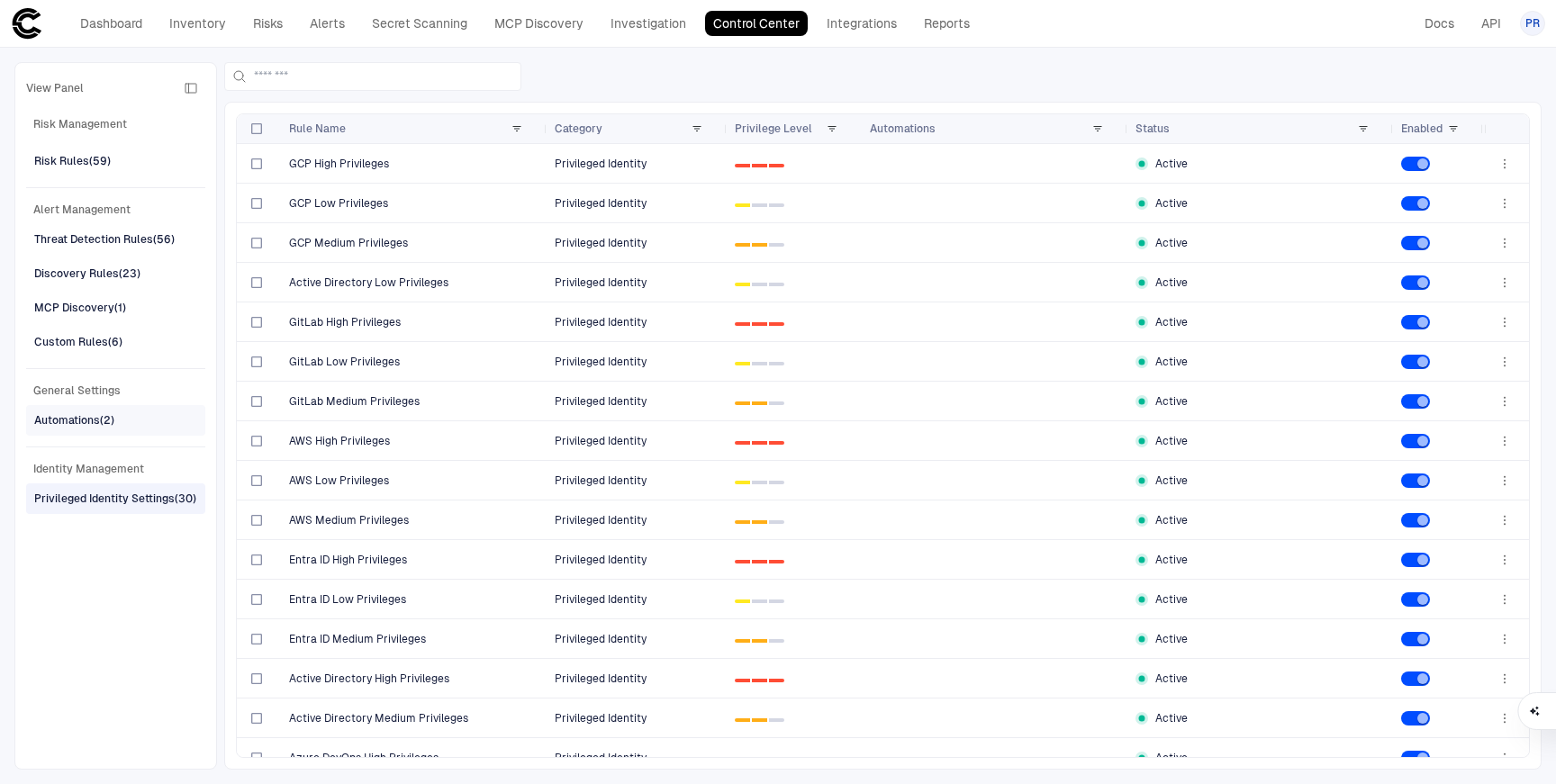
click at [97, 426] on div "Automations (2)" at bounding box center [74, 420] width 80 height 16
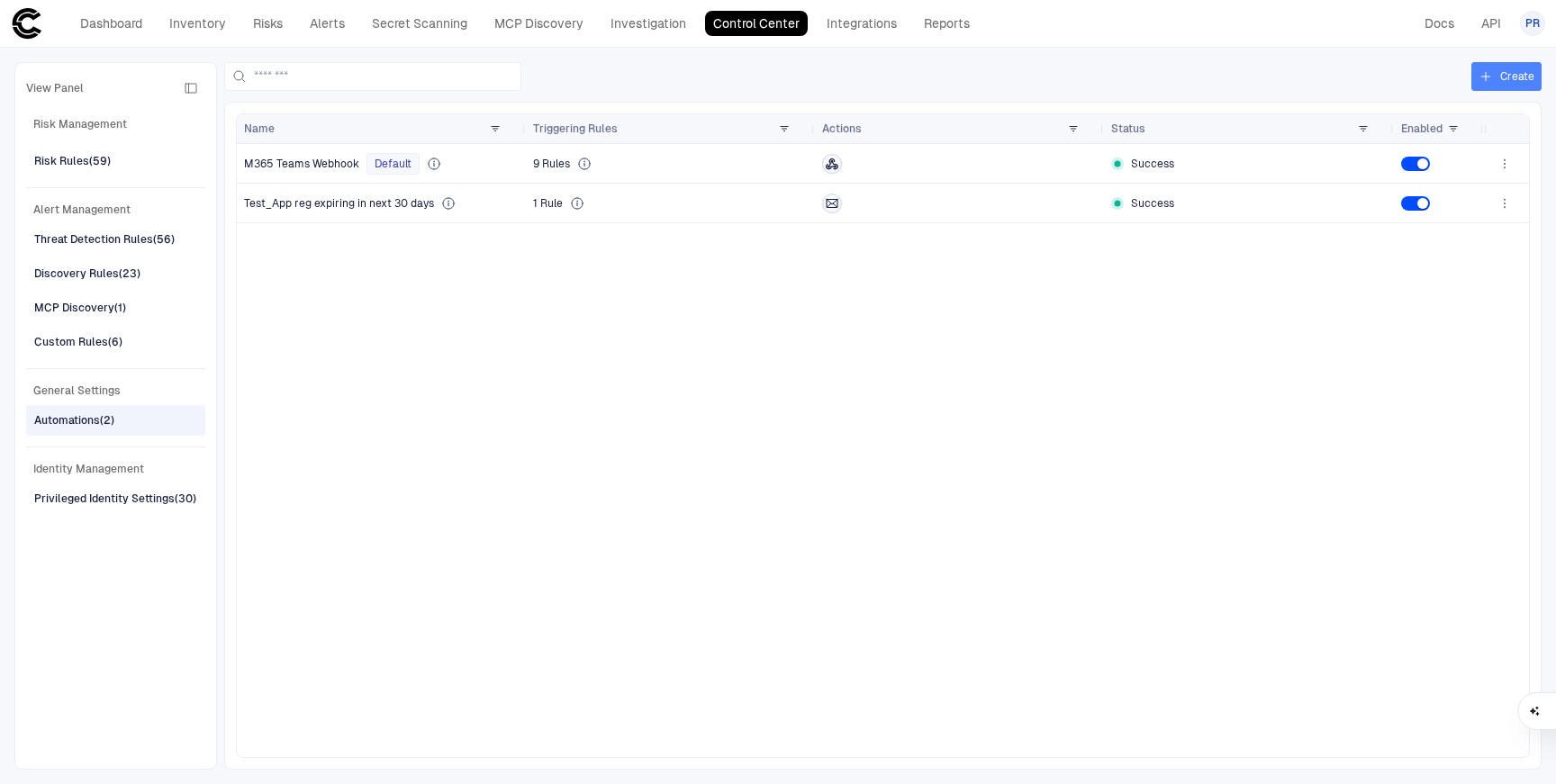
click at [1490, 73] on icon "button" at bounding box center [1485, 76] width 14 height 14
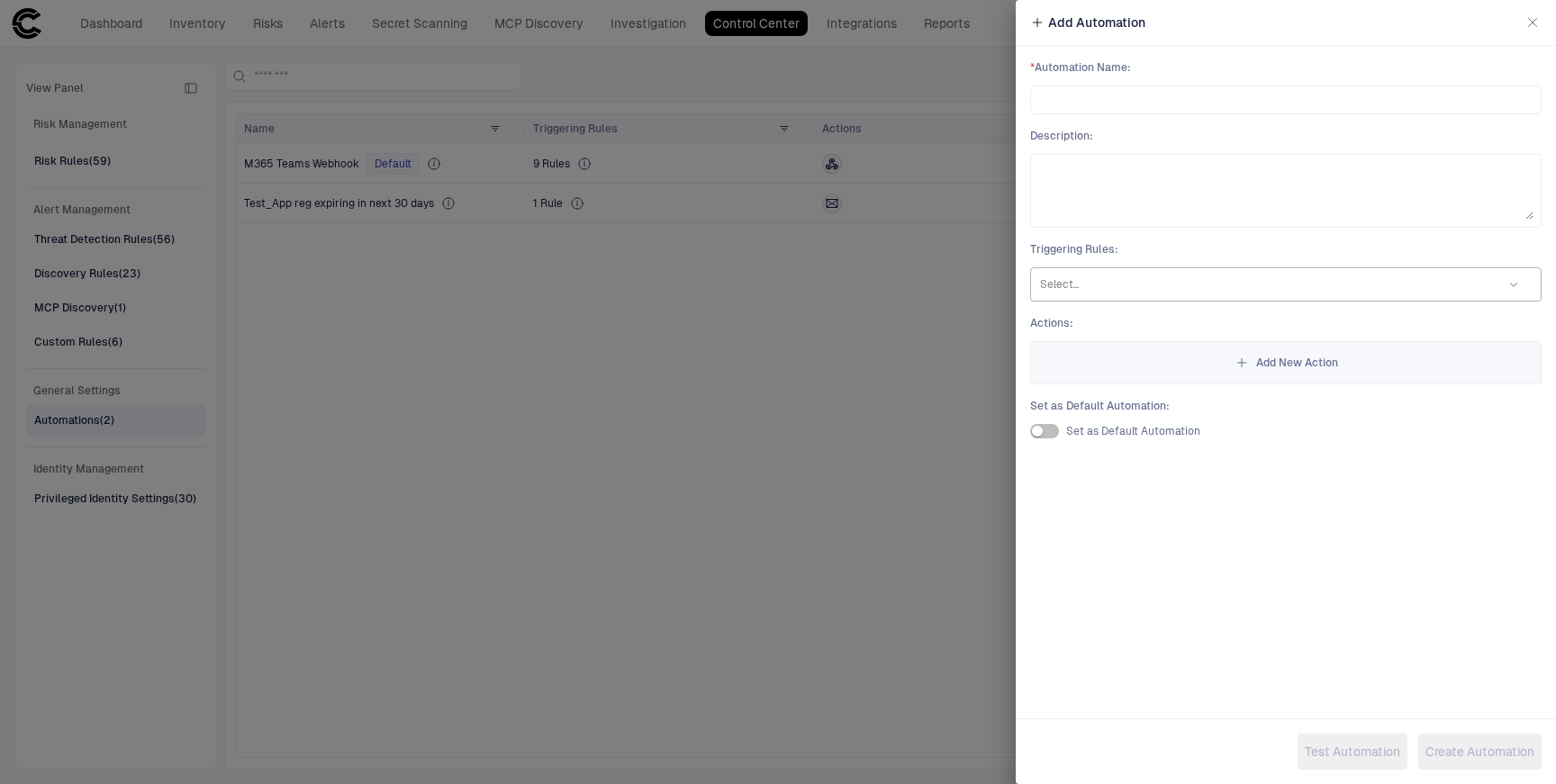
click at [1144, 279] on div at bounding box center [1262, 284] width 445 height 18
click at [1204, 190] on textarea at bounding box center [1285, 191] width 495 height 57
click at [1534, 25] on icon "button" at bounding box center [1532, 22] width 14 height 14
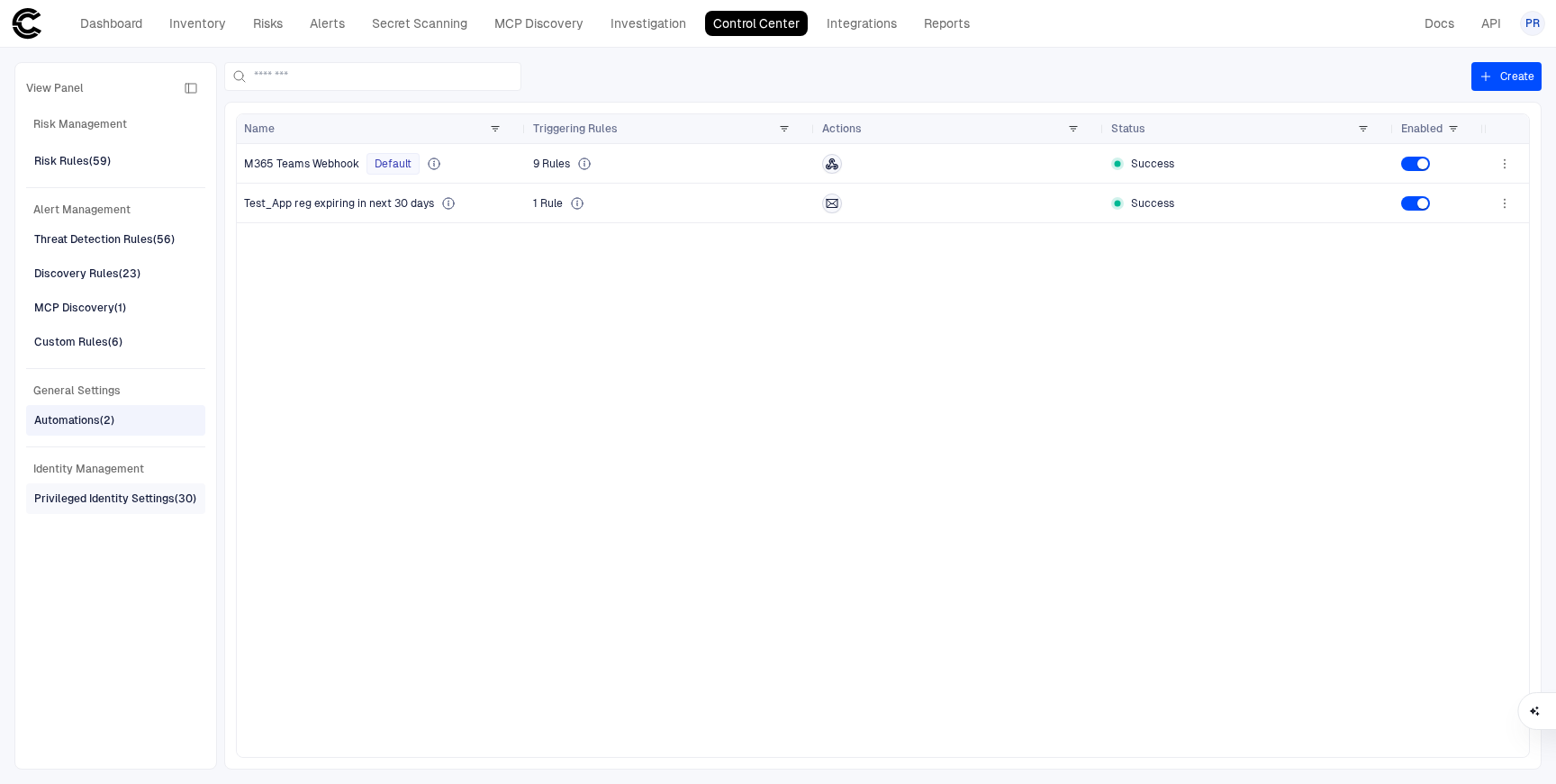
click at [152, 503] on div "Privileged Identity Settings (30)" at bounding box center [115, 498] width 162 height 16
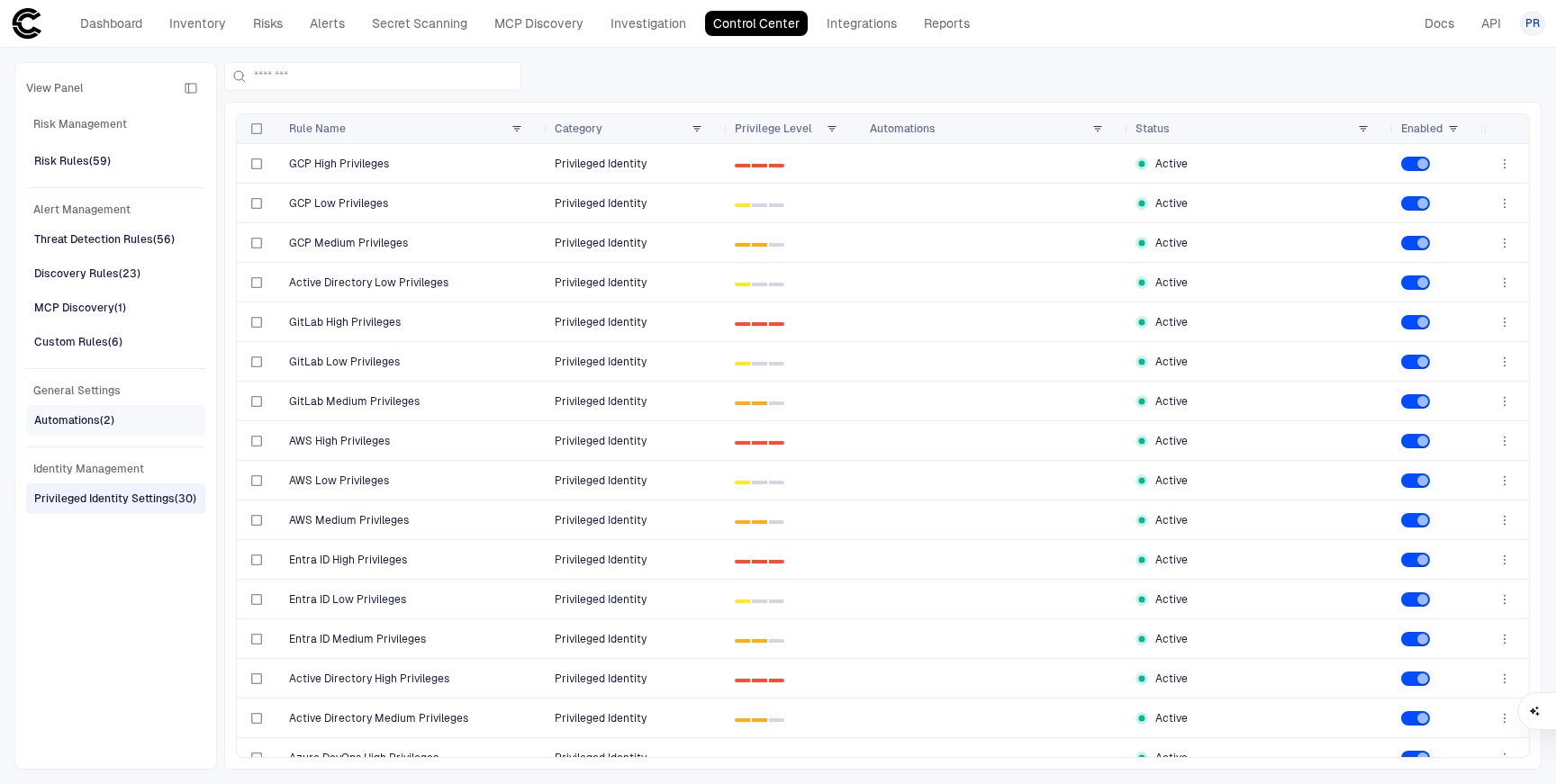
click at [85, 426] on div "Automations (2)" at bounding box center [74, 420] width 80 height 16
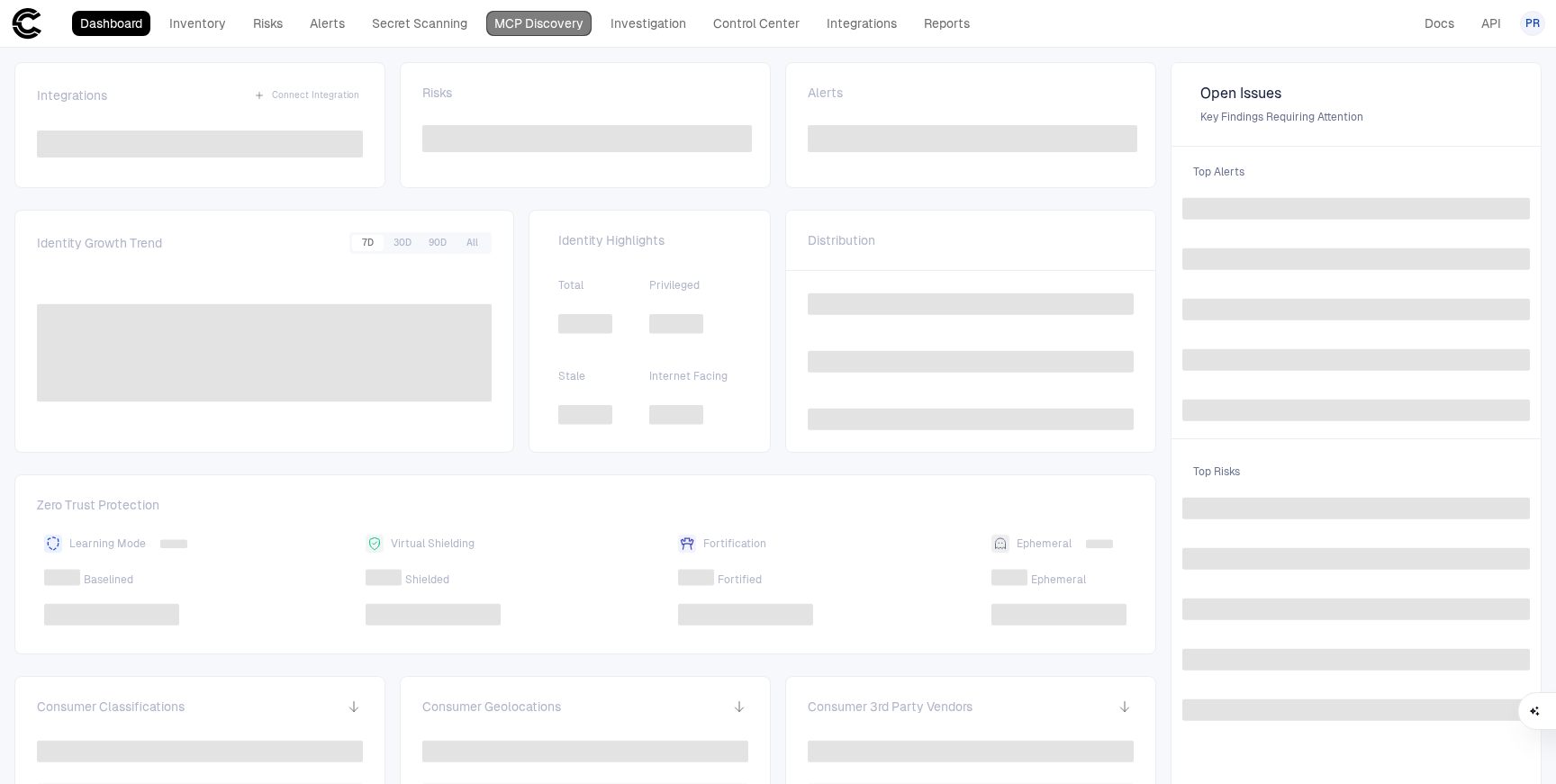
click at [527, 31] on link "MCP Discovery" at bounding box center [538, 23] width 106 height 25
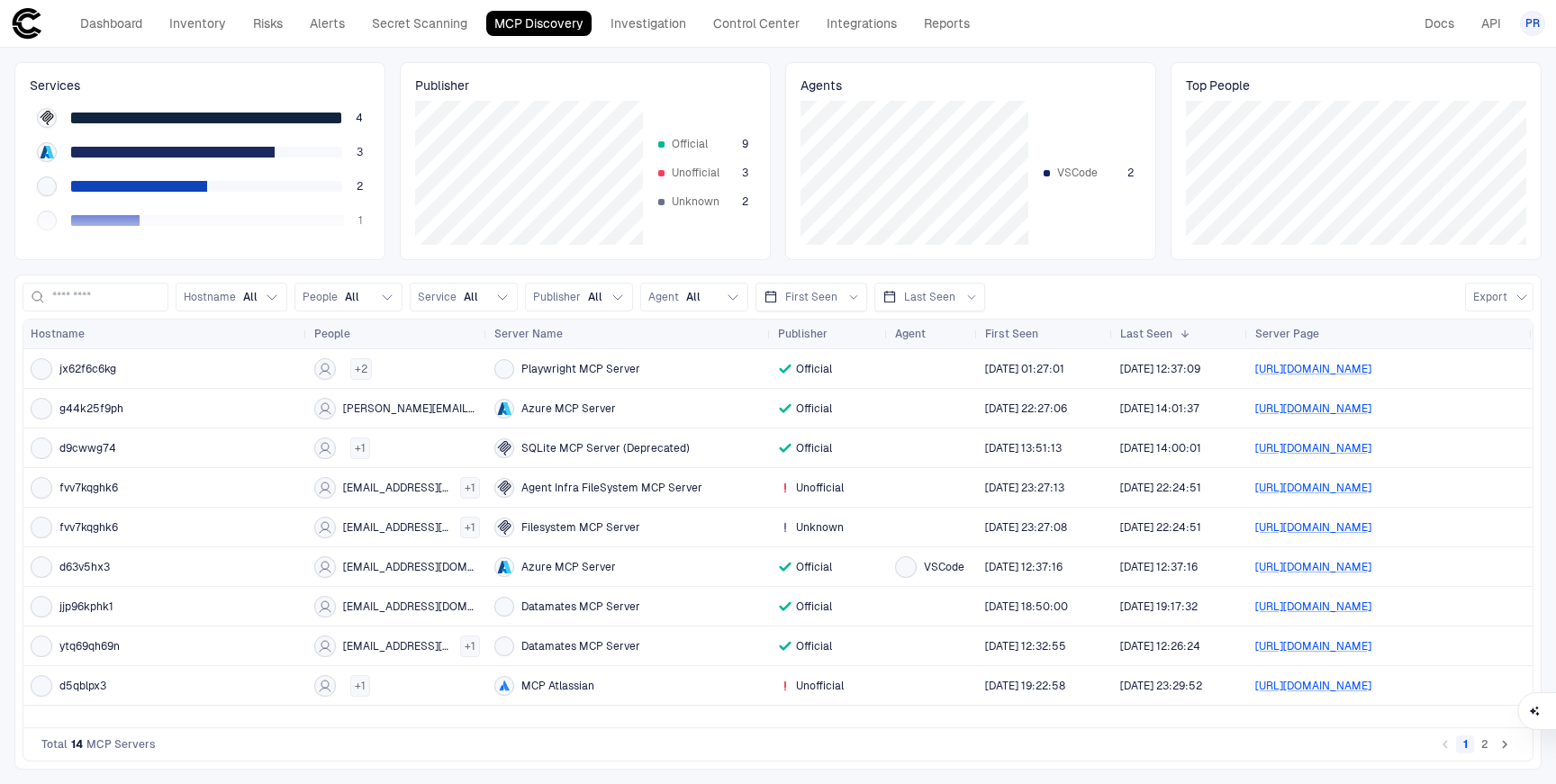
click at [1493, 746] on button "2" at bounding box center [1485, 744] width 18 height 18
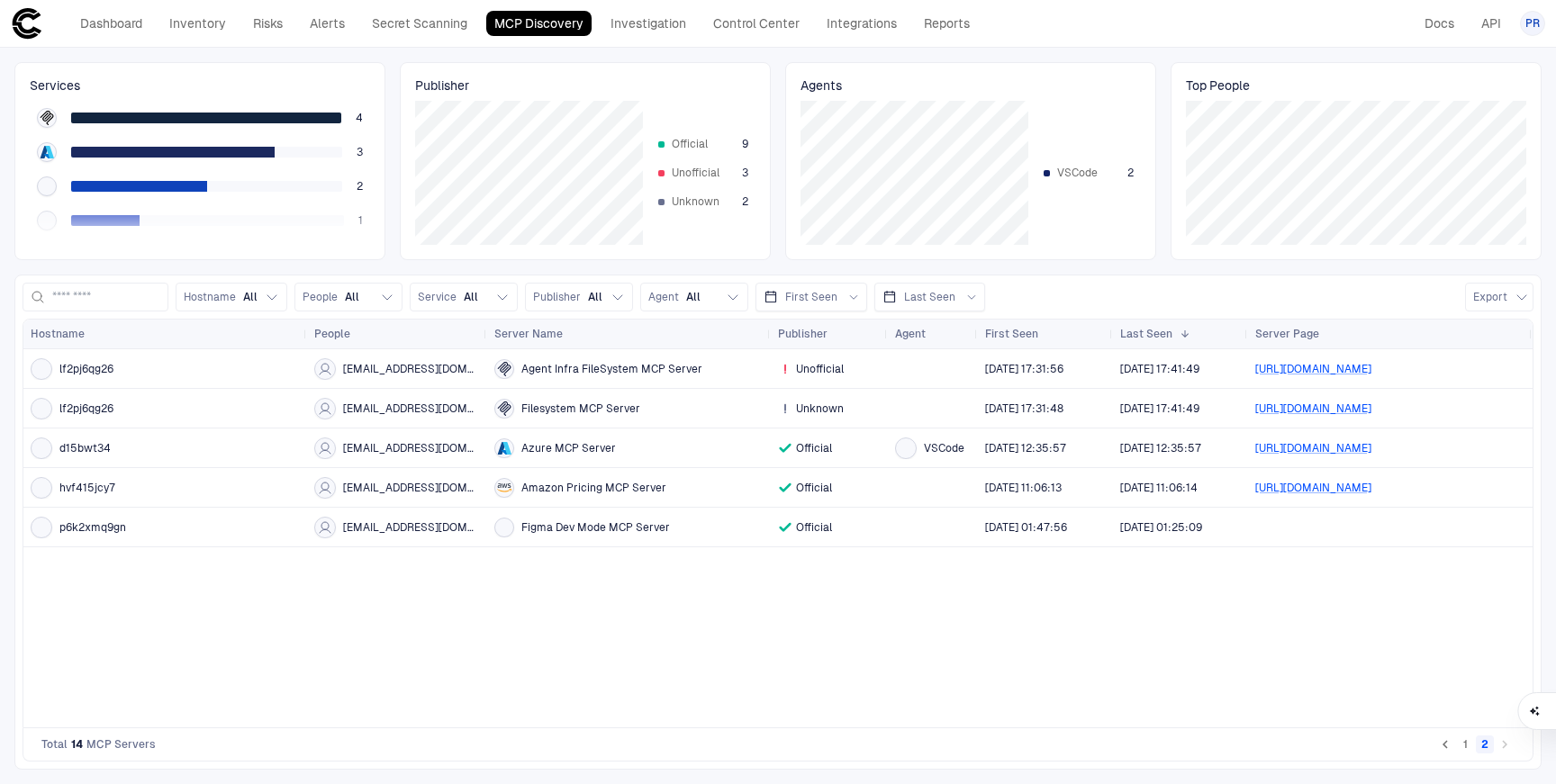
click at [1445, 751] on icon "Go to previous page" at bounding box center [1445, 744] width 16 height 16
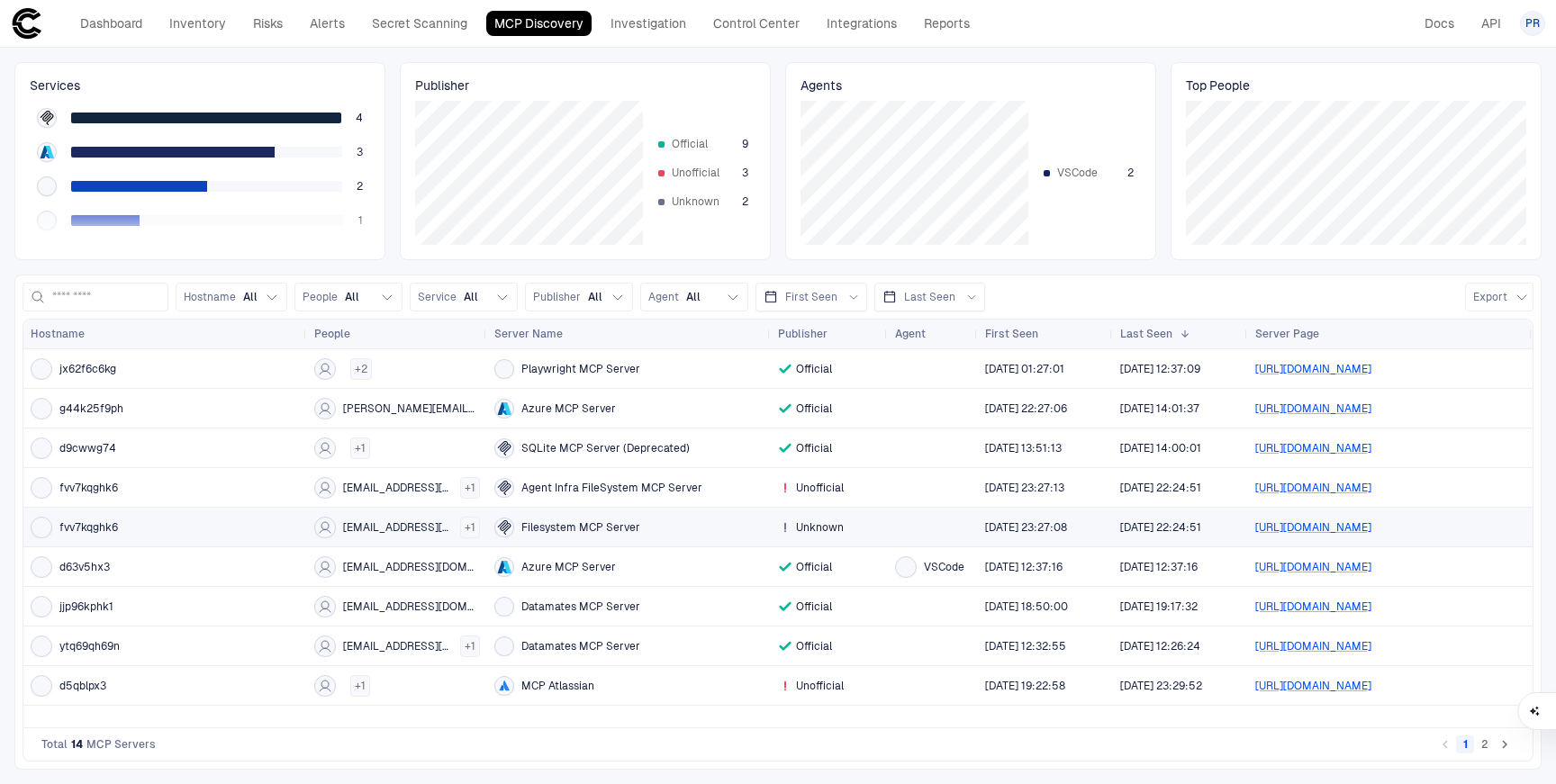
click at [382, 530] on span "[EMAIL_ADDRESS][DOMAIN_NAME]" at bounding box center [397, 527] width 110 height 14
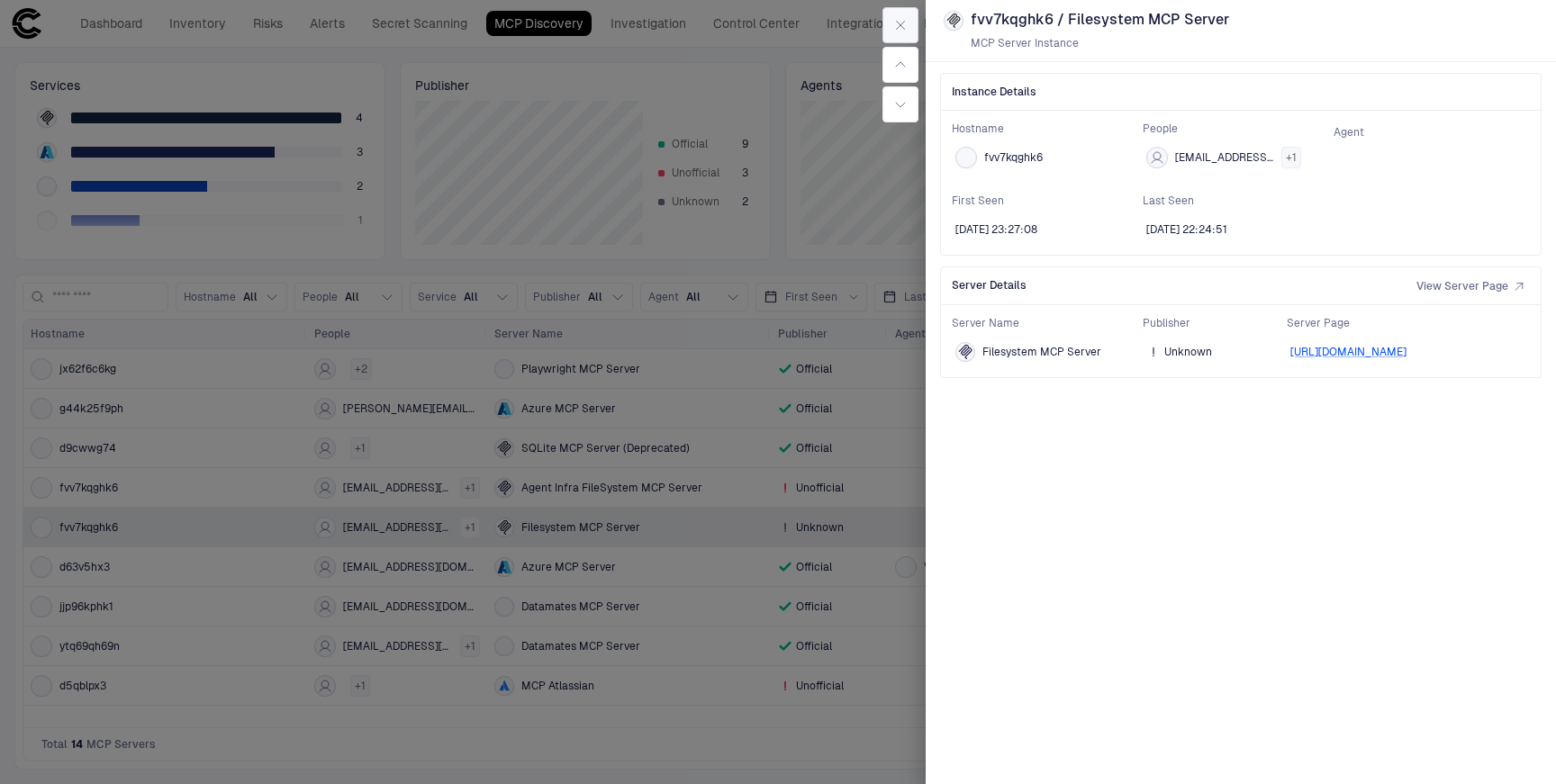
click at [893, 27] on icon "button" at bounding box center [899, 25] width 14 height 14
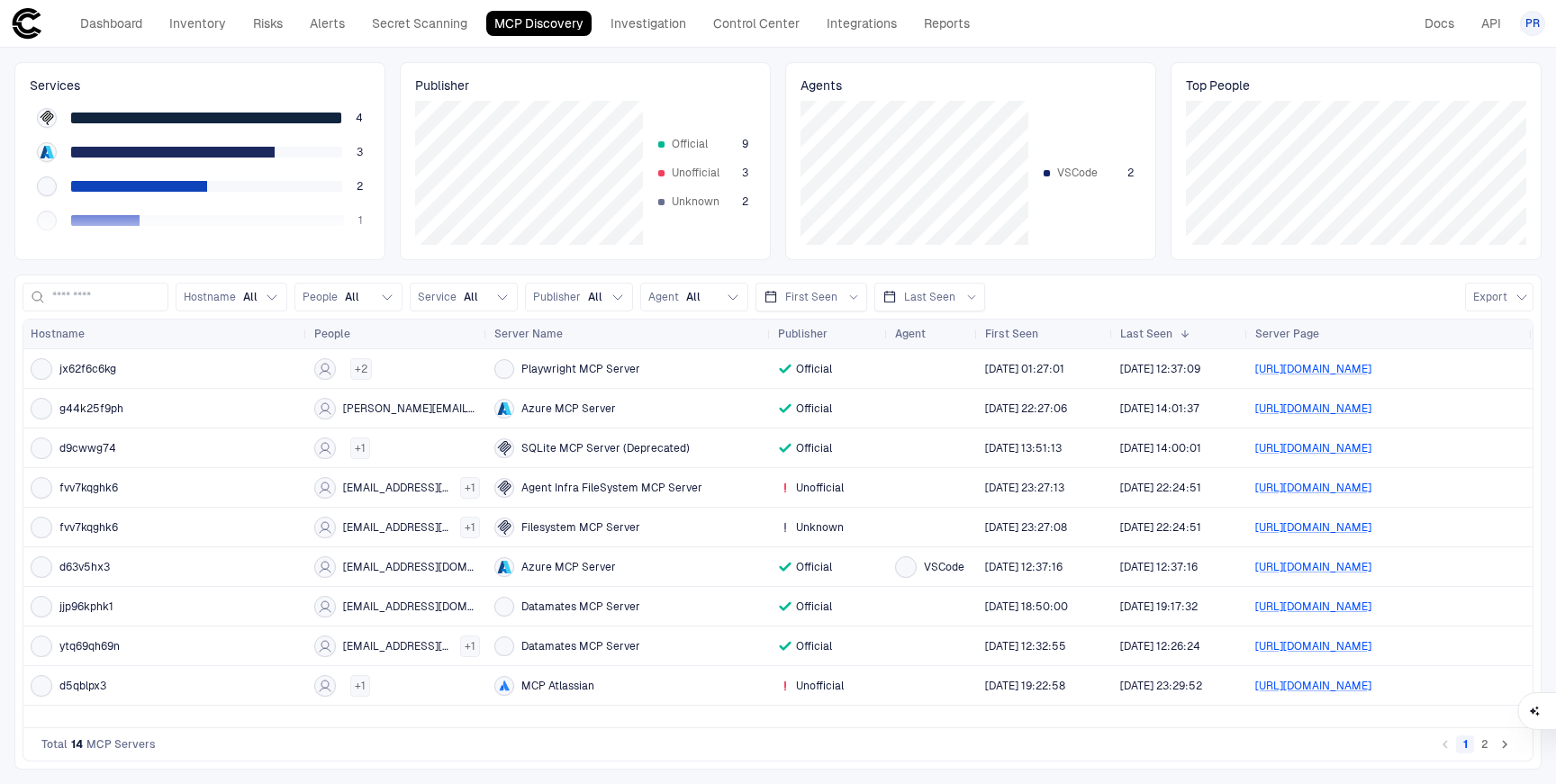
click at [1489, 744] on button "2" at bounding box center [1485, 744] width 18 height 18
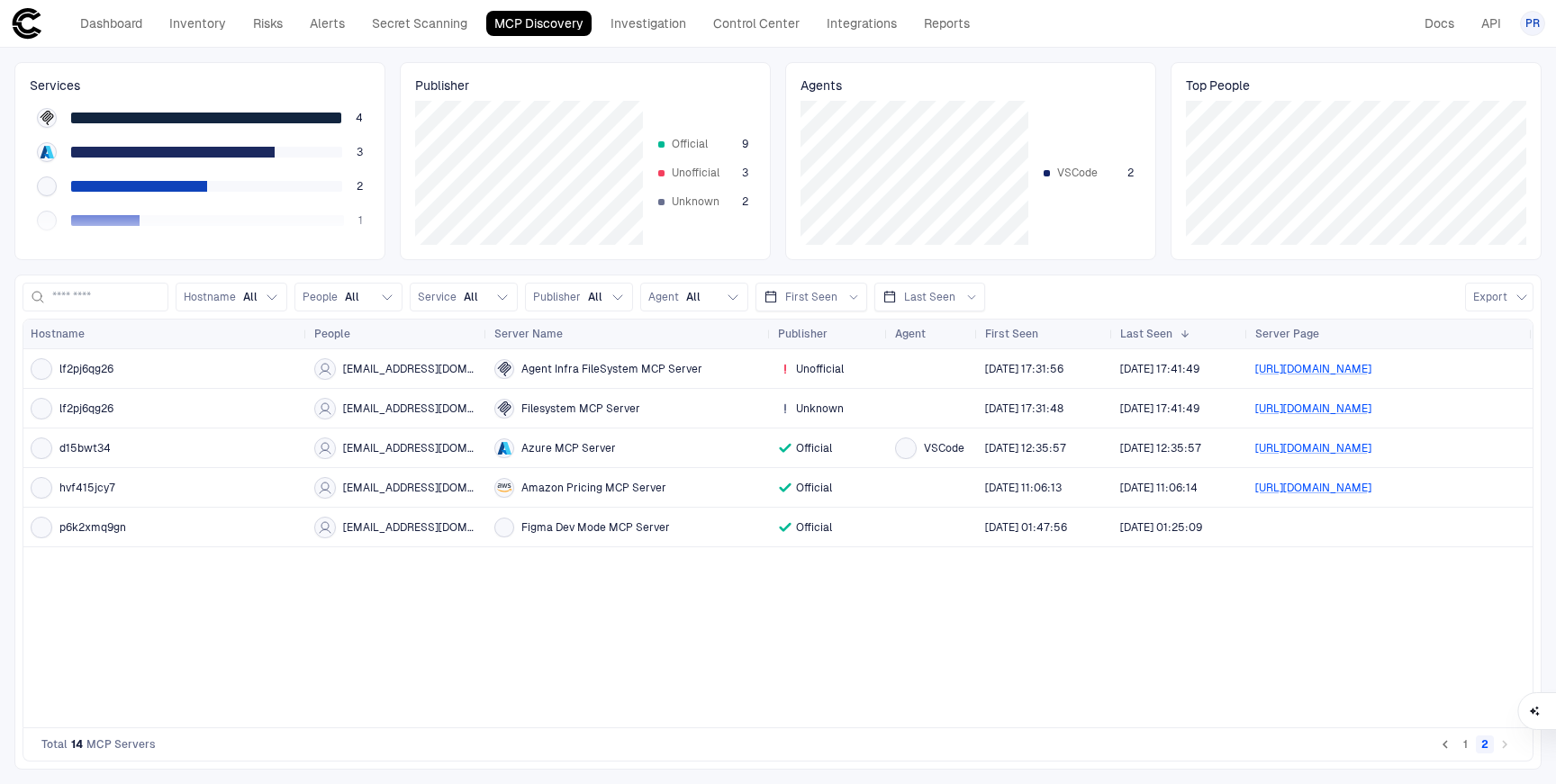
click at [1447, 750] on icon "Go to previous page" at bounding box center [1445, 744] width 16 height 16
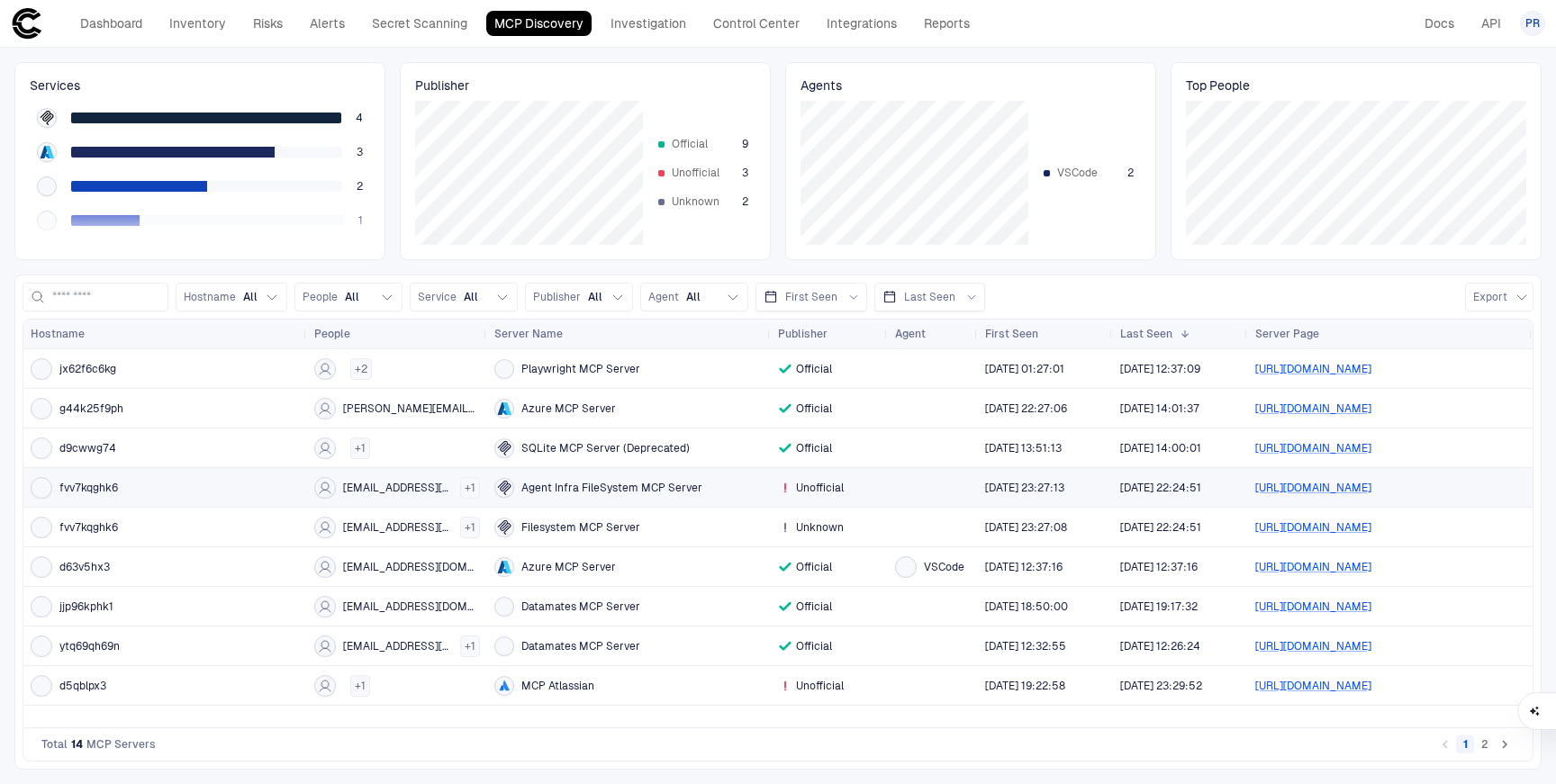
click at [379, 492] on span "[EMAIL_ADDRESS][DOMAIN_NAME]" at bounding box center [397, 488] width 110 height 14
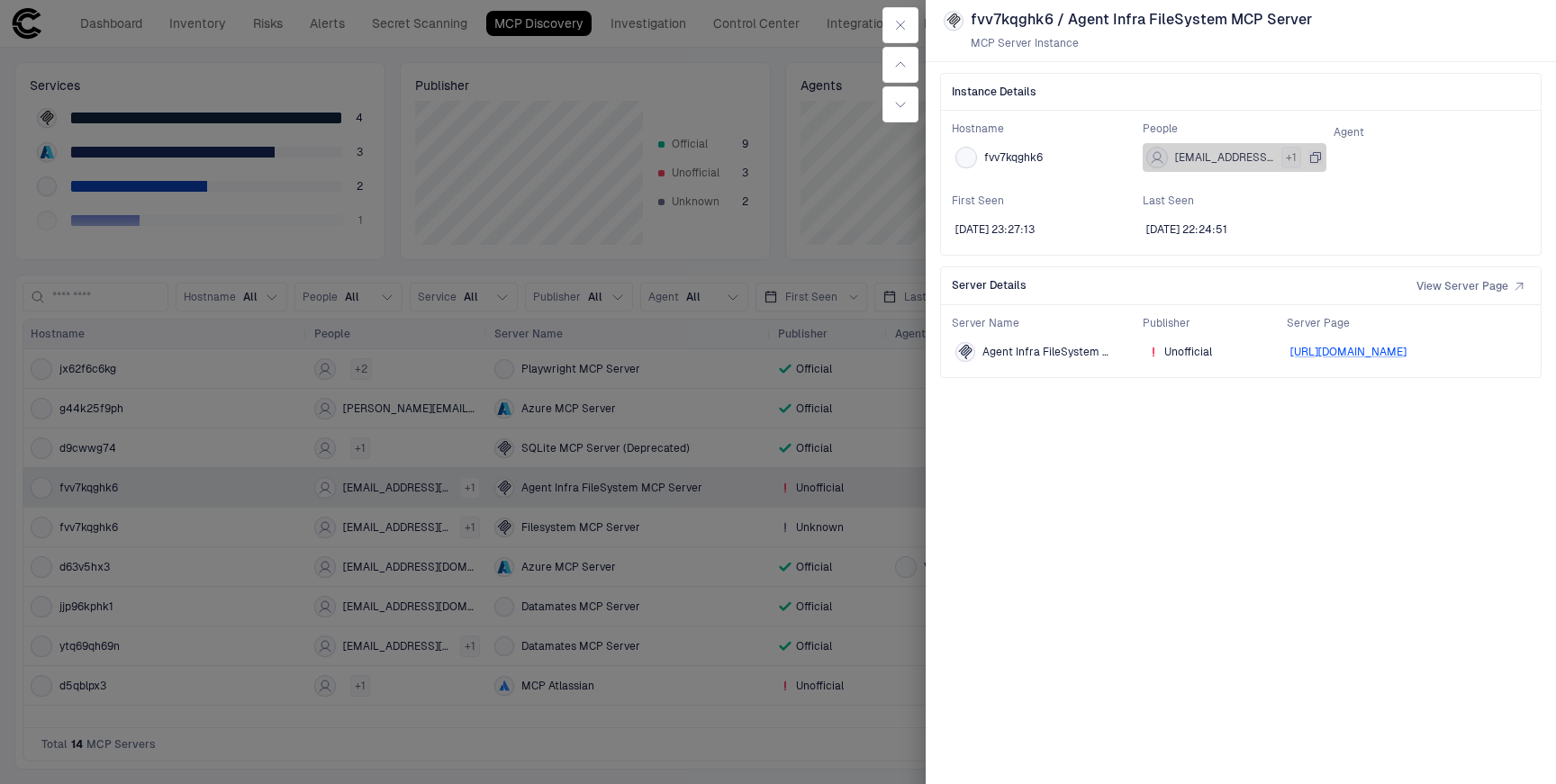
click at [1314, 156] on icon "button" at bounding box center [1315, 157] width 14 height 14
click at [1057, 158] on icon "button" at bounding box center [1057, 157] width 14 height 14
click at [686, 710] on div at bounding box center [778, 392] width 1556 height 784
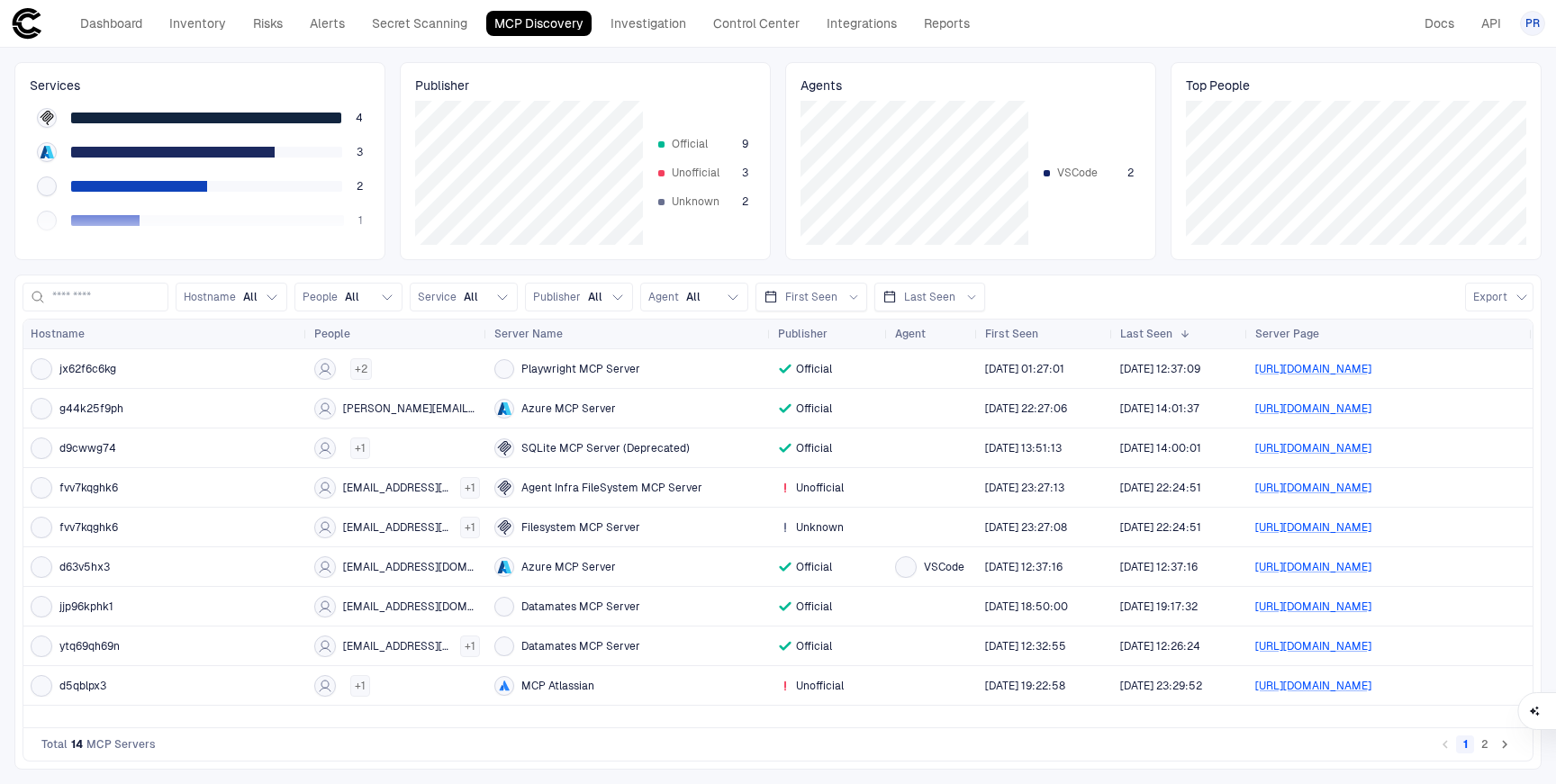
click at [1485, 747] on button "2" at bounding box center [1485, 744] width 18 height 18
